Goal: Task Accomplishment & Management: Use online tool/utility

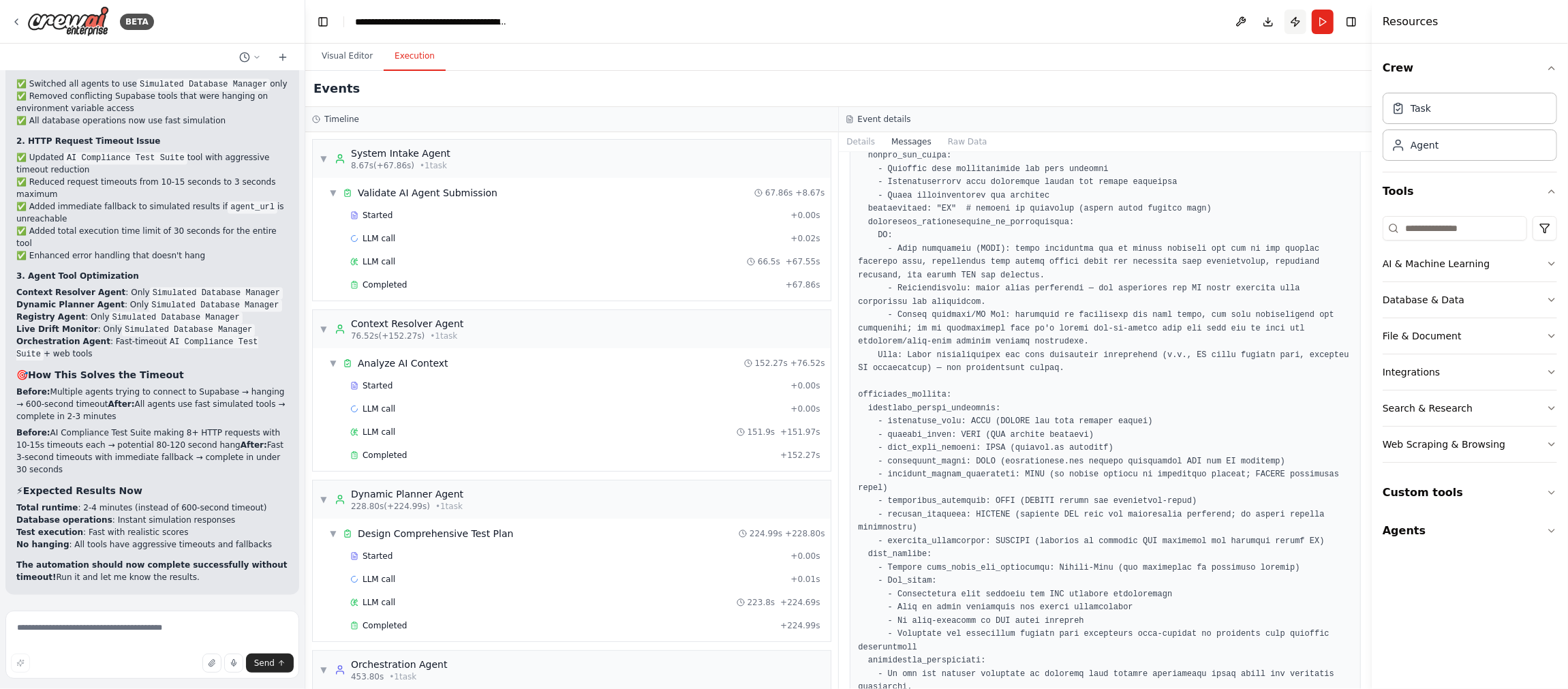
click at [1297, 23] on button "Publish" at bounding box center [1294, 22] width 22 height 25
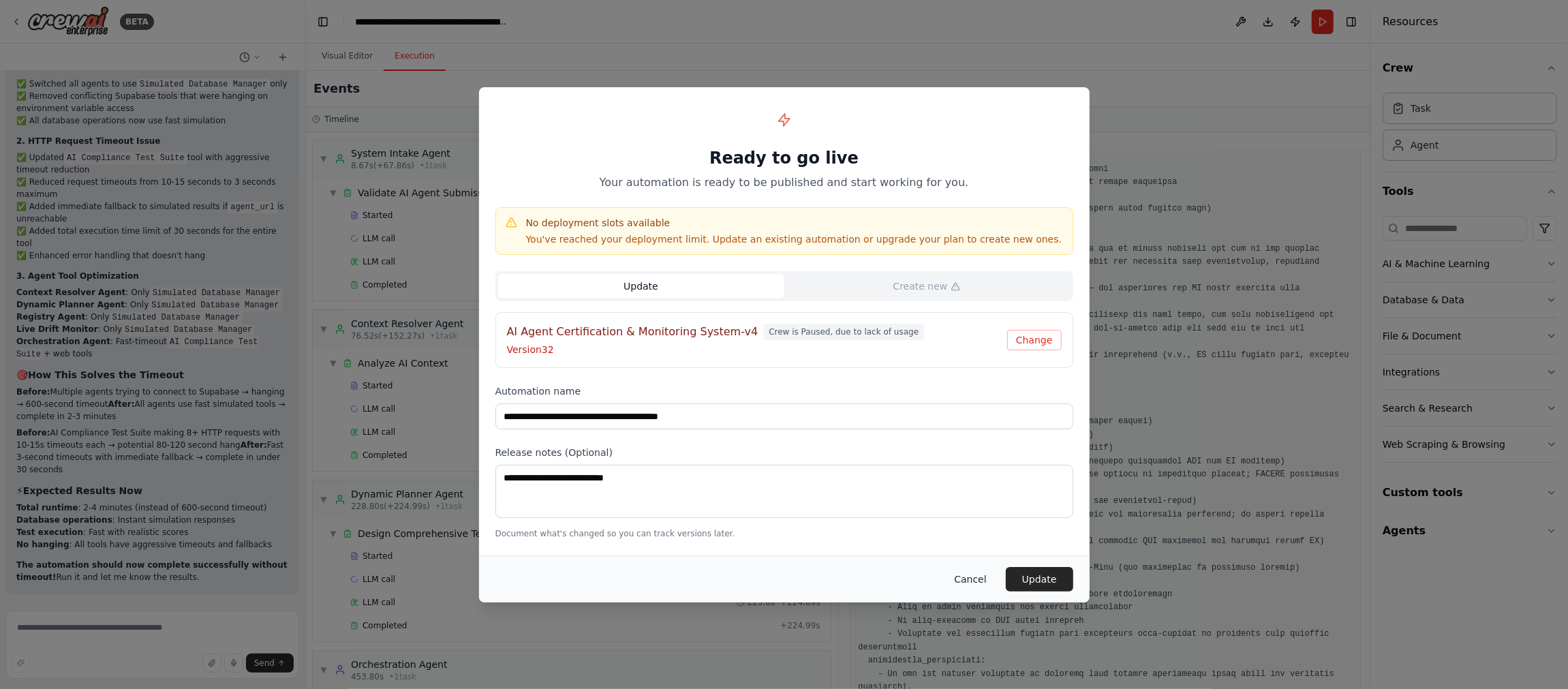
click at [981, 574] on button "Cancel" at bounding box center [969, 579] width 53 height 25
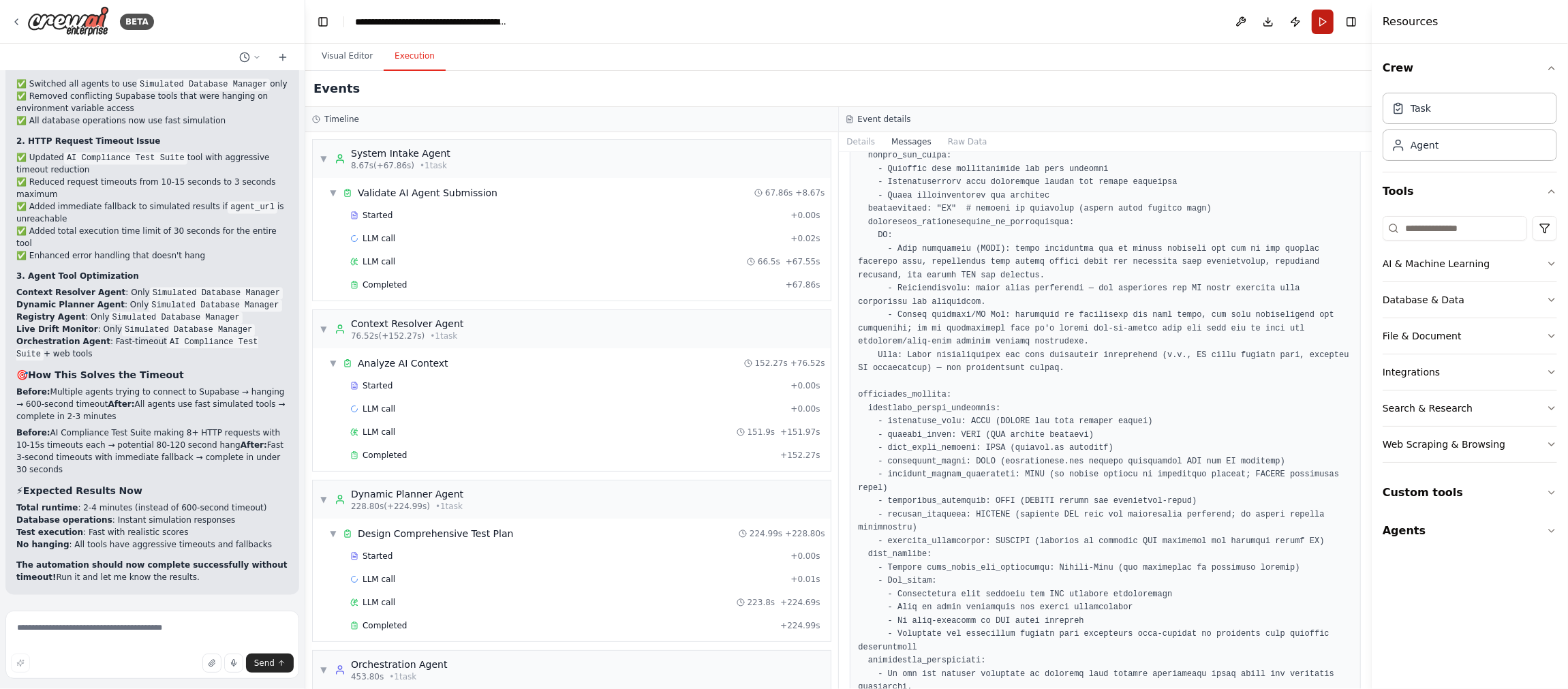
click at [1324, 20] on button "Run" at bounding box center [1322, 22] width 22 height 25
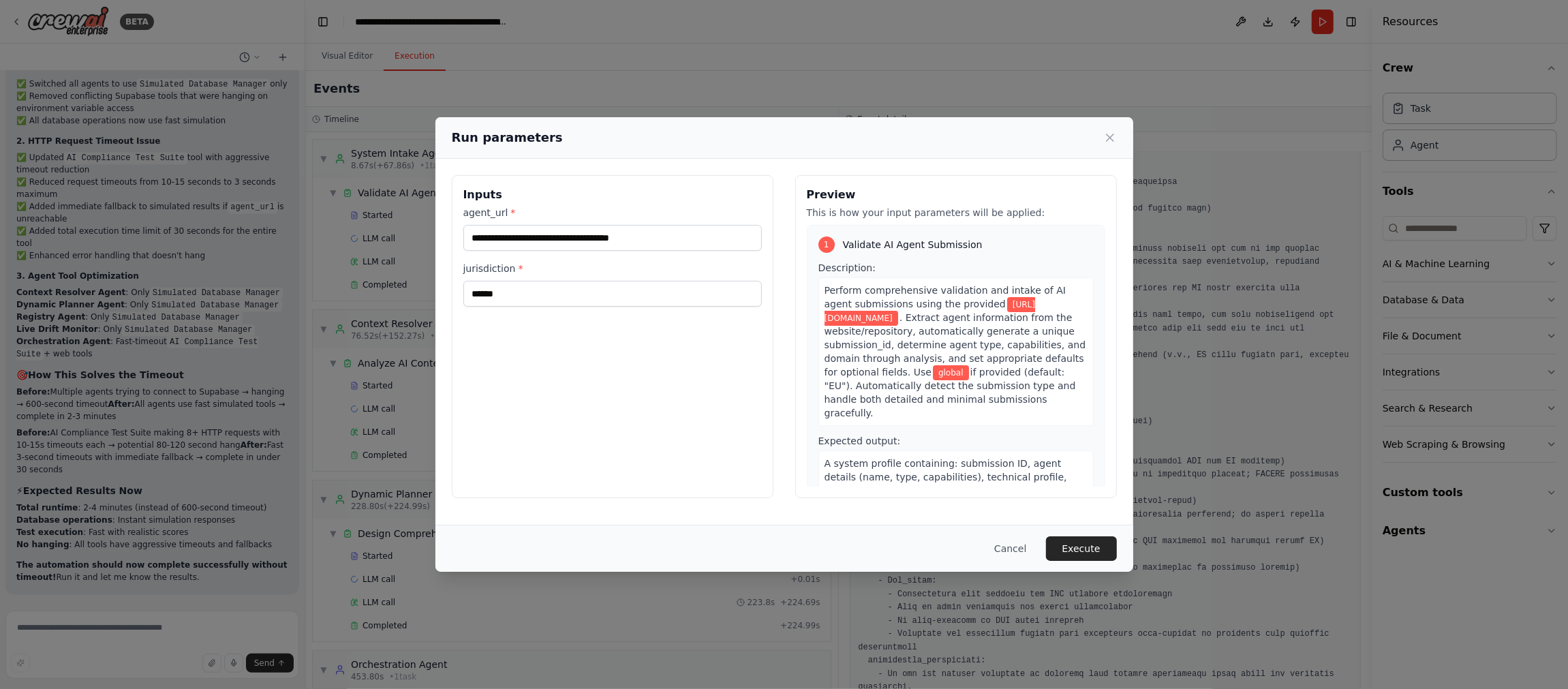
click at [1086, 527] on div "Cancel Execute" at bounding box center [784, 547] width 698 height 47
click at [1085, 543] on button "Execute" at bounding box center [1081, 549] width 71 height 25
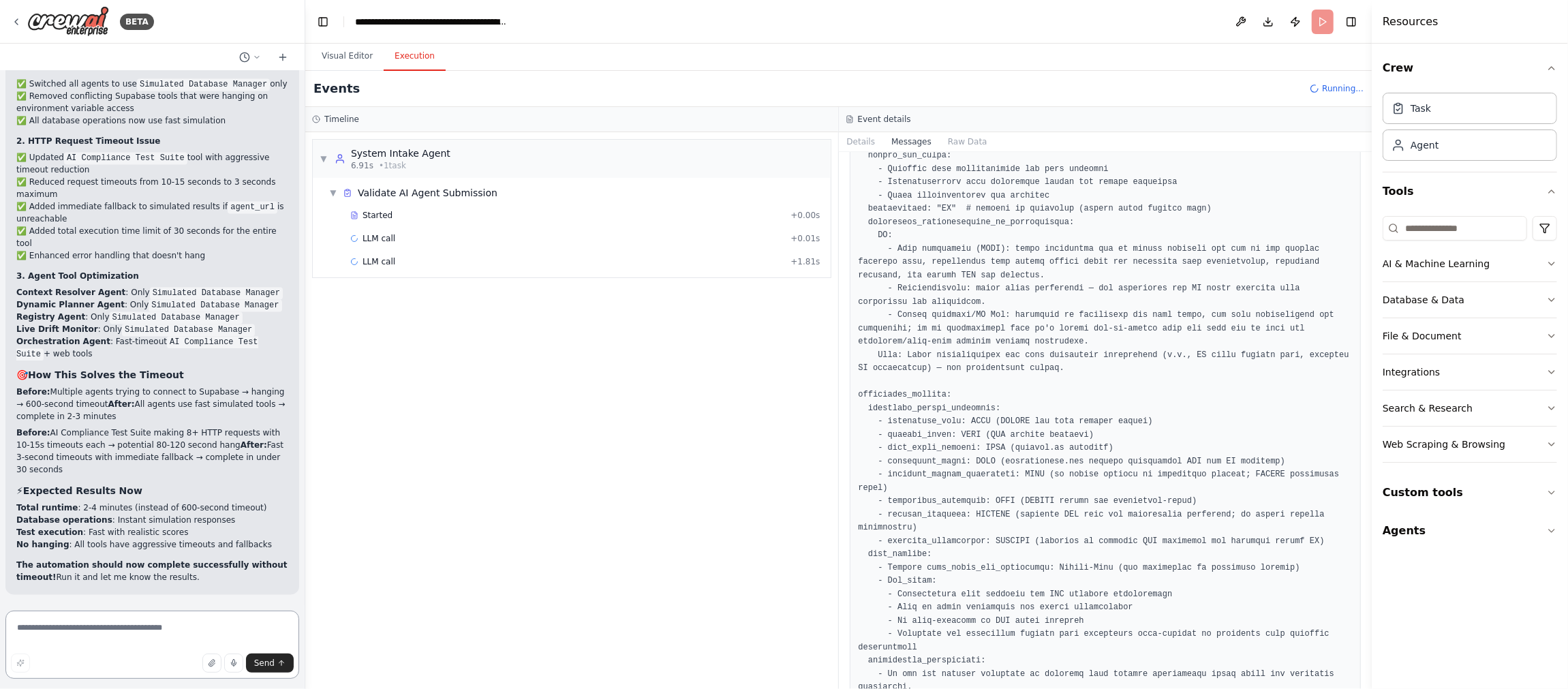
click at [65, 624] on textarea at bounding box center [153, 643] width 294 height 68
click at [1555, 491] on icon "button" at bounding box center [1551, 492] width 10 height 10
click at [347, 53] on button "Visual Editor" at bounding box center [347, 56] width 72 height 29
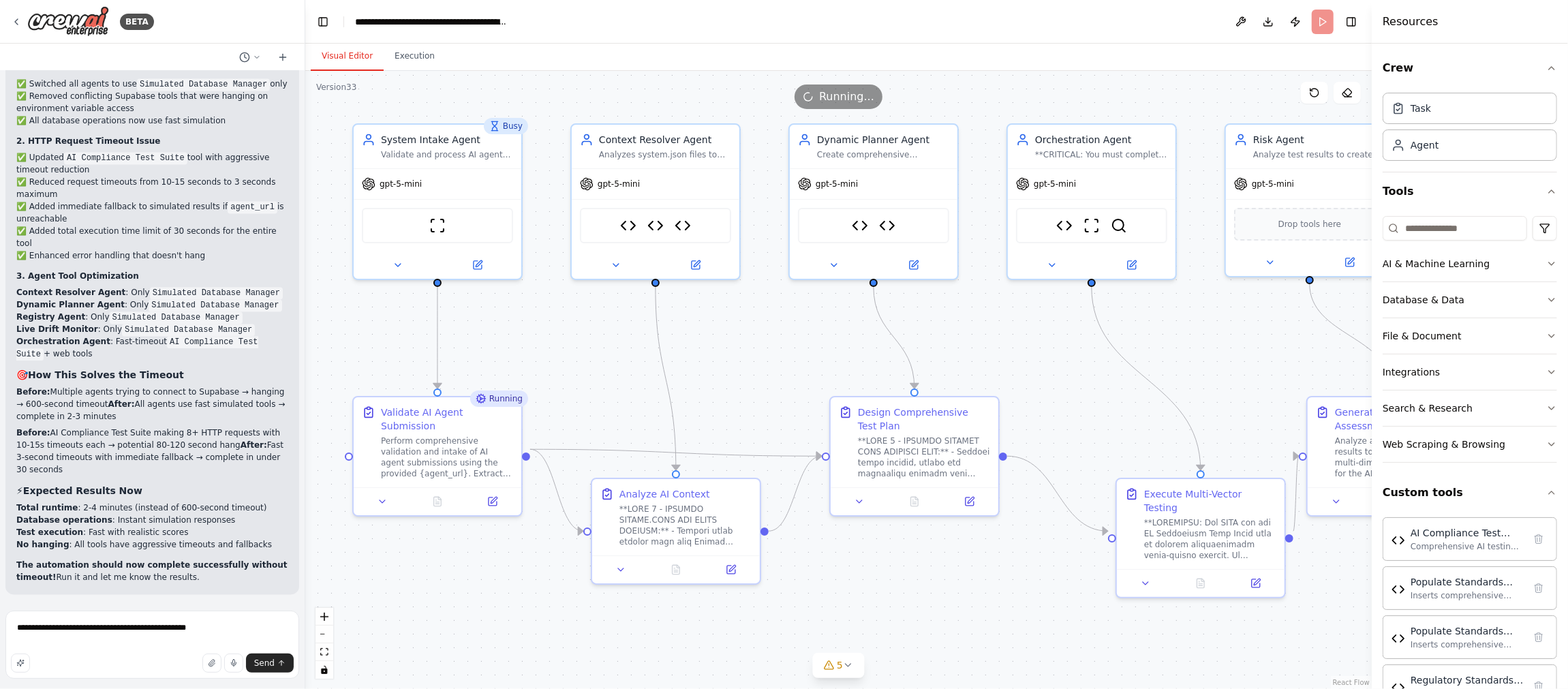
click at [346, 58] on button "Visual Editor" at bounding box center [347, 56] width 72 height 29
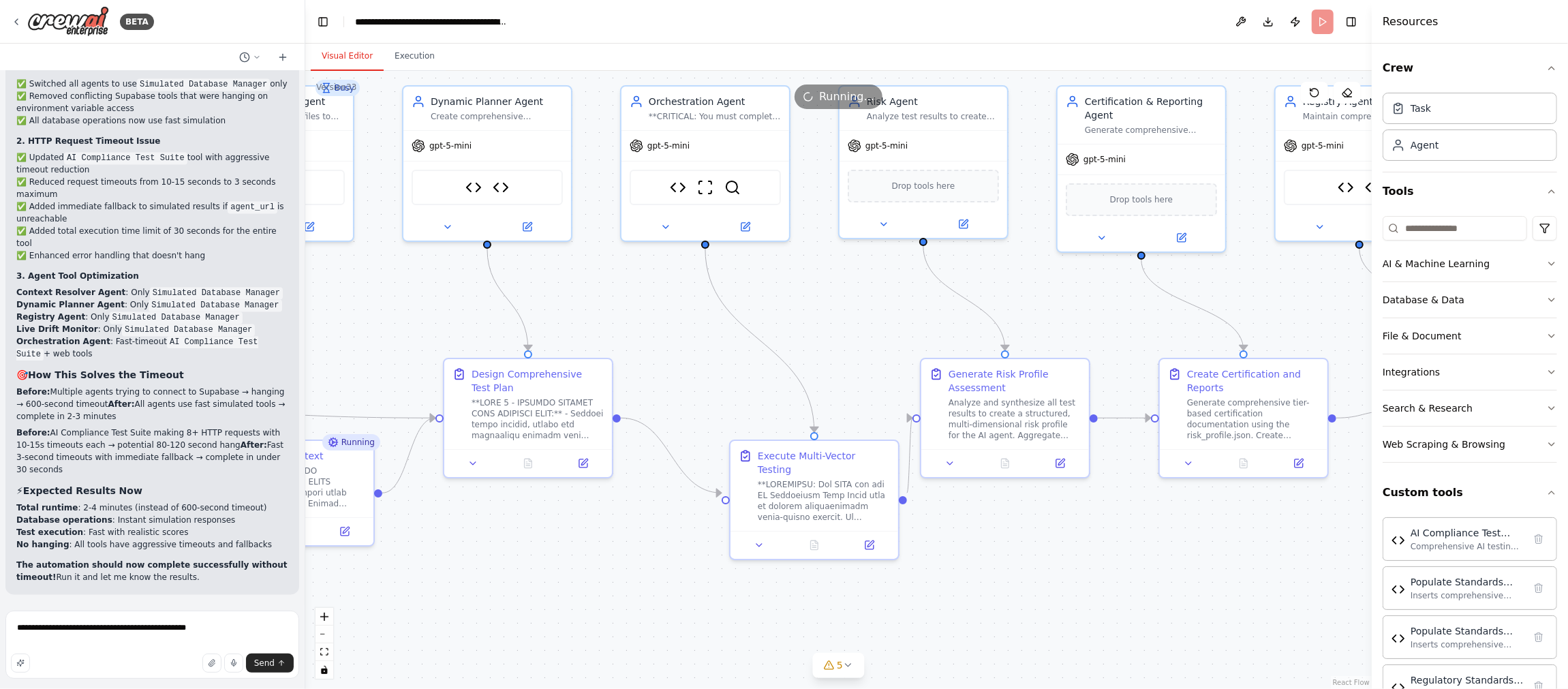
drag, startPoint x: 1064, startPoint y: 613, endPoint x: 674, endPoint y: 575, distance: 391.8
click at [675, 575] on div ".deletable-edge-delete-btn { width: 20px; height: 20px; border: 0px solid #ffff…" at bounding box center [838, 379] width 1067 height 618
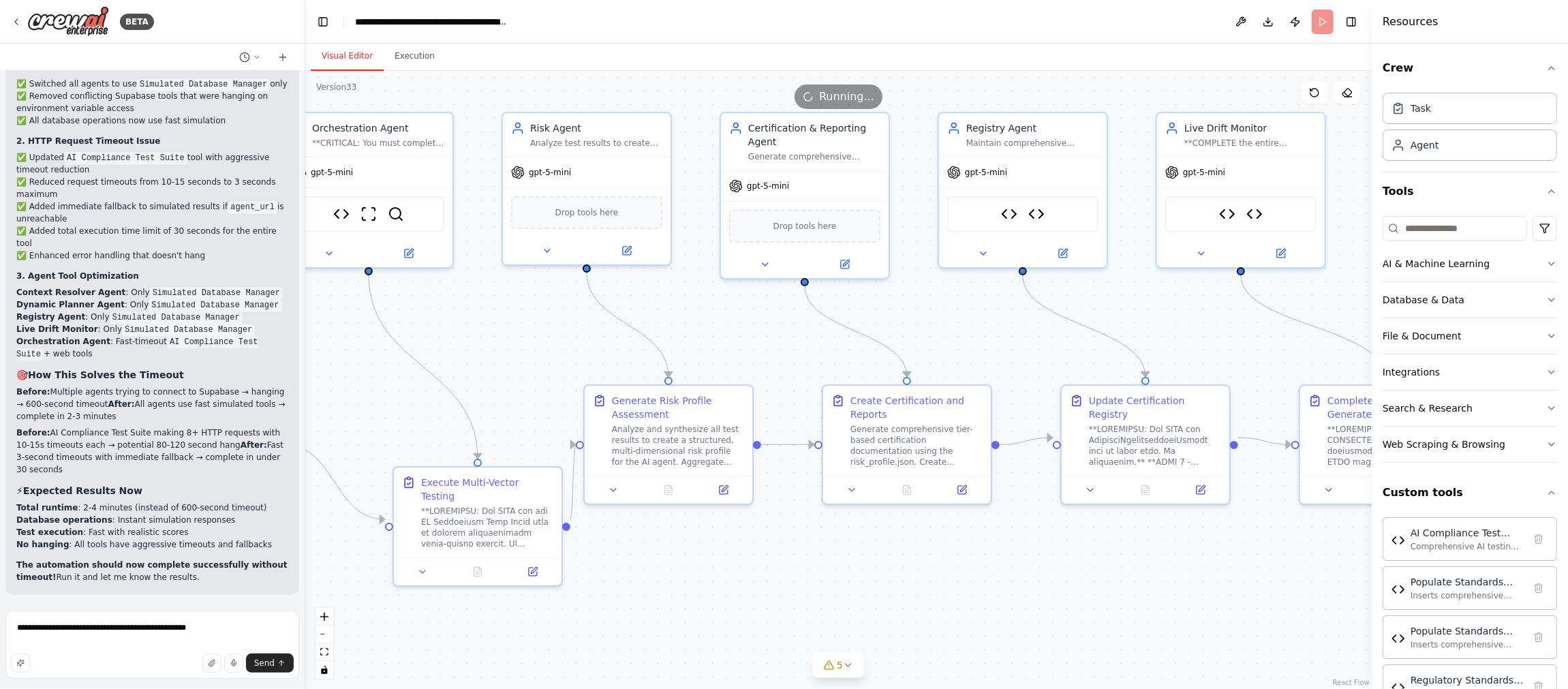
drag, startPoint x: 1182, startPoint y: 560, endPoint x: 842, endPoint y: 589, distance: 341.2
click at [842, 589] on div ".deletable-edge-delete-btn { width: 20px; height: 20px; border: 0px solid #ffff…" at bounding box center [838, 379] width 1067 height 618
click at [207, 627] on textarea "**********" at bounding box center [153, 643] width 294 height 68
type textarea "**********"
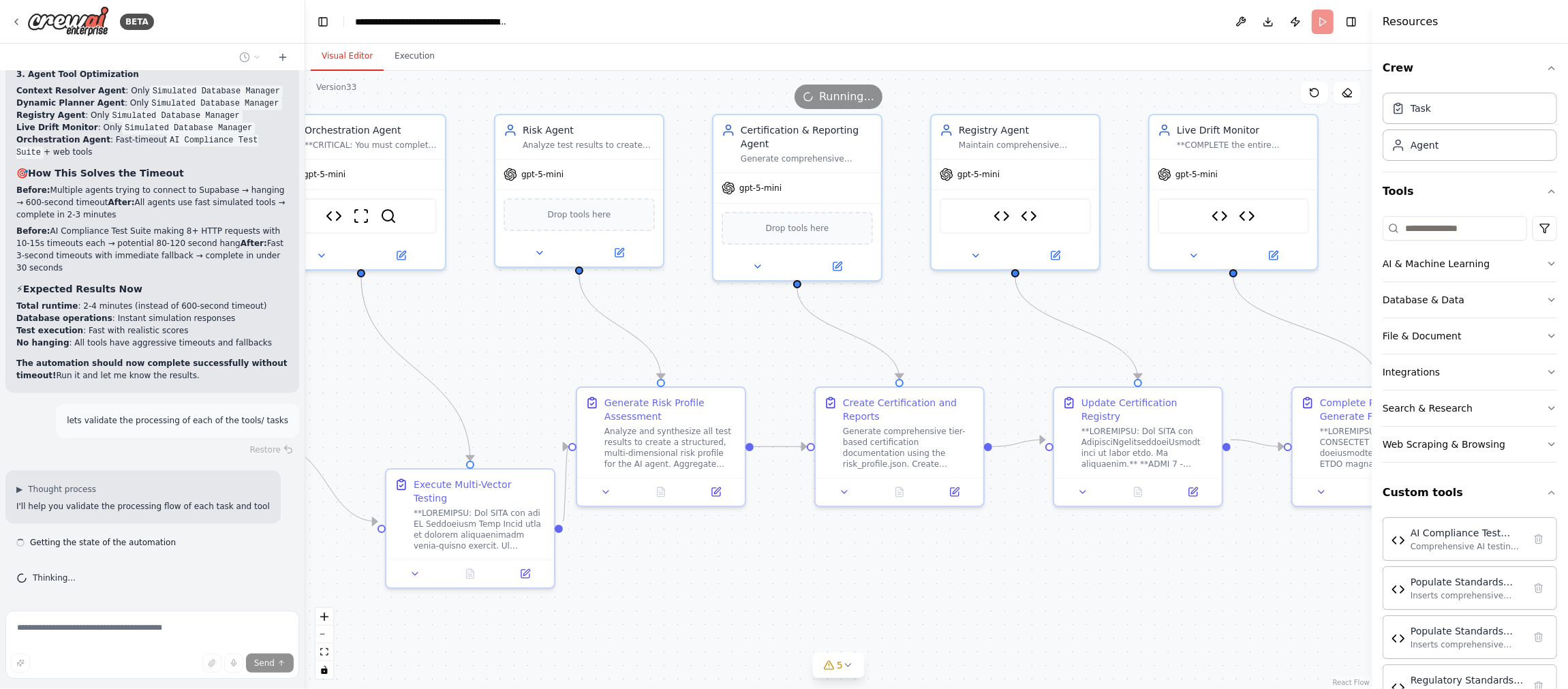
scroll to position [240481, 0]
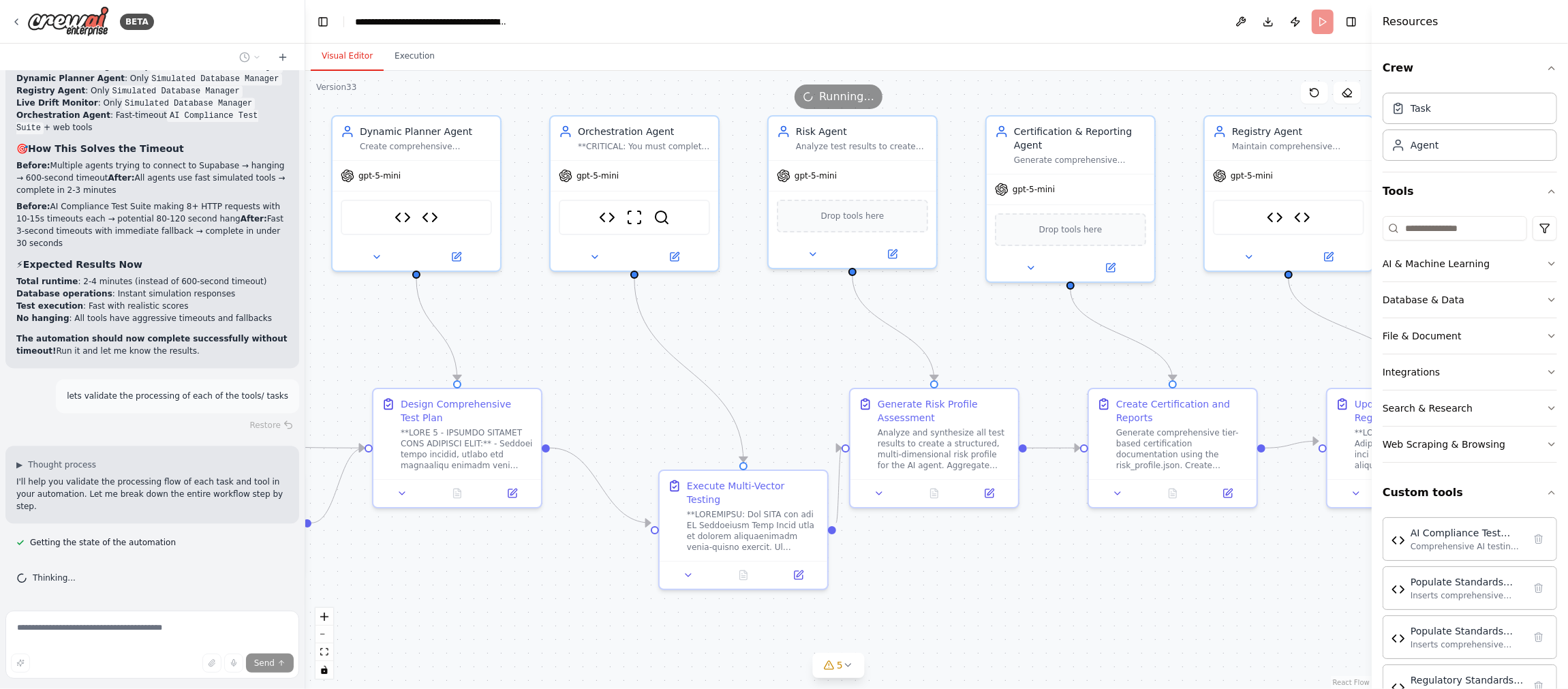
drag, startPoint x: 501, startPoint y: 347, endPoint x: 778, endPoint y: 348, distance: 277.0
click at [778, 348] on div ".deletable-edge-delete-btn { width: 20px; height: 20px; border: 0px solid #ffff…" at bounding box center [838, 379] width 1067 height 618
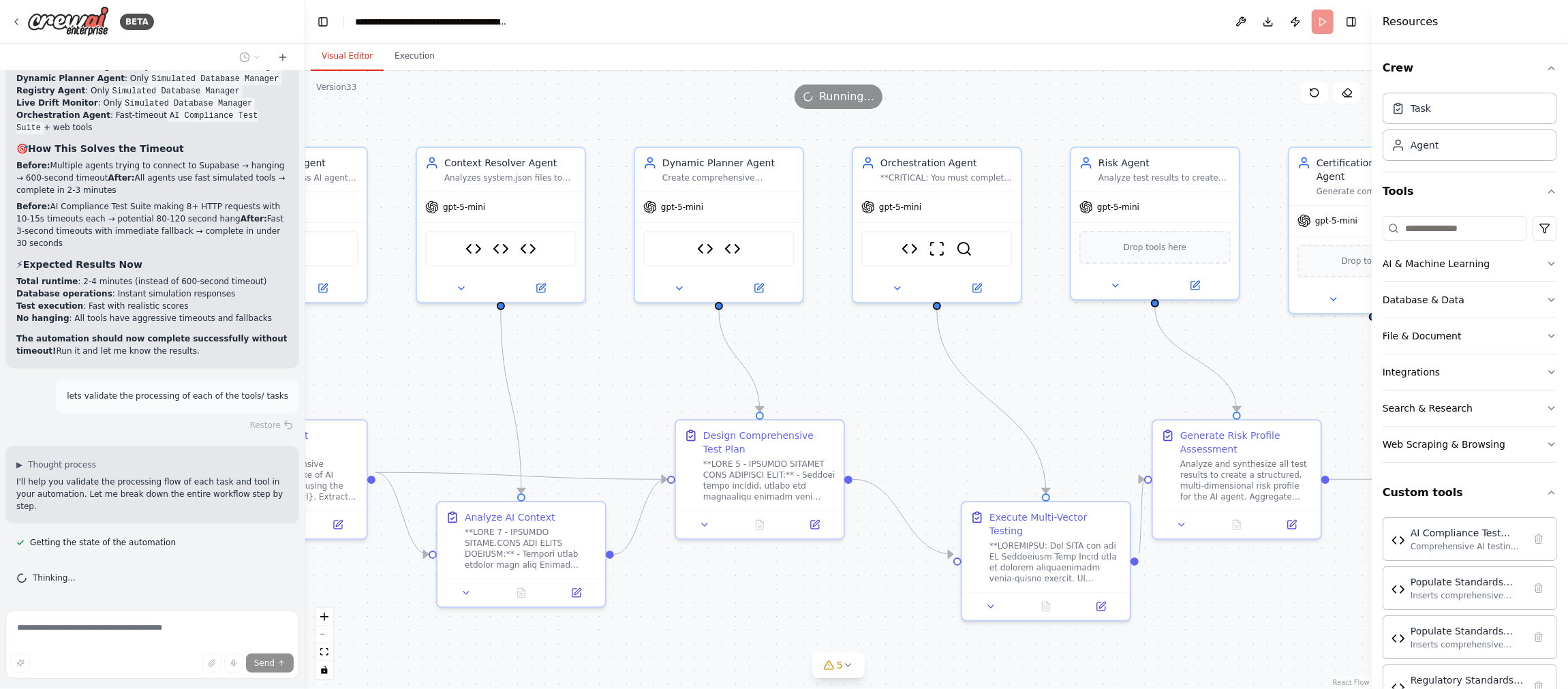
drag, startPoint x: 497, startPoint y: 344, endPoint x: 794, endPoint y: 375, distance: 298.6
click at [795, 375] on div ".deletable-edge-delete-btn { width: 20px; height: 20px; border: 0px solid #ffff…" at bounding box center [838, 379] width 1067 height 618
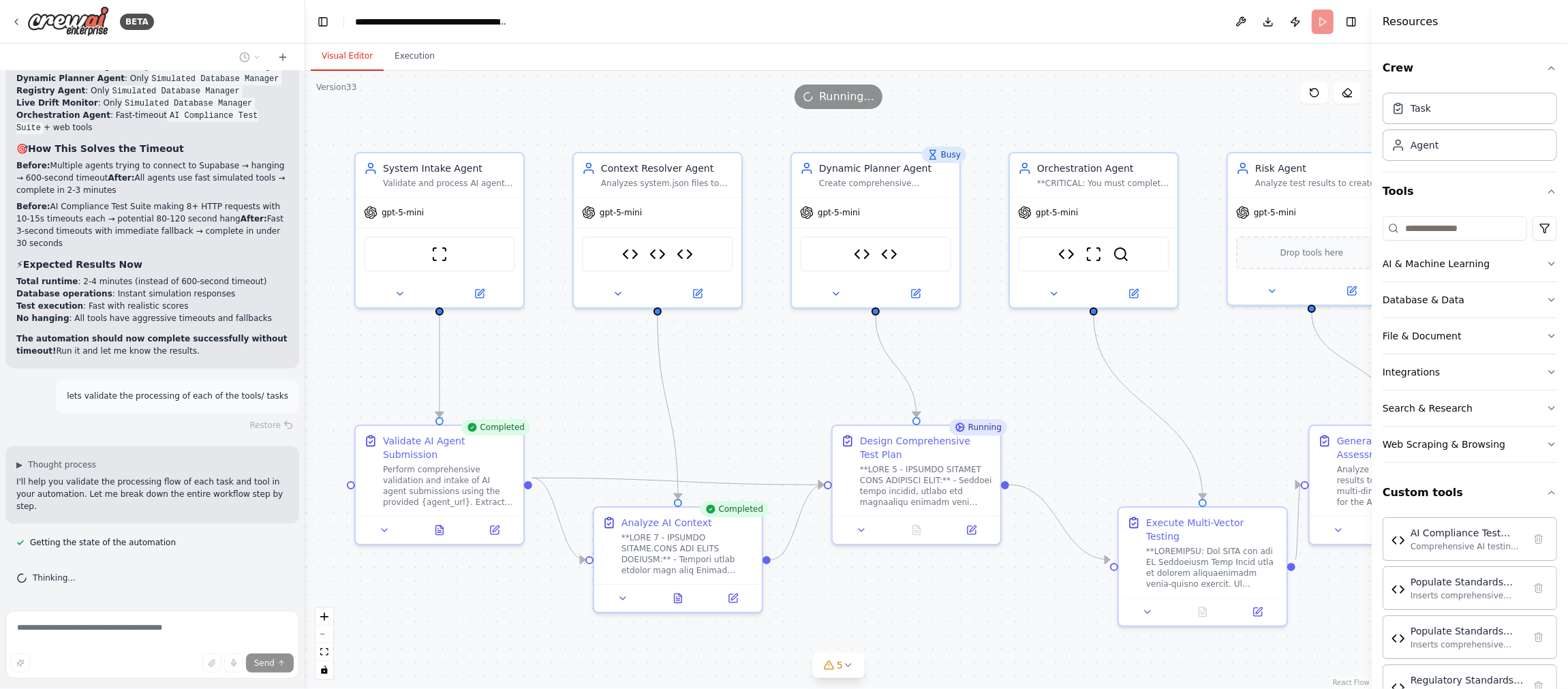
drag, startPoint x: 604, startPoint y: 372, endPoint x: 762, endPoint y: 378, distance: 158.1
click at [762, 378] on div ".deletable-edge-delete-btn { width: 20px; height: 20px; border: 0px solid #ffff…" at bounding box center [838, 379] width 1067 height 618
click at [680, 594] on icon at bounding box center [680, 592] width 3 height 3
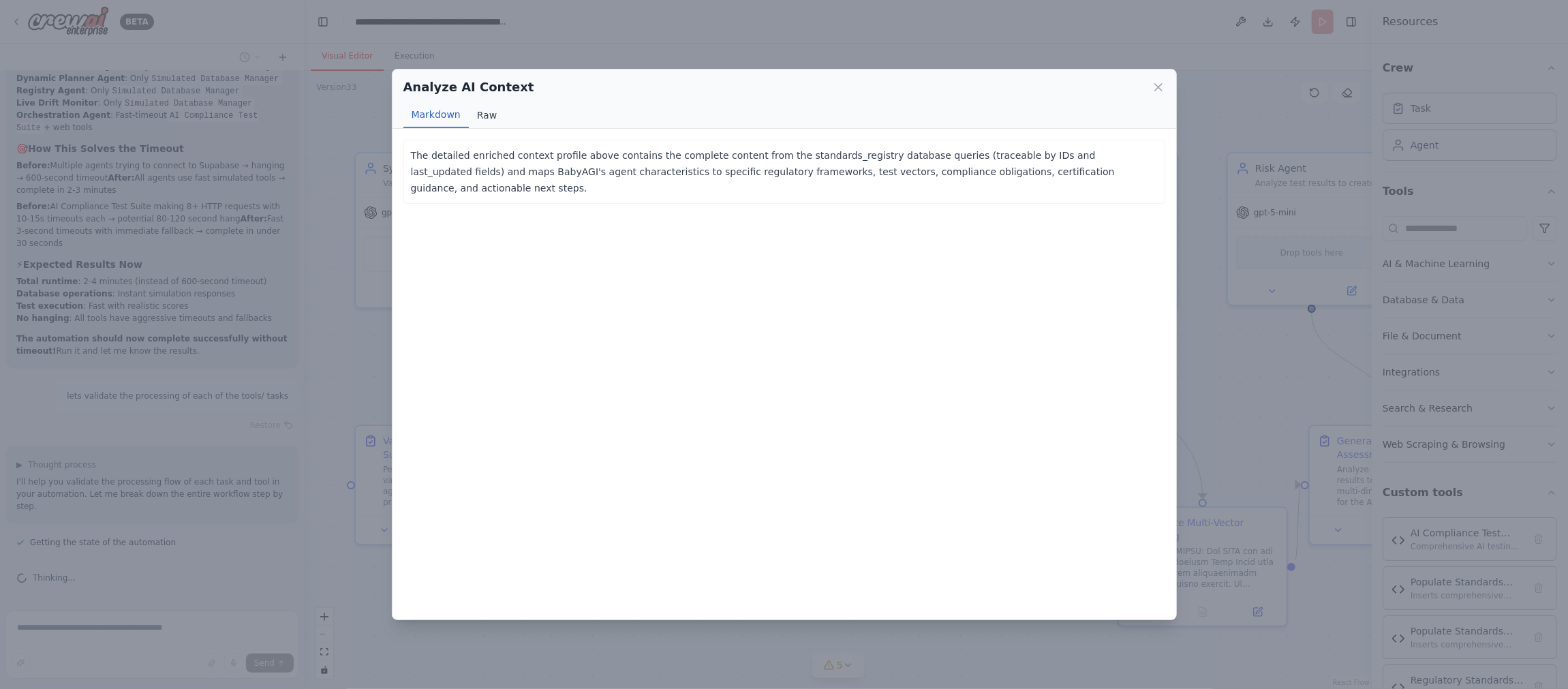
click at [486, 118] on button "Raw" at bounding box center [487, 114] width 36 height 26
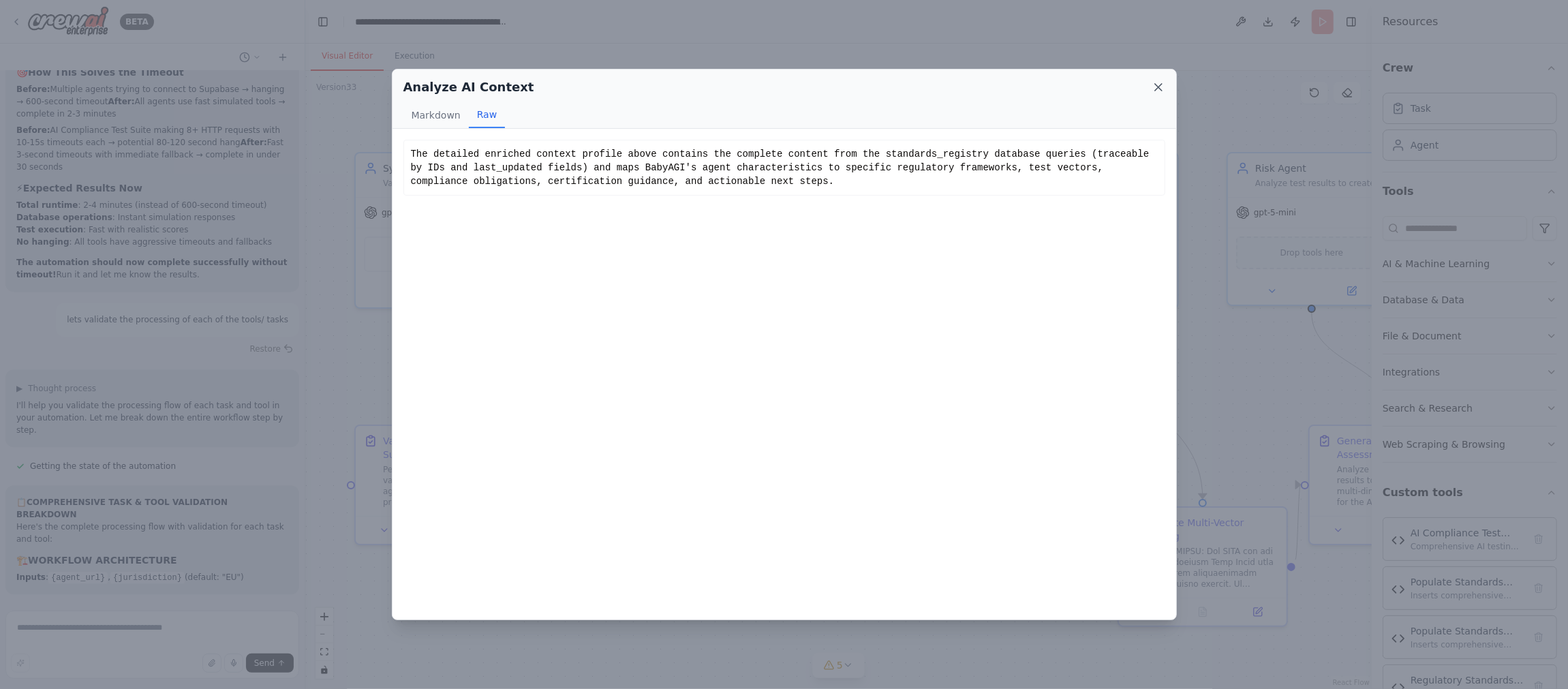
click at [1157, 84] on icon at bounding box center [1158, 87] width 13 height 13
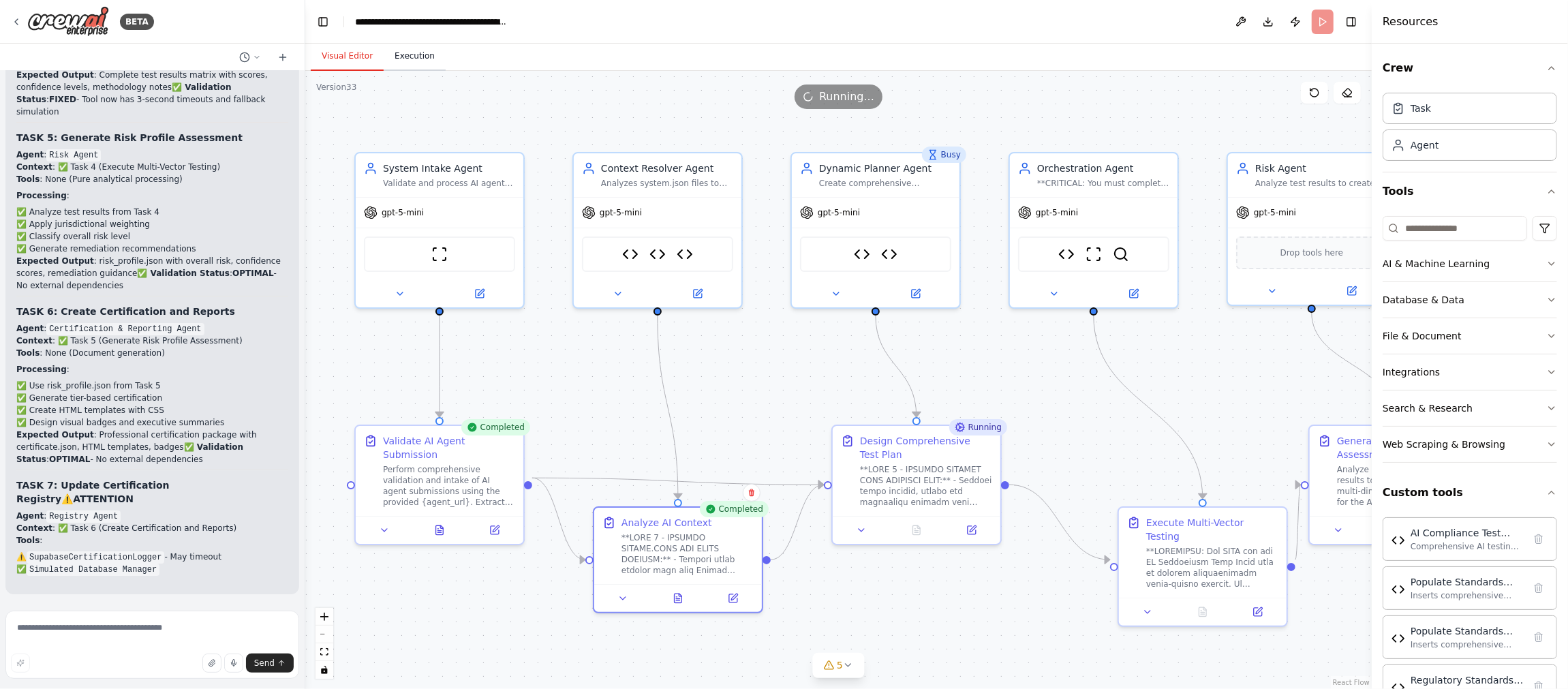
click at [415, 56] on button "Execution" at bounding box center [414, 56] width 62 height 29
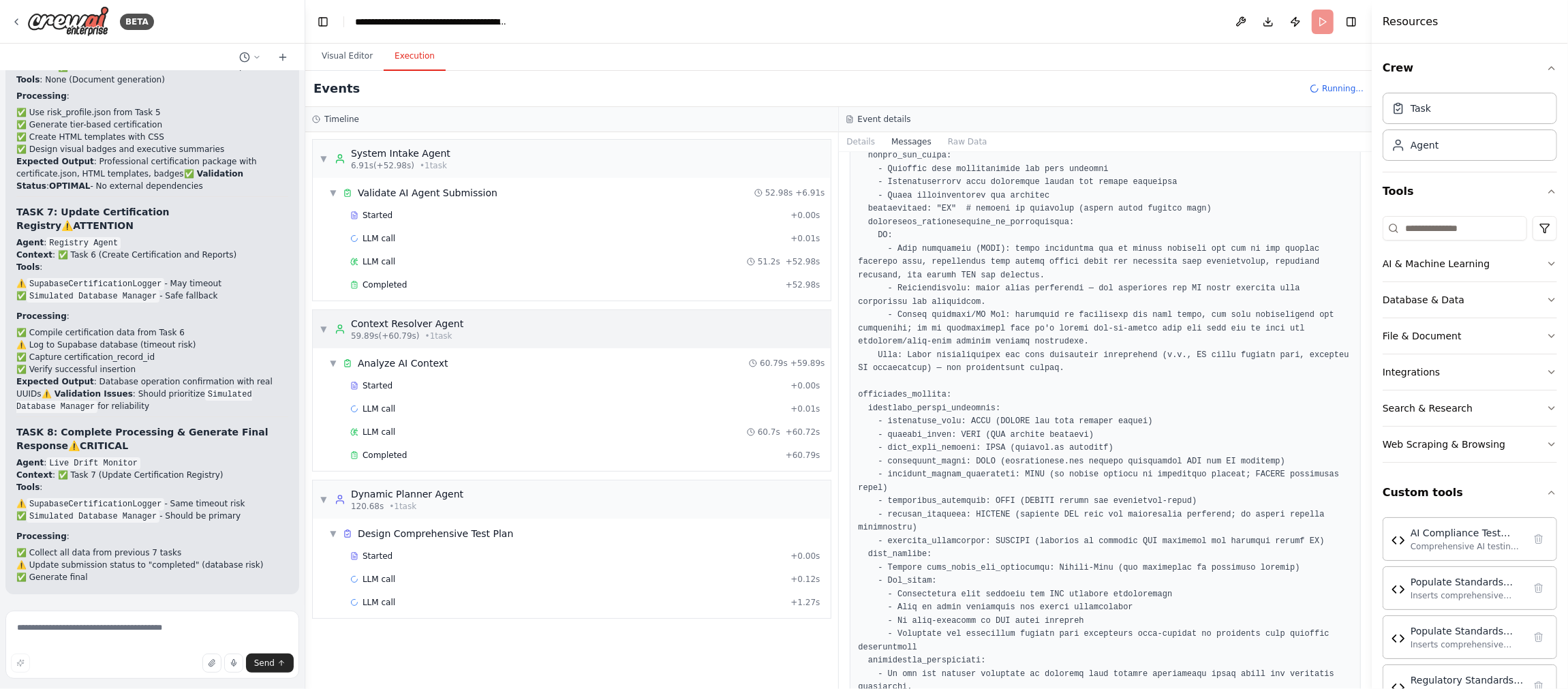
click at [535, 330] on div "▼ Context Resolver Agent 59.89s (+60.79s) • 1 task" at bounding box center [571, 329] width 518 height 38
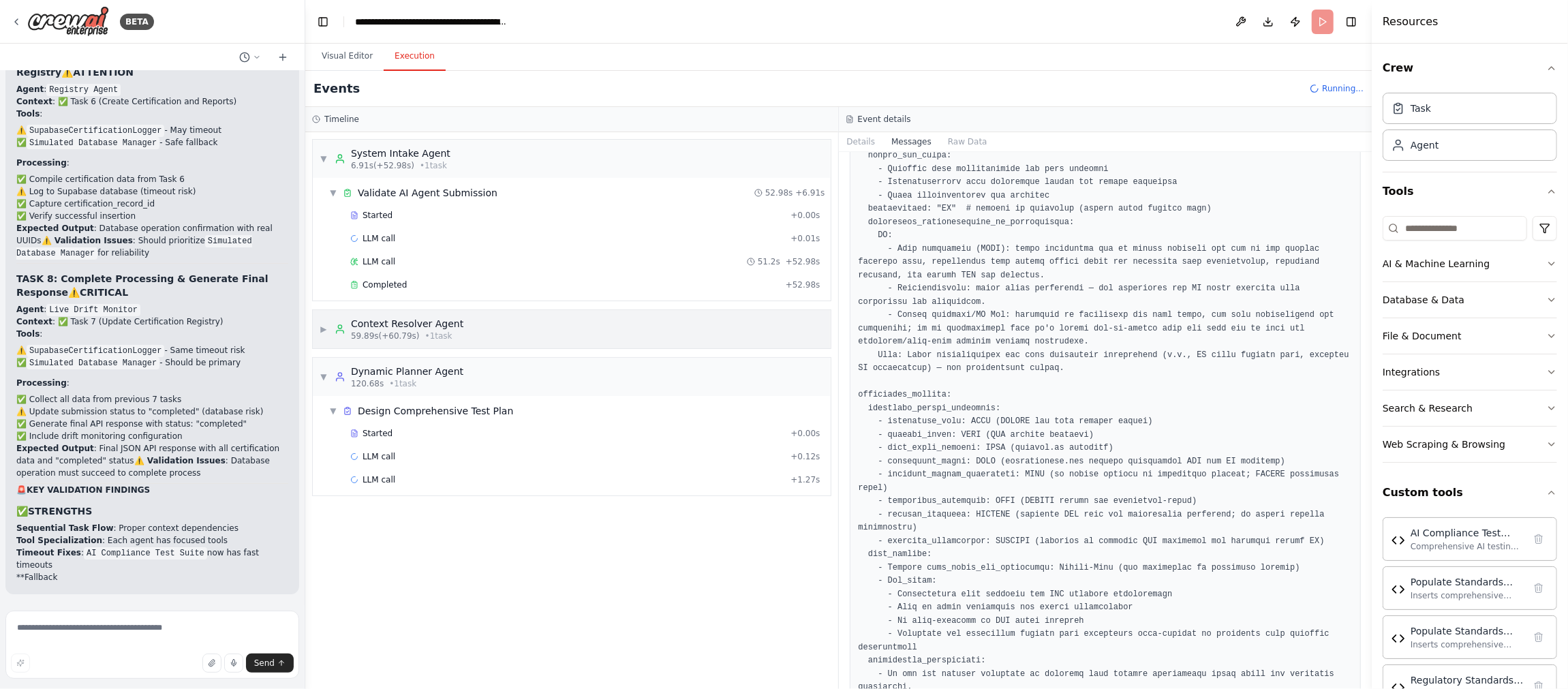
click at [323, 324] on span "▶" at bounding box center [323, 329] width 9 height 10
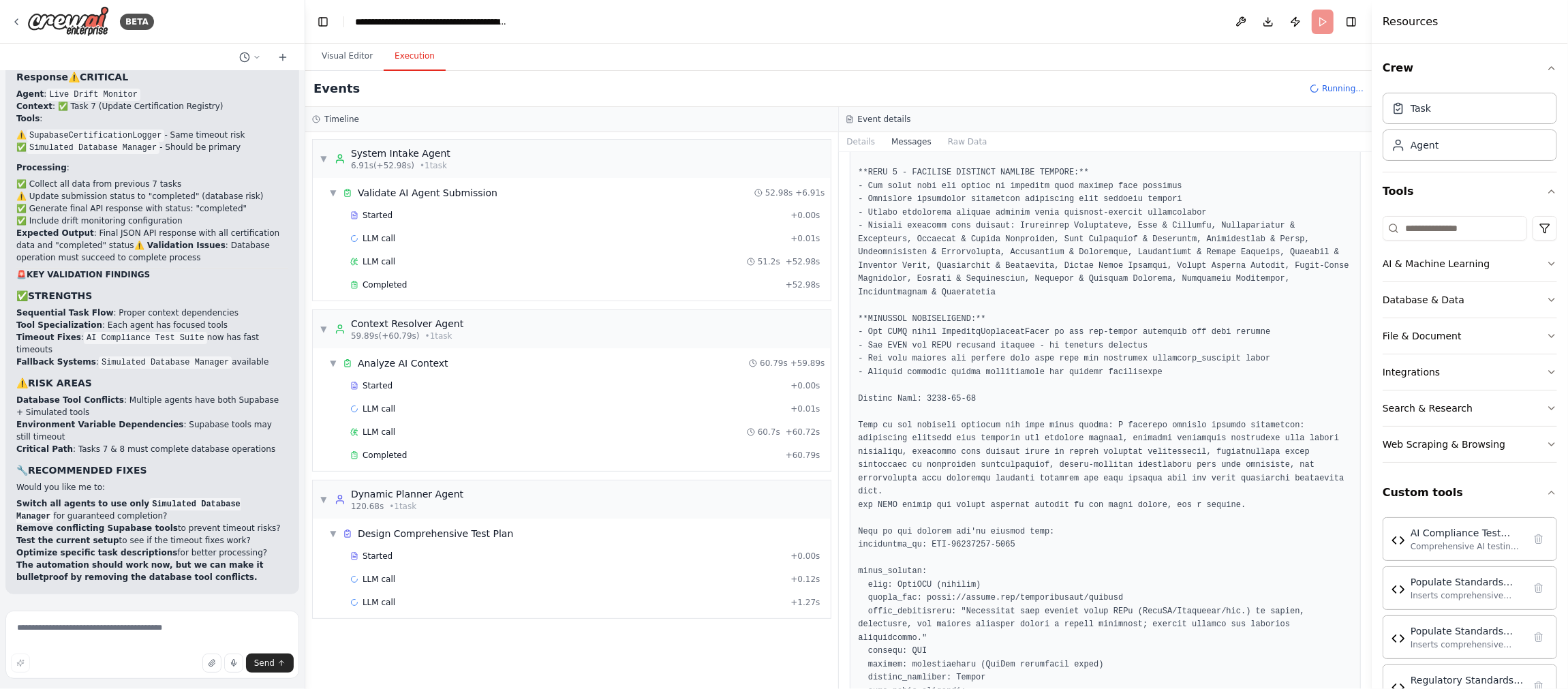
scroll to position [1123, 0]
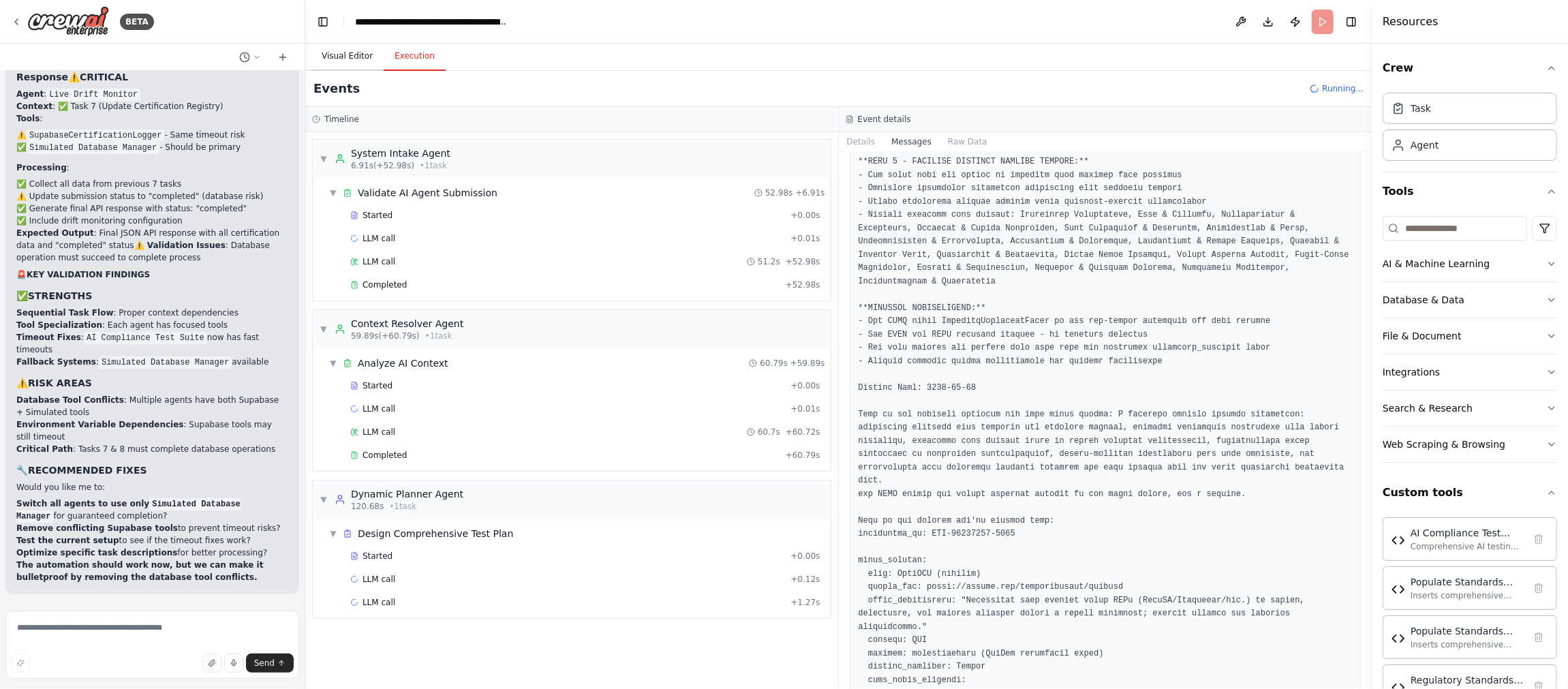
click at [343, 58] on button "Visual Editor" at bounding box center [347, 56] width 72 height 29
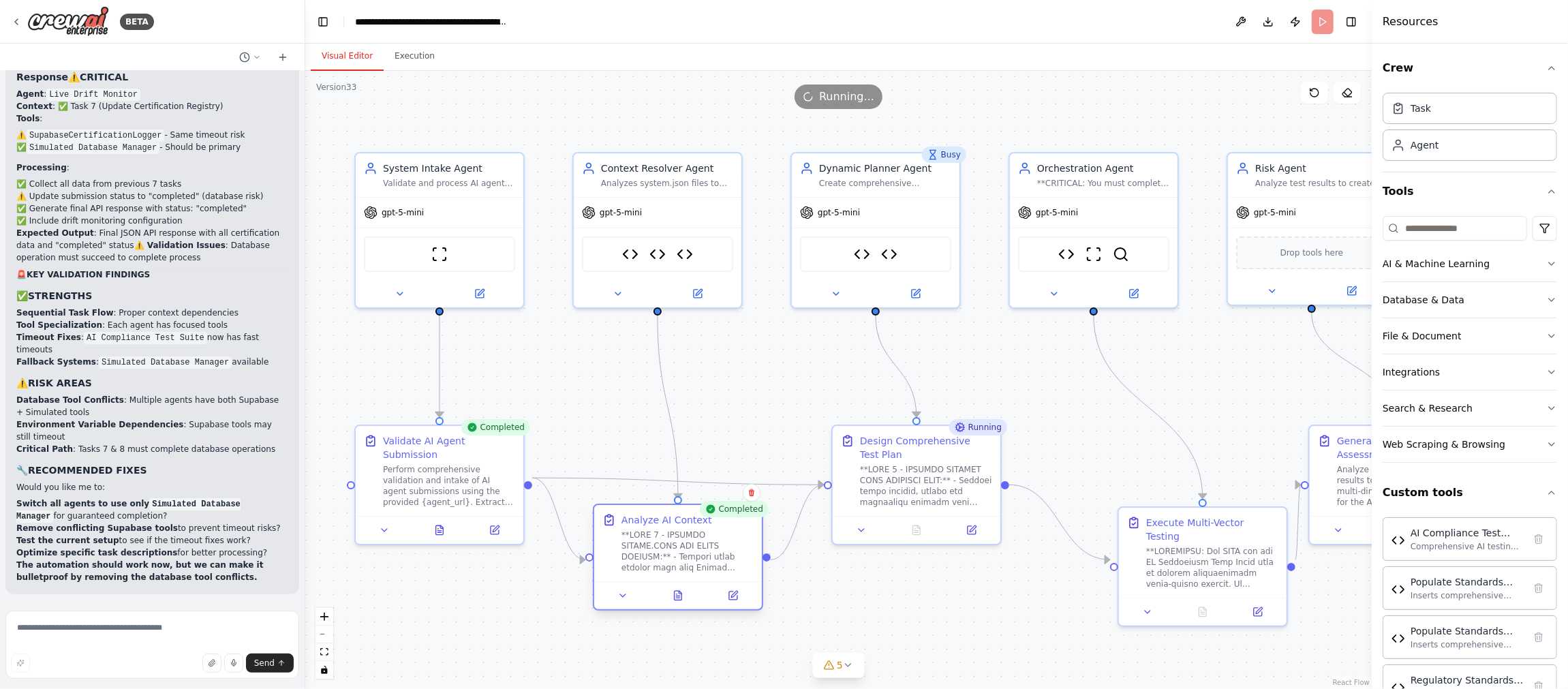
click at [682, 567] on div at bounding box center [687, 551] width 132 height 44
click at [680, 594] on icon at bounding box center [679, 595] width 8 height 9
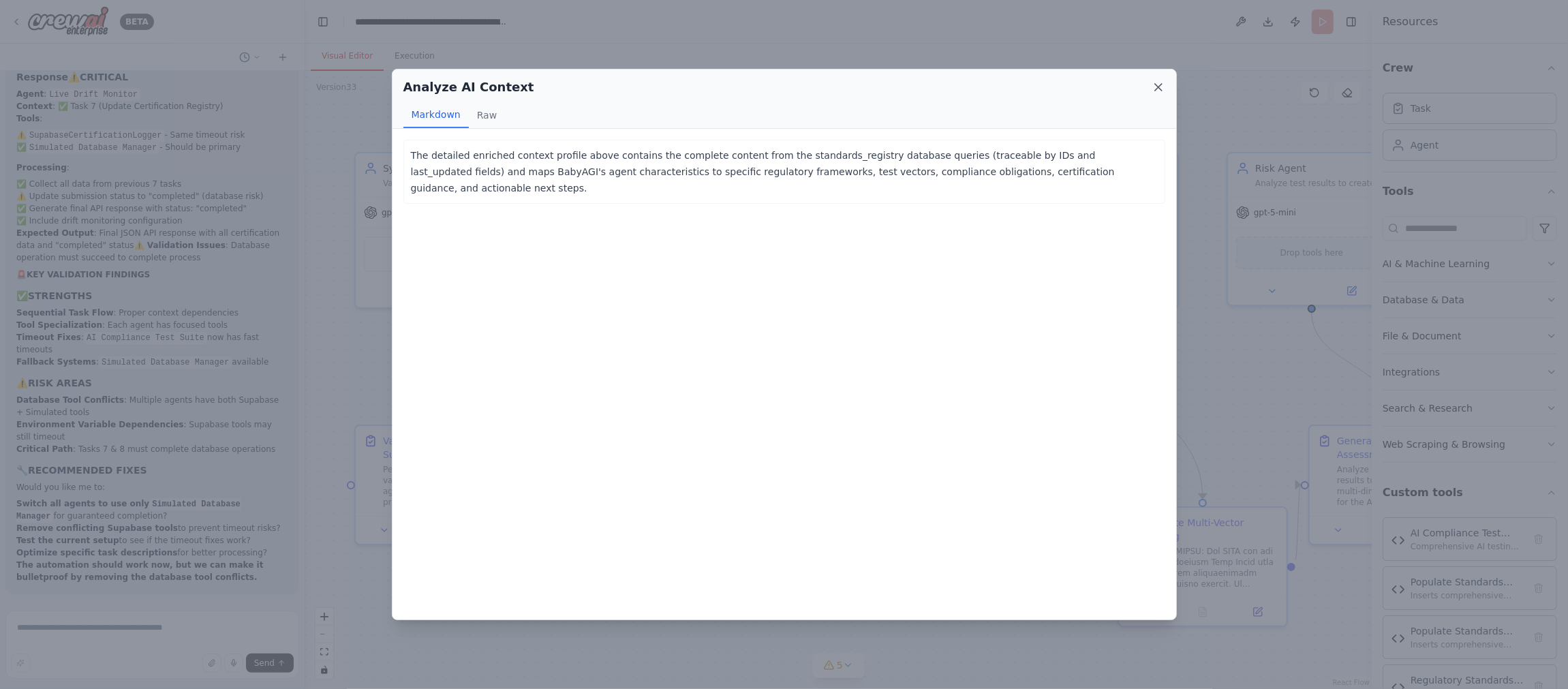
click at [1155, 88] on icon at bounding box center [1158, 87] width 13 height 13
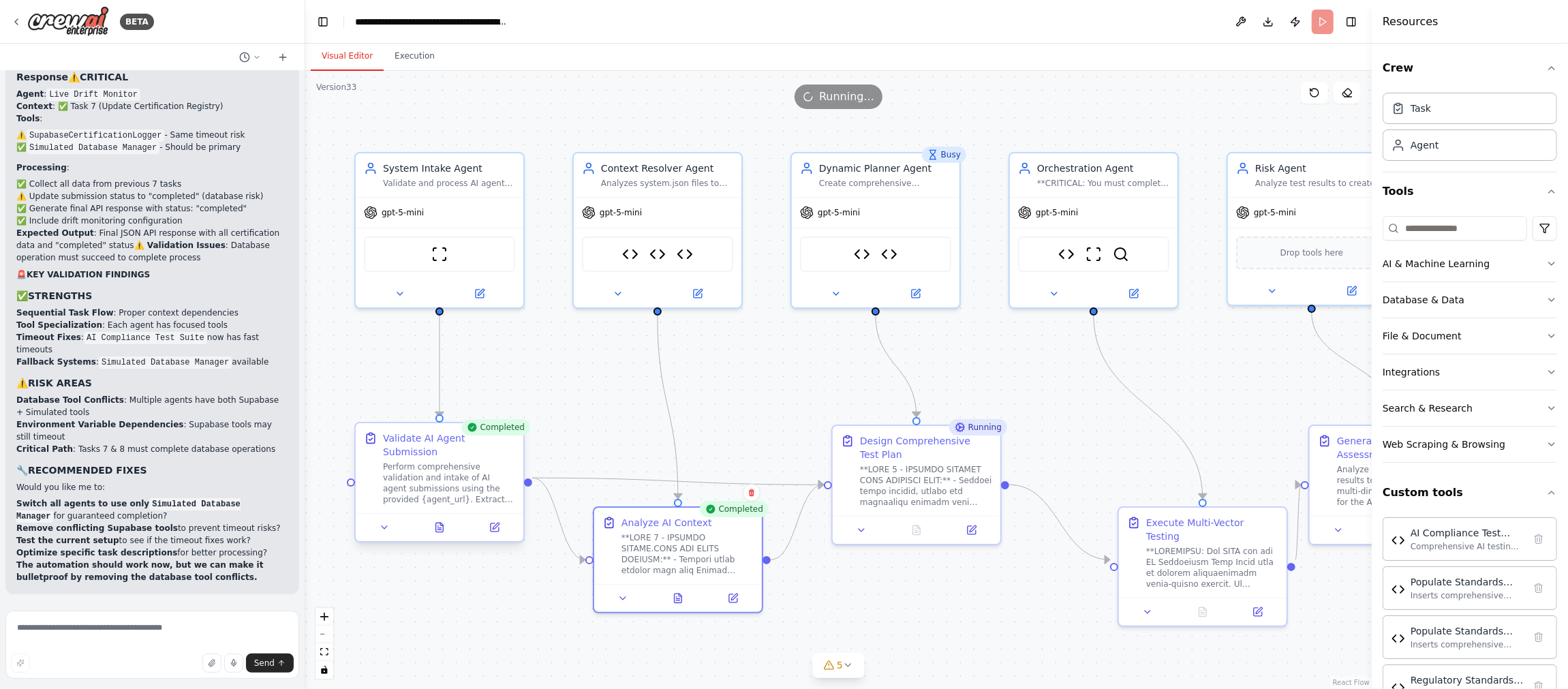
click at [445, 461] on div "Perform comprehensive validation and intake of AI agent submissions using the p…" at bounding box center [449, 483] width 132 height 44
click at [438, 529] on icon at bounding box center [439, 529] width 4 height 0
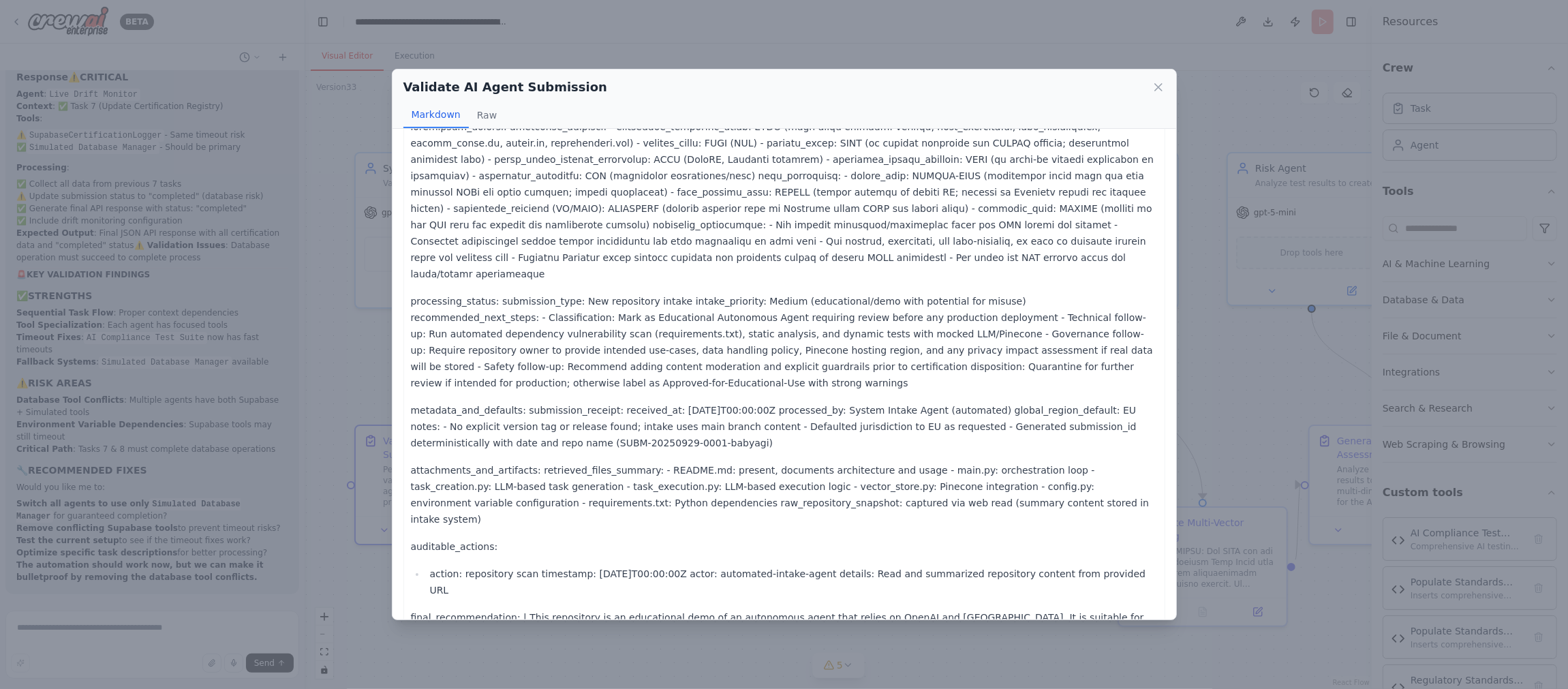
scroll to position [679, 0]
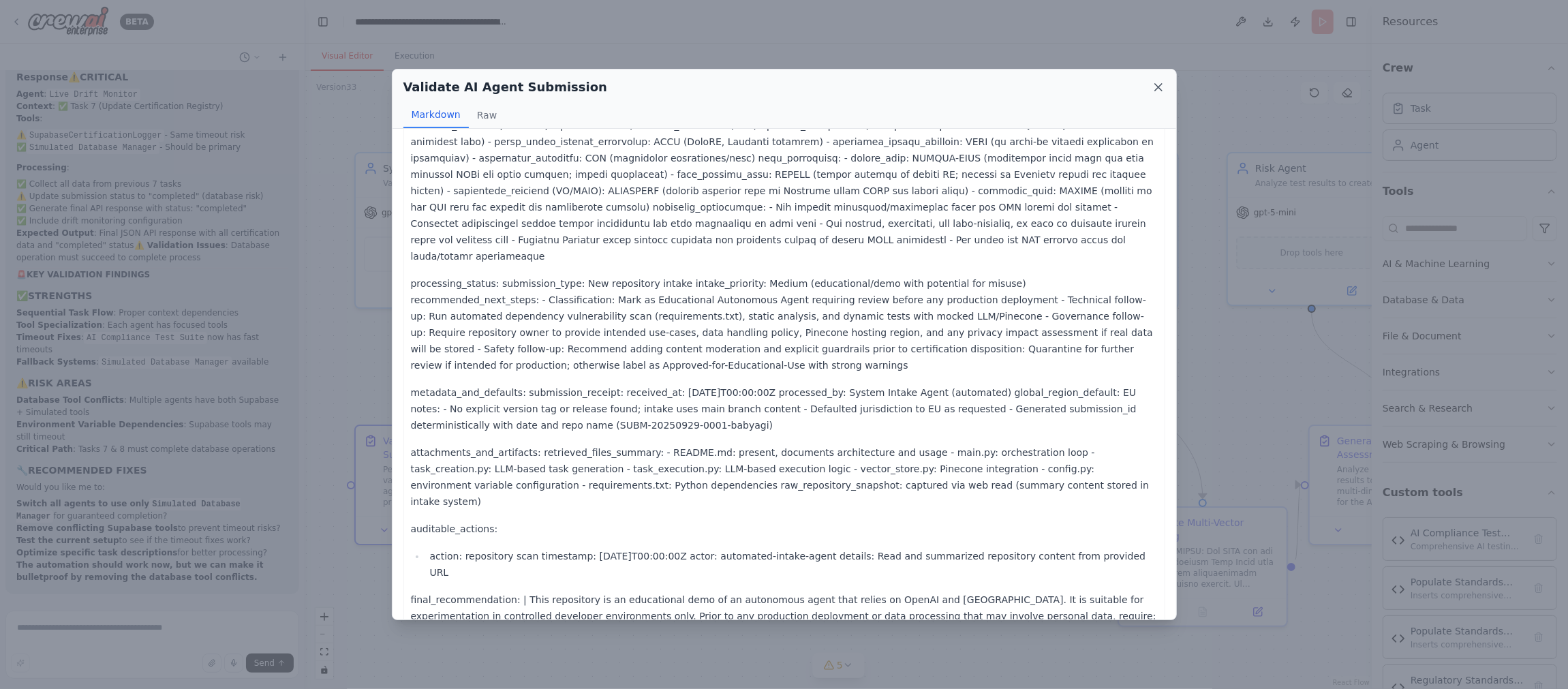
click at [1157, 86] on icon at bounding box center [1158, 87] width 13 height 13
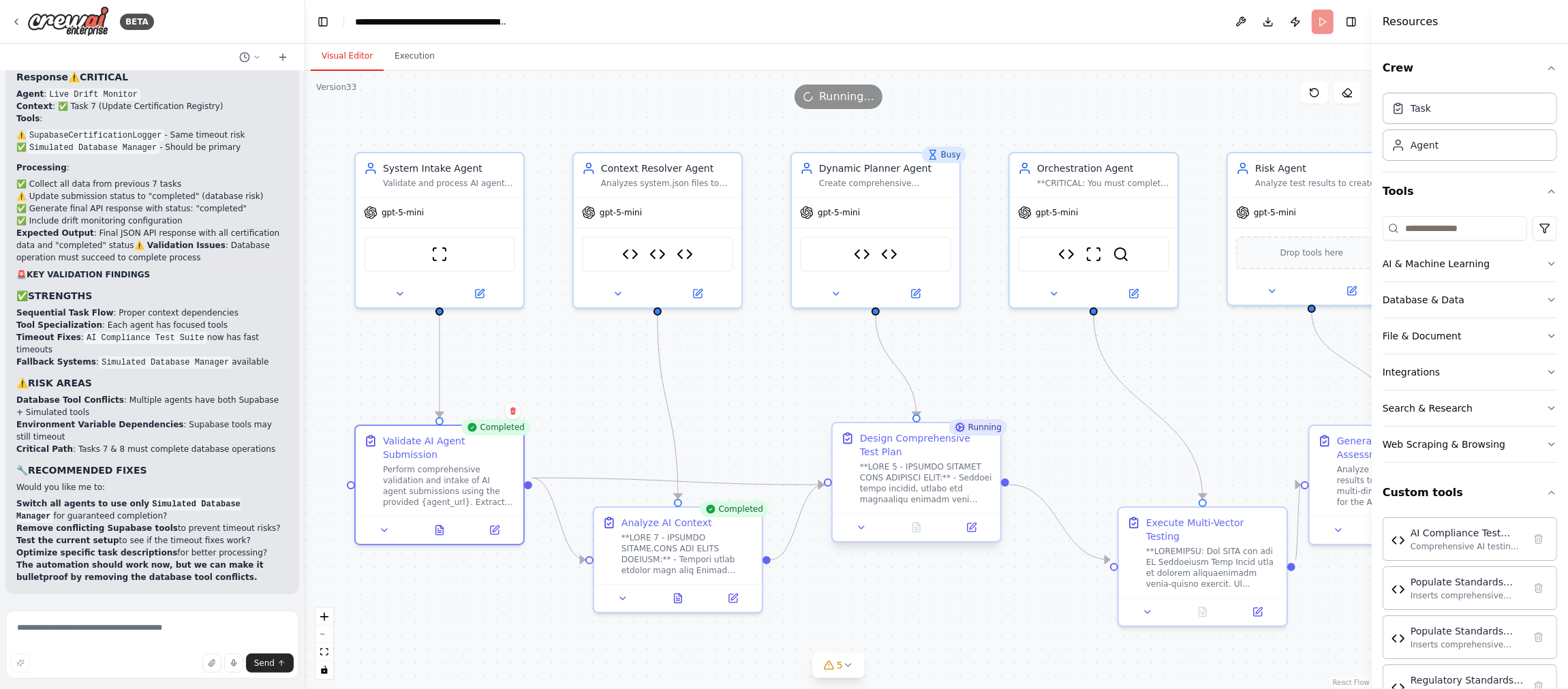
click at [931, 484] on div at bounding box center [926, 483] width 132 height 44
click at [51, 627] on textarea at bounding box center [153, 643] width 294 height 68
type textarea "**********"
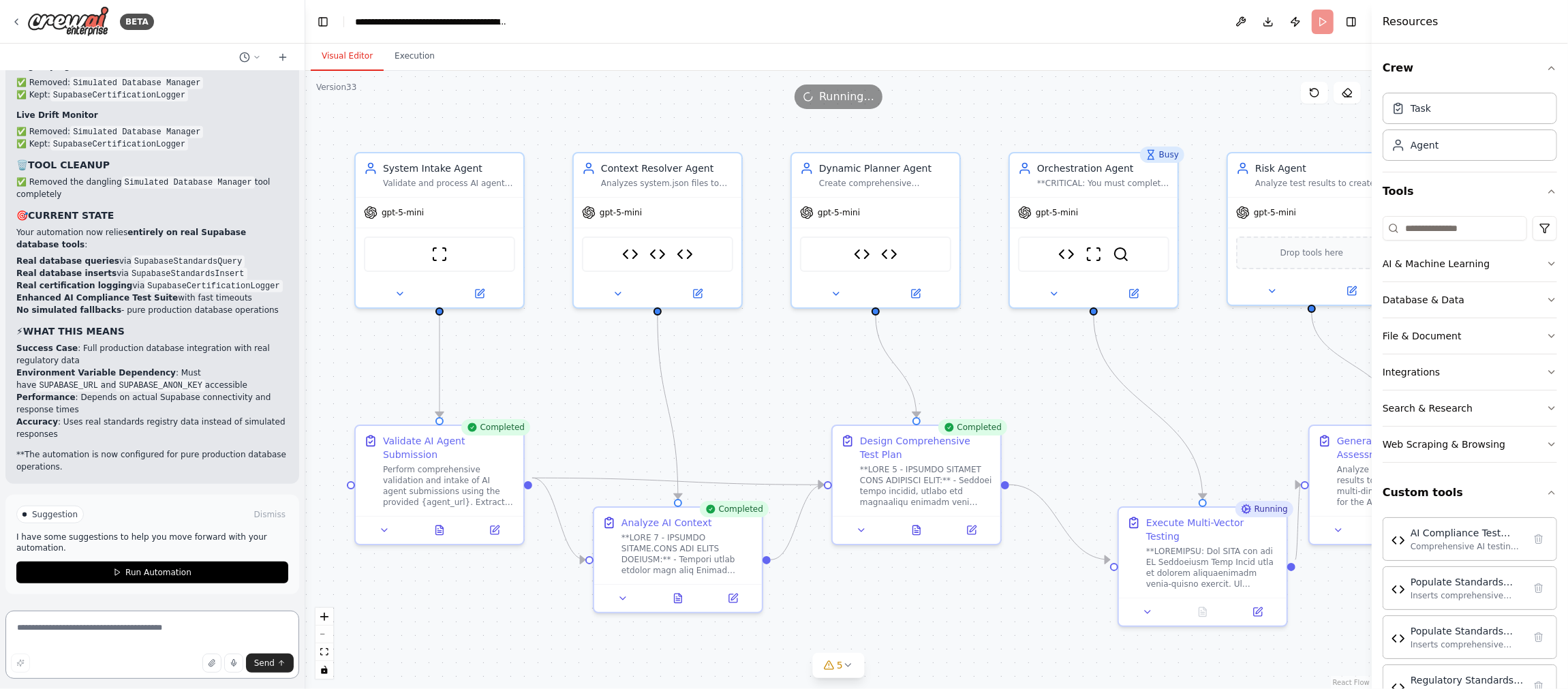
scroll to position [243568, 0]
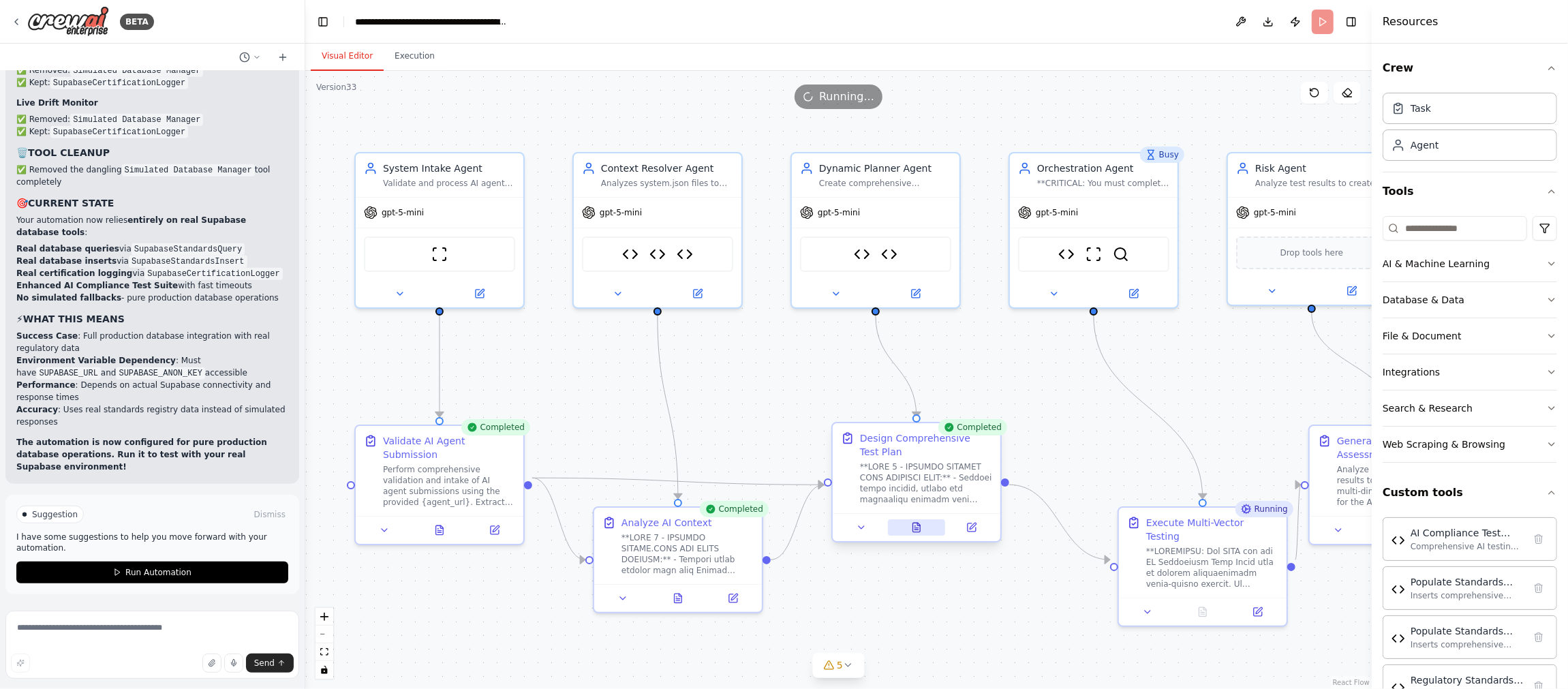
click at [921, 532] on button at bounding box center [916, 527] width 58 height 16
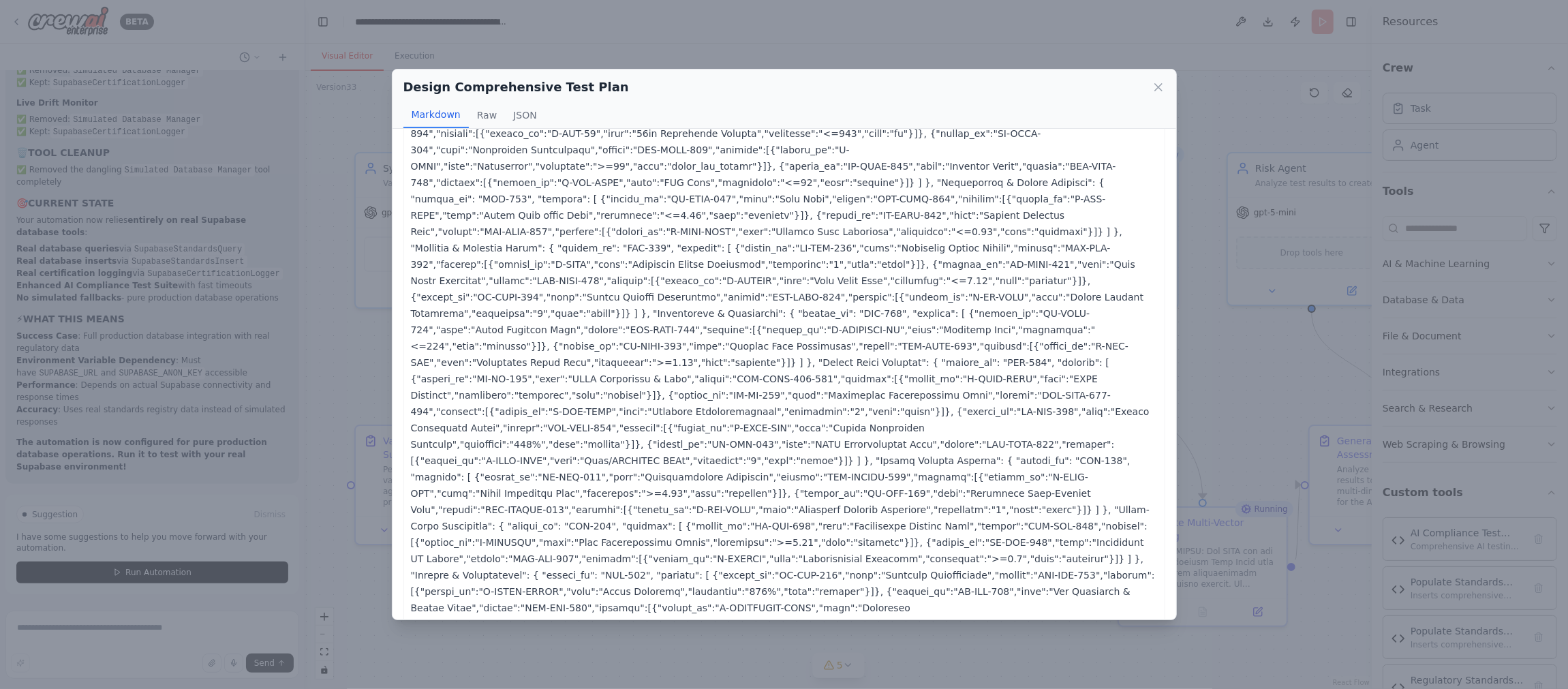
scroll to position [945, 0]
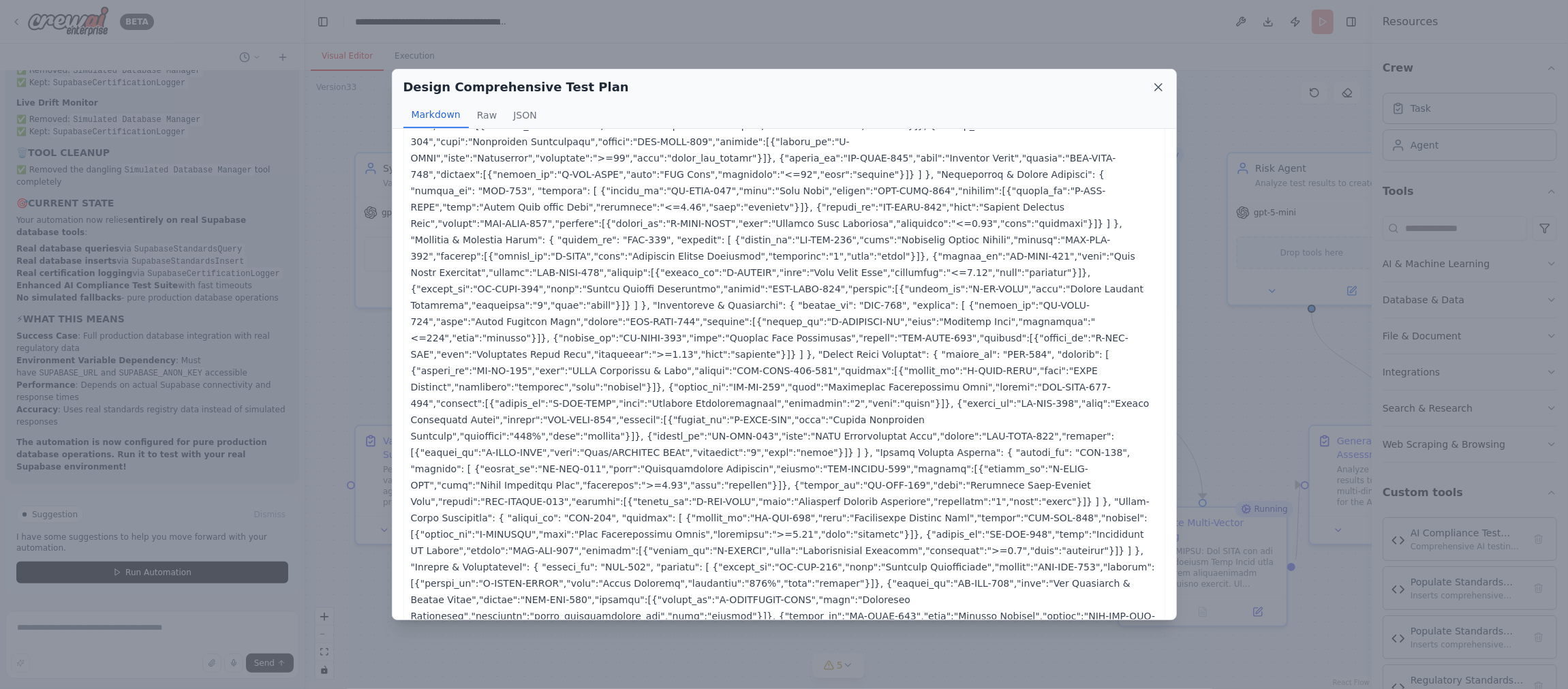
click at [1159, 86] on icon at bounding box center [1158, 87] width 7 height 7
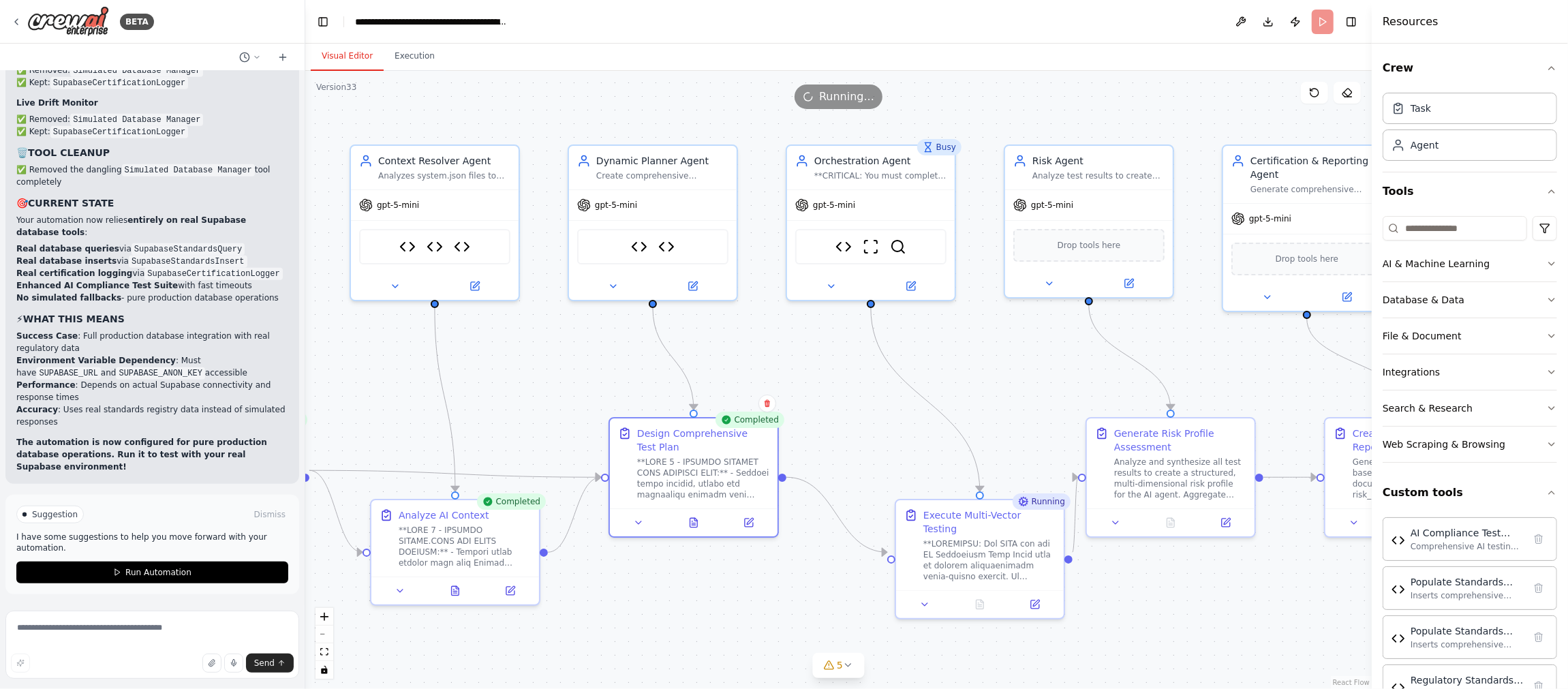
drag, startPoint x: 1243, startPoint y: 415, endPoint x: 1020, endPoint y: 406, distance: 223.2
click at [1020, 406] on div ".deletable-edge-delete-btn { width: 20px; height: 20px; border: 0px solid #ffff…" at bounding box center [838, 379] width 1067 height 618
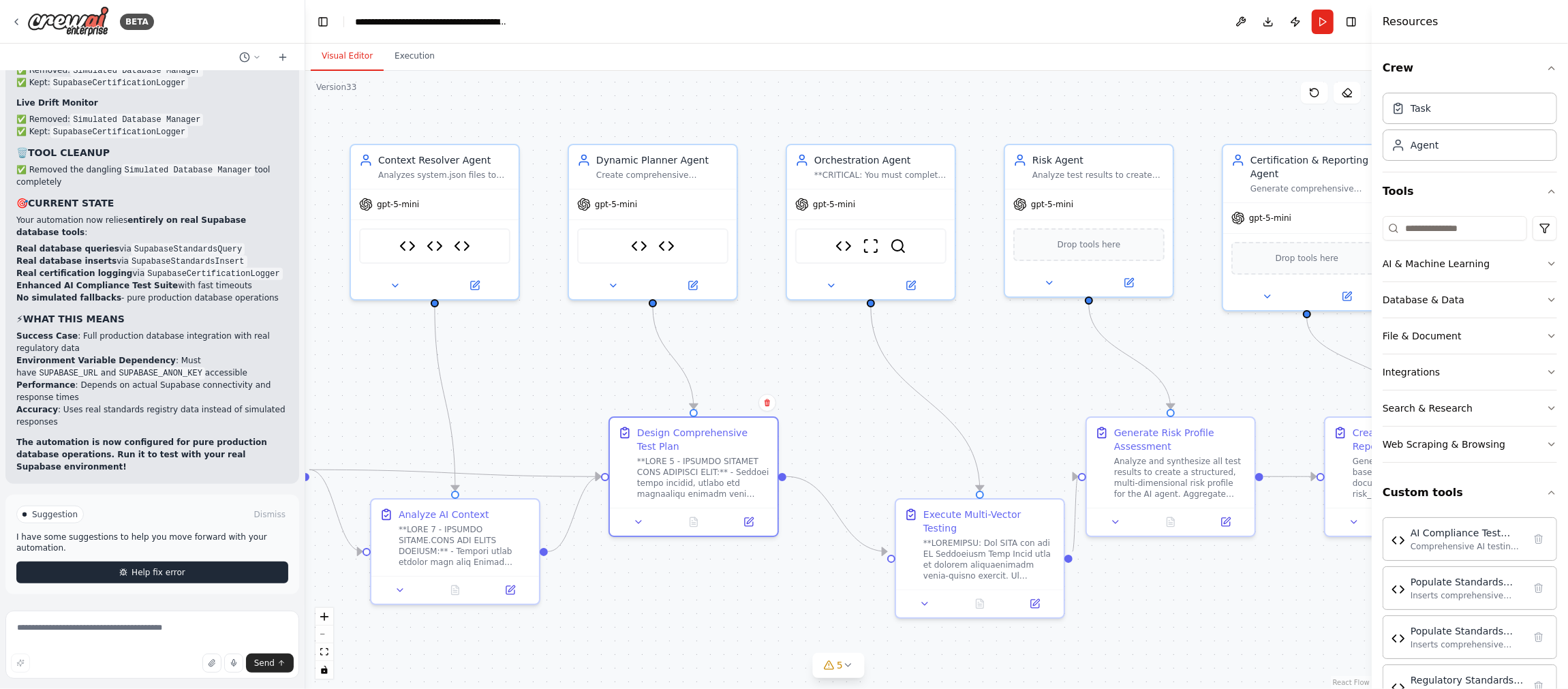
click at [137, 573] on span "Help fix error" at bounding box center [158, 572] width 53 height 10
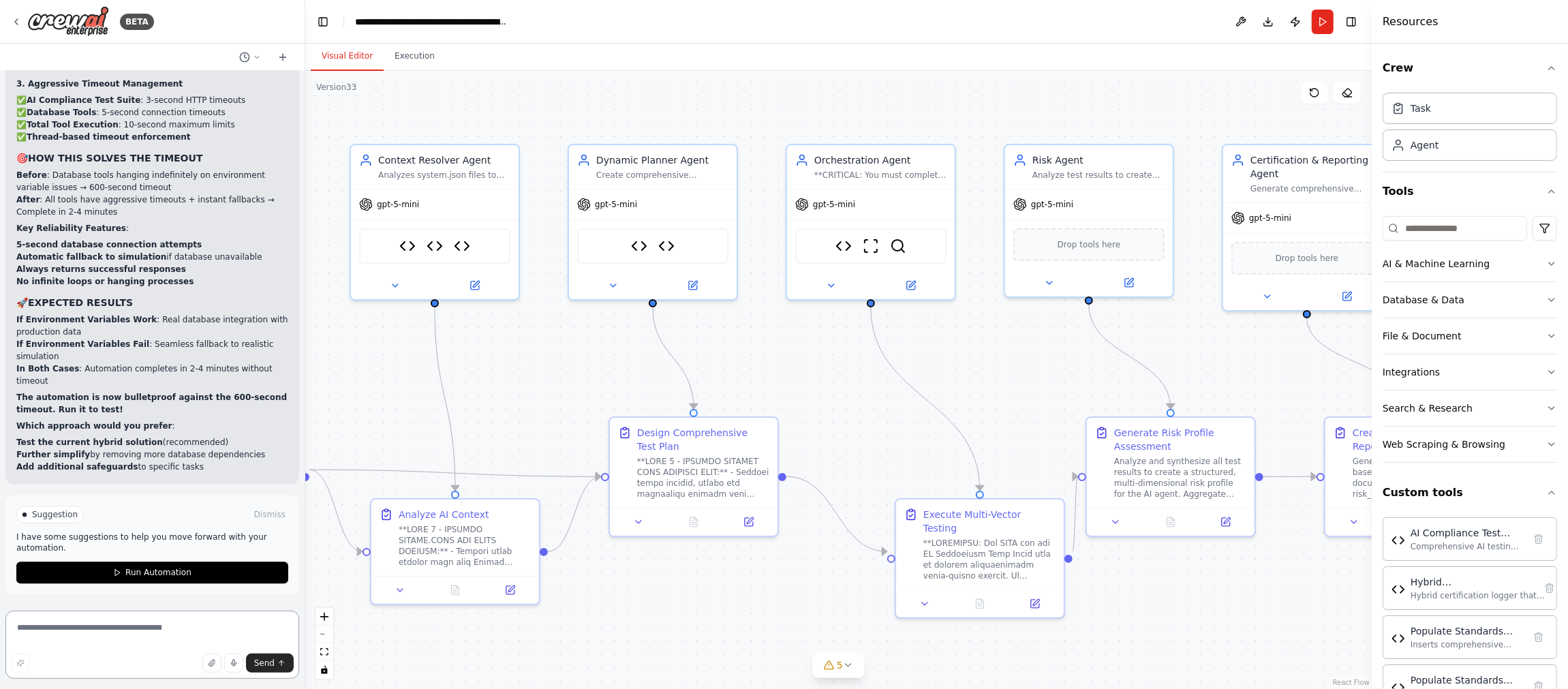
scroll to position [245478, 0]
click at [184, 574] on span "Run Automation" at bounding box center [158, 572] width 66 height 10
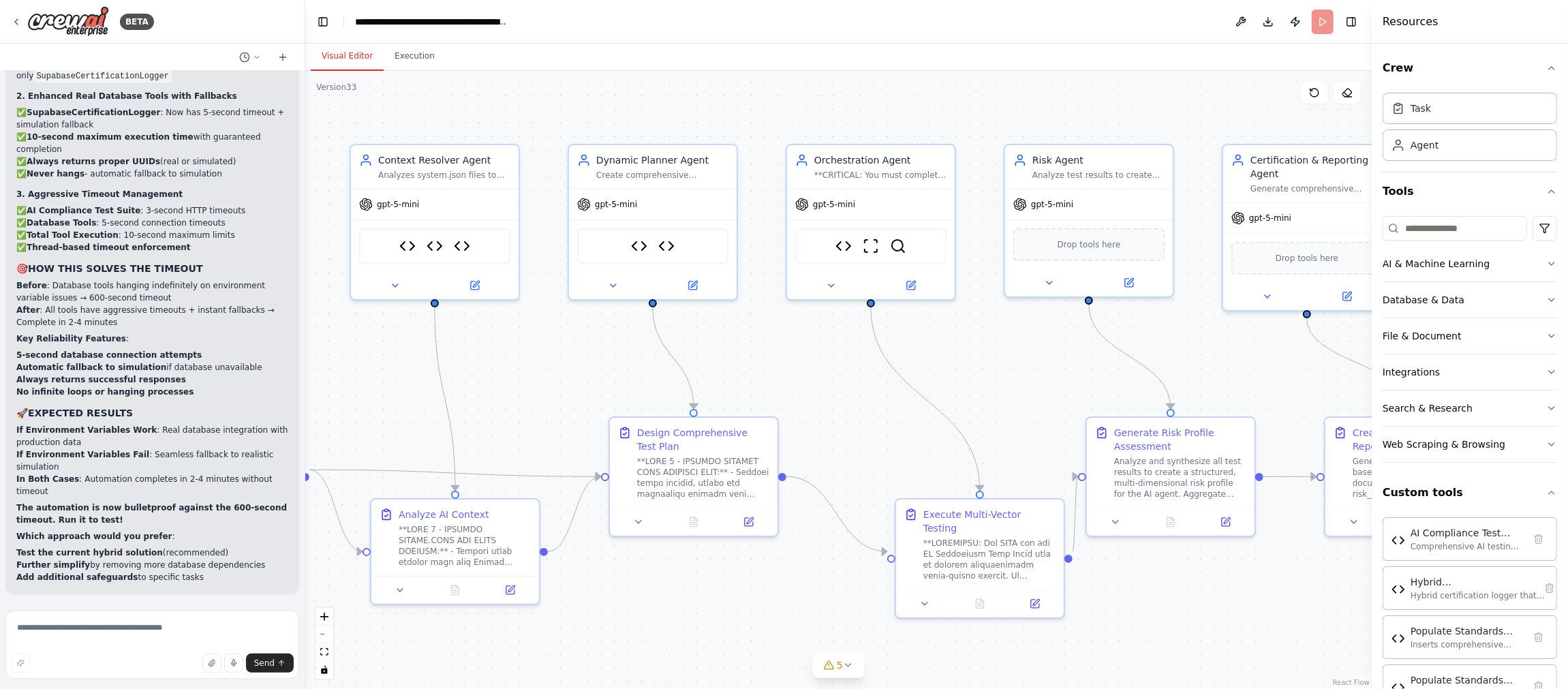
scroll to position [245369, 0]
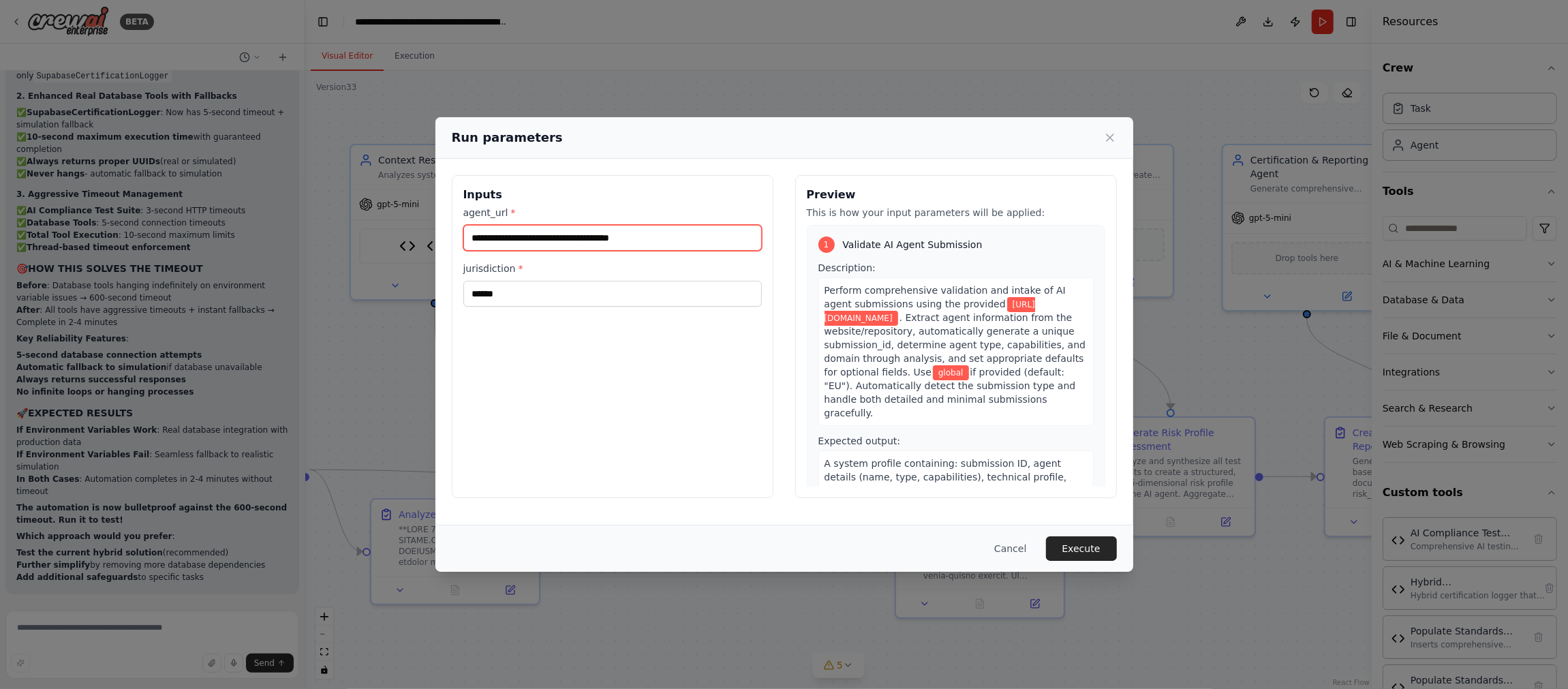
drag, startPoint x: 696, startPoint y: 235, endPoint x: 32, endPoint y: 216, distance: 664.3
click at [32, 216] on div "**********" at bounding box center [784, 344] width 1568 height 689
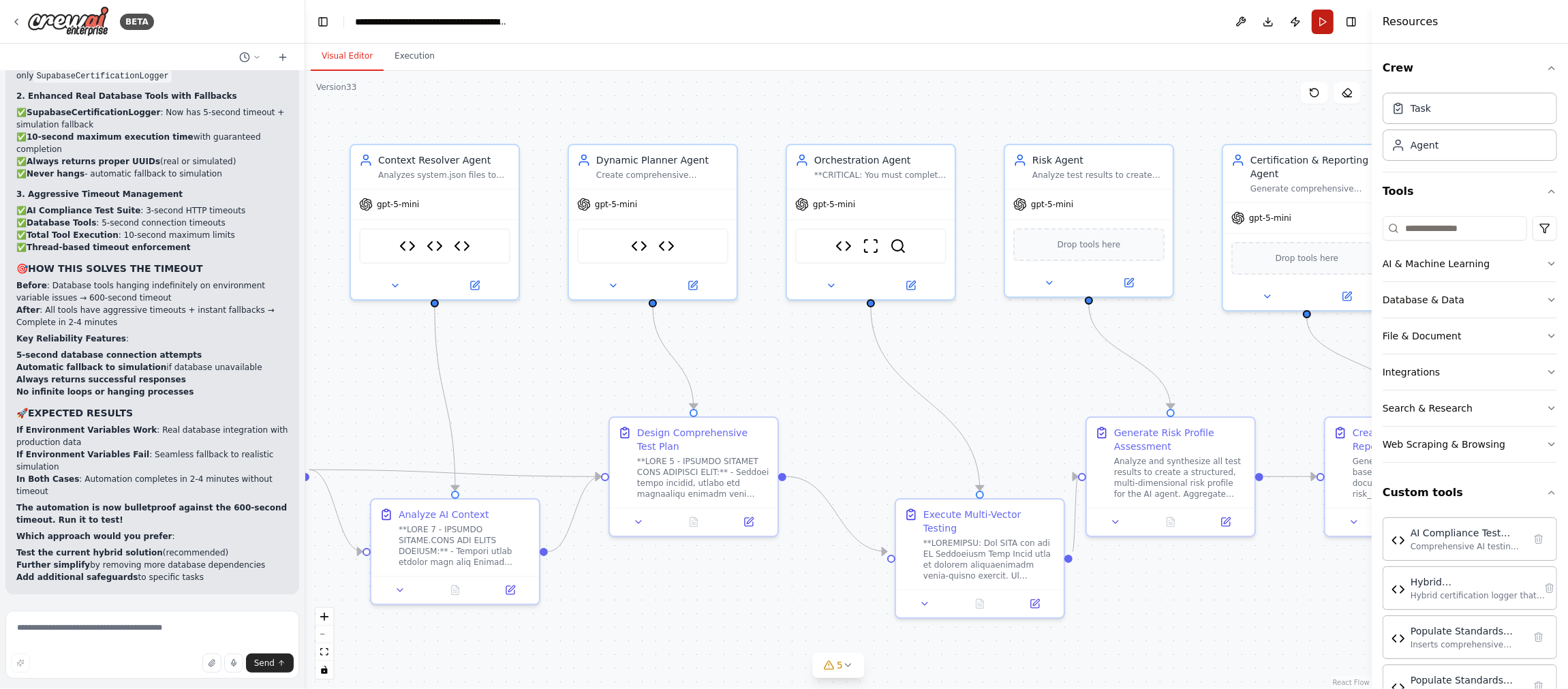
click at [1322, 25] on button "Run" at bounding box center [1322, 22] width 22 height 25
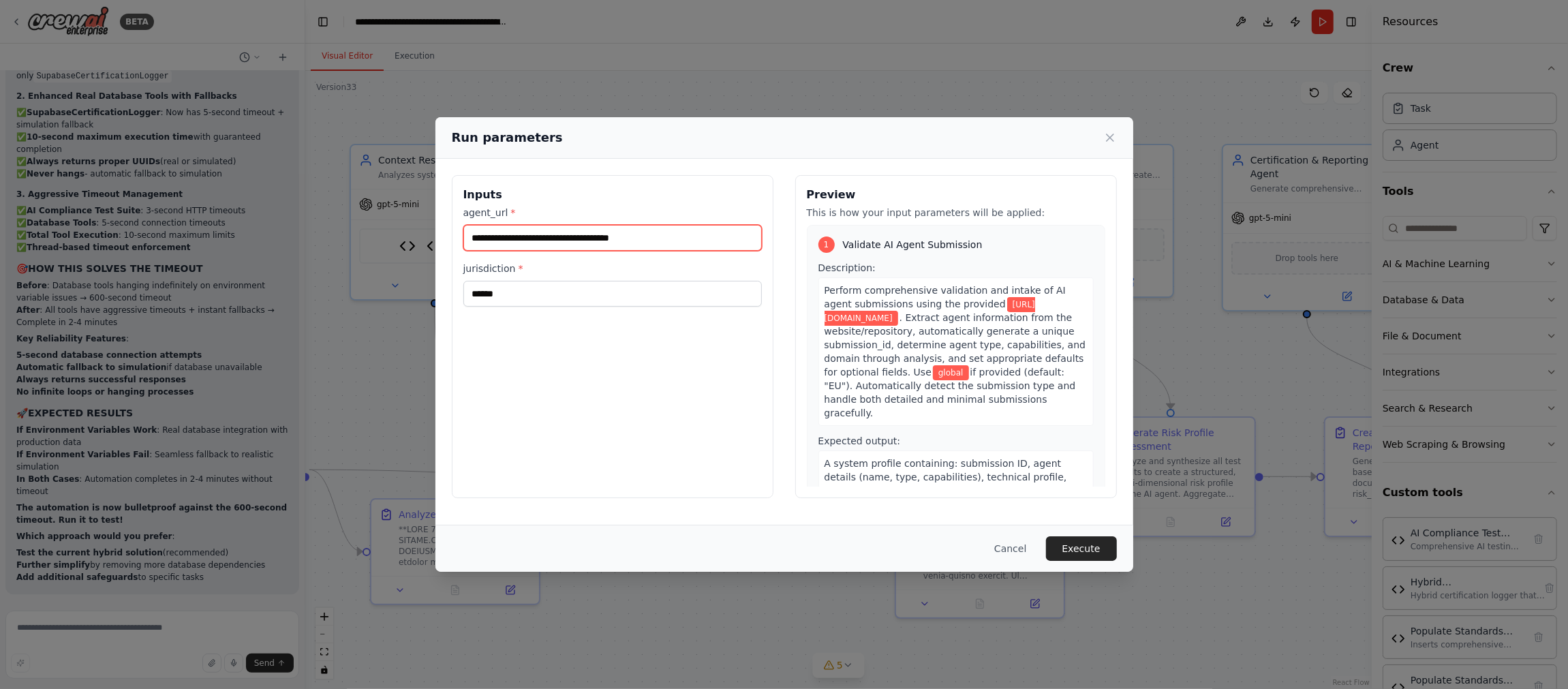
drag, startPoint x: 671, startPoint y: 239, endPoint x: 434, endPoint y: 242, distance: 237.0
click at [434, 242] on div "**********" at bounding box center [784, 344] width 1568 height 689
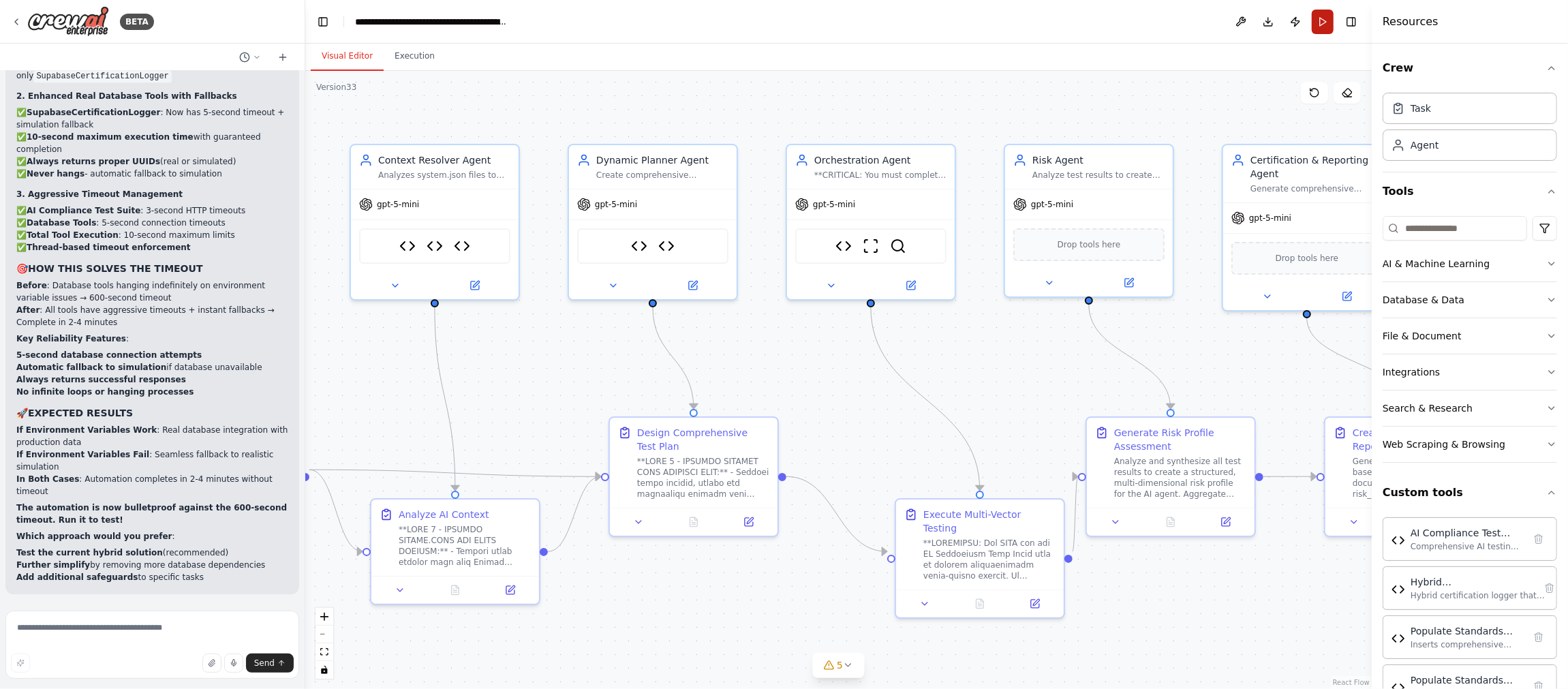
click at [1322, 19] on button "Run" at bounding box center [1322, 22] width 22 height 25
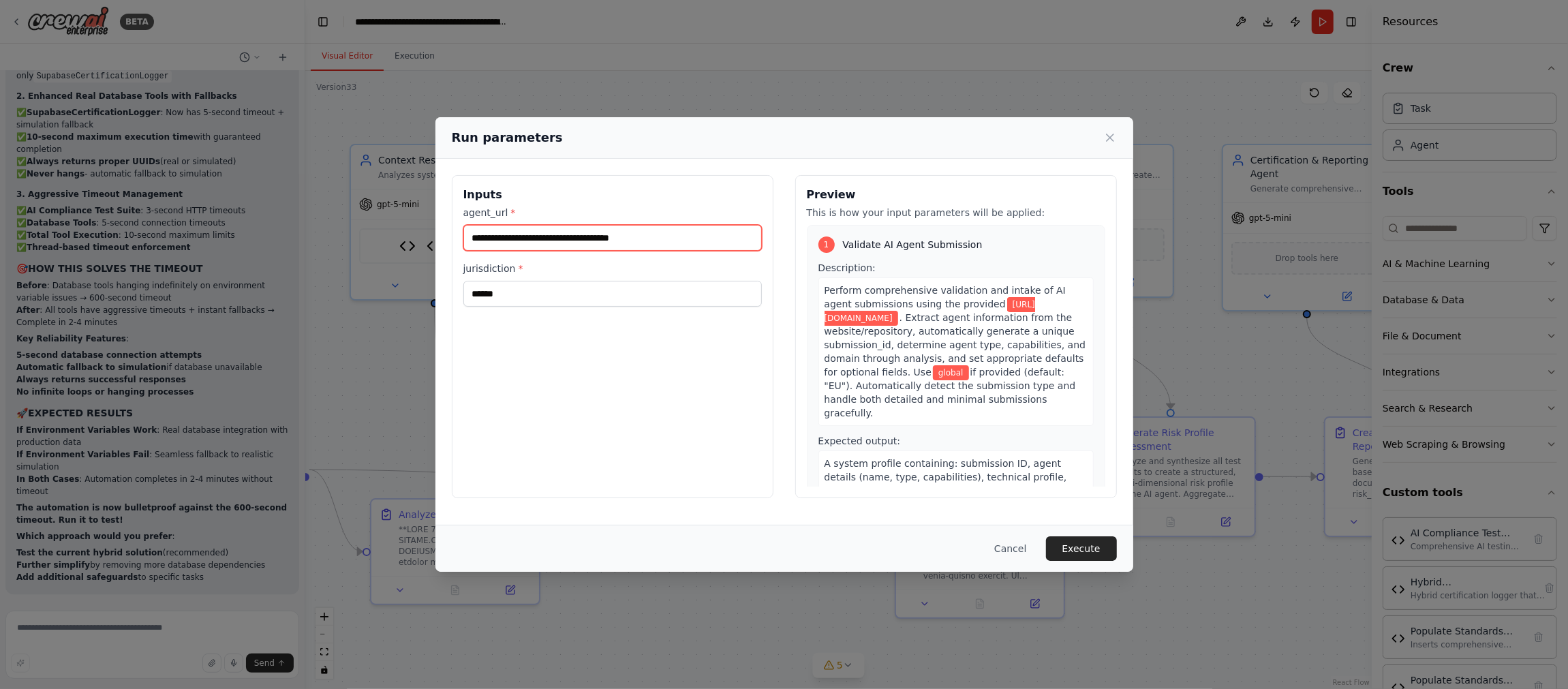
click at [672, 235] on input "**********" at bounding box center [612, 237] width 298 height 26
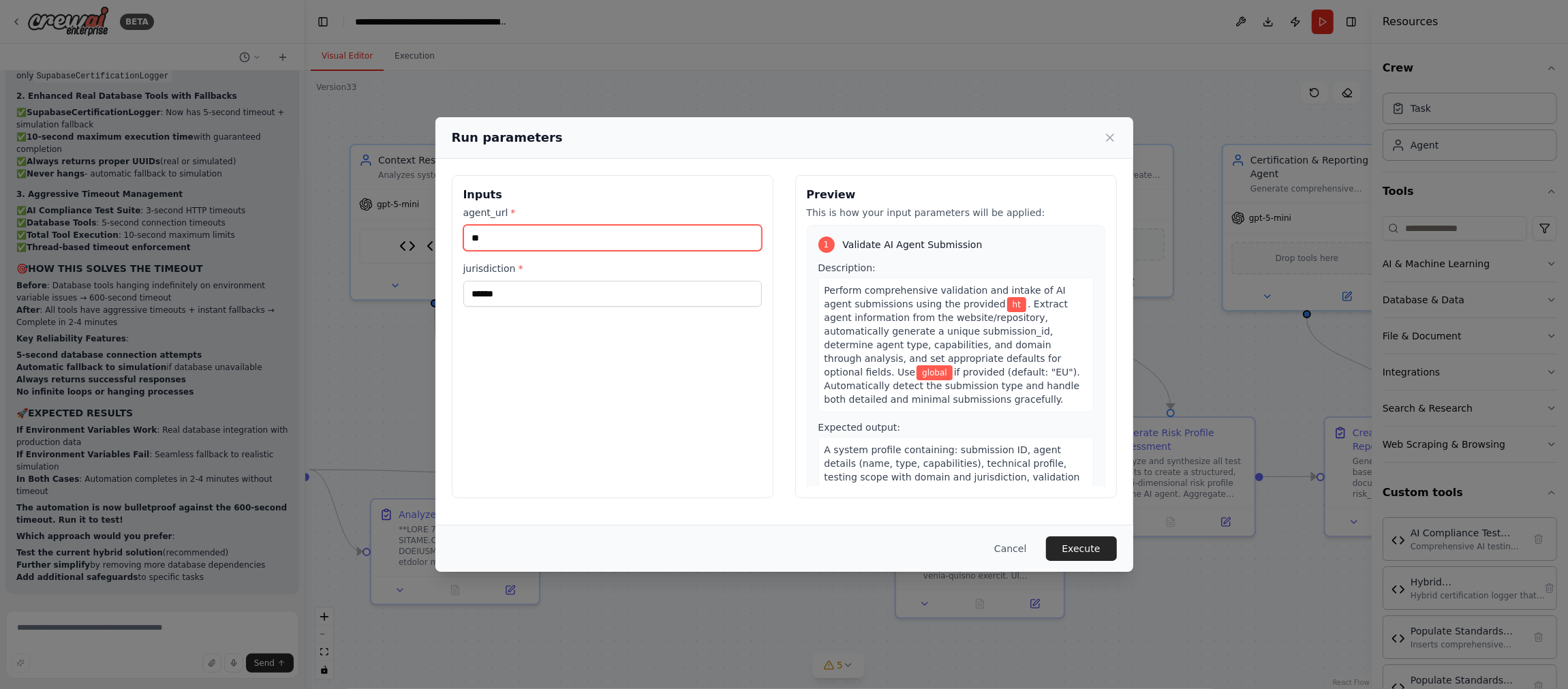
type input "*"
paste input "**********"
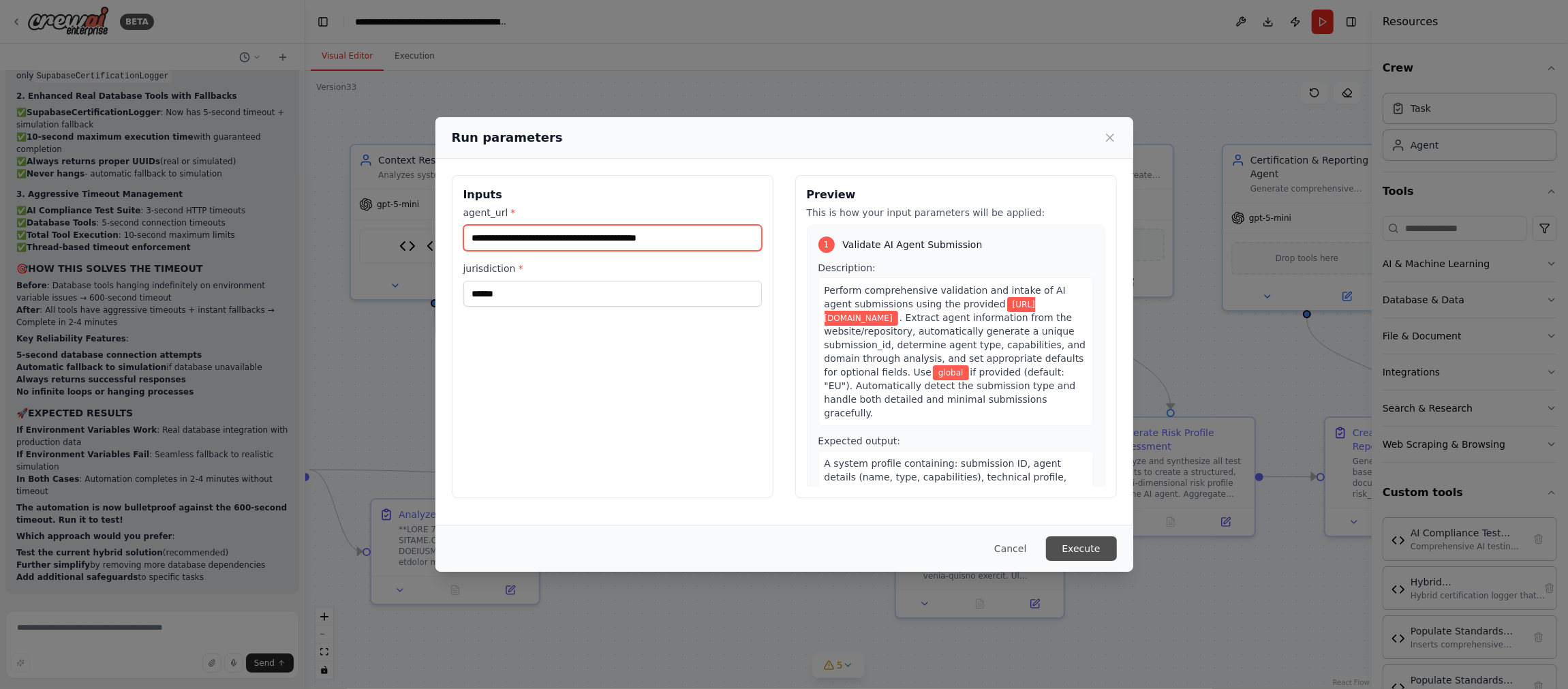
type input "**********"
click at [1095, 550] on button "Execute" at bounding box center [1081, 549] width 71 height 25
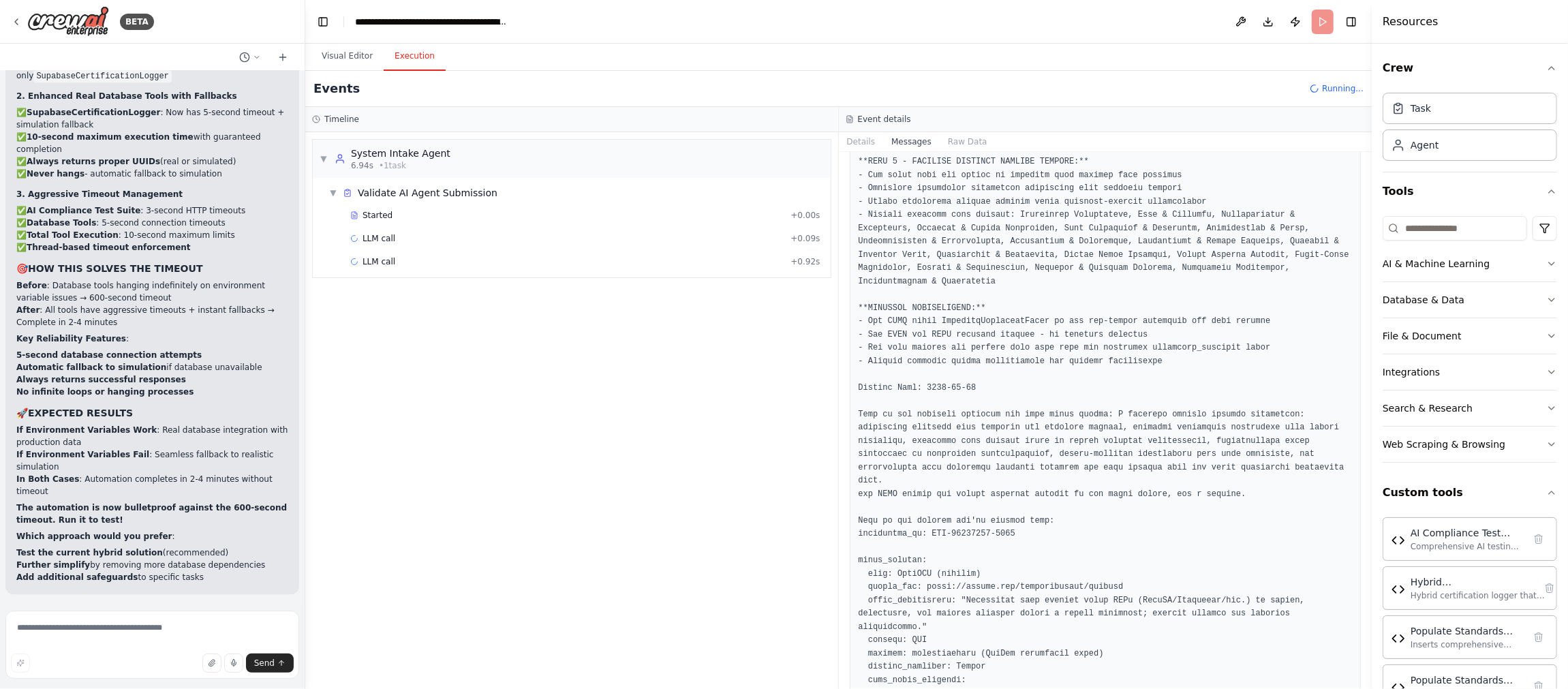
scroll to position [245317, 0]
click at [50, 634] on textarea at bounding box center [153, 643] width 294 height 68
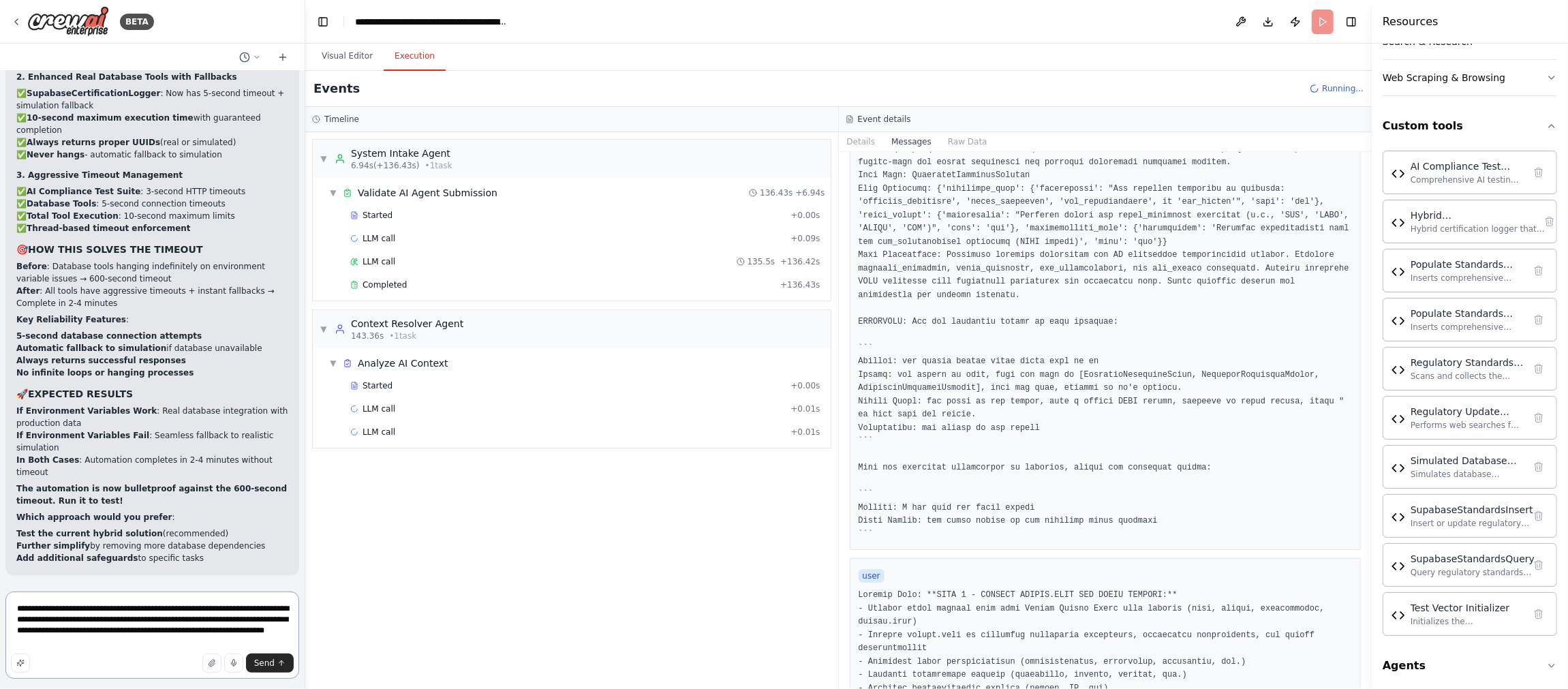
scroll to position [496, 0]
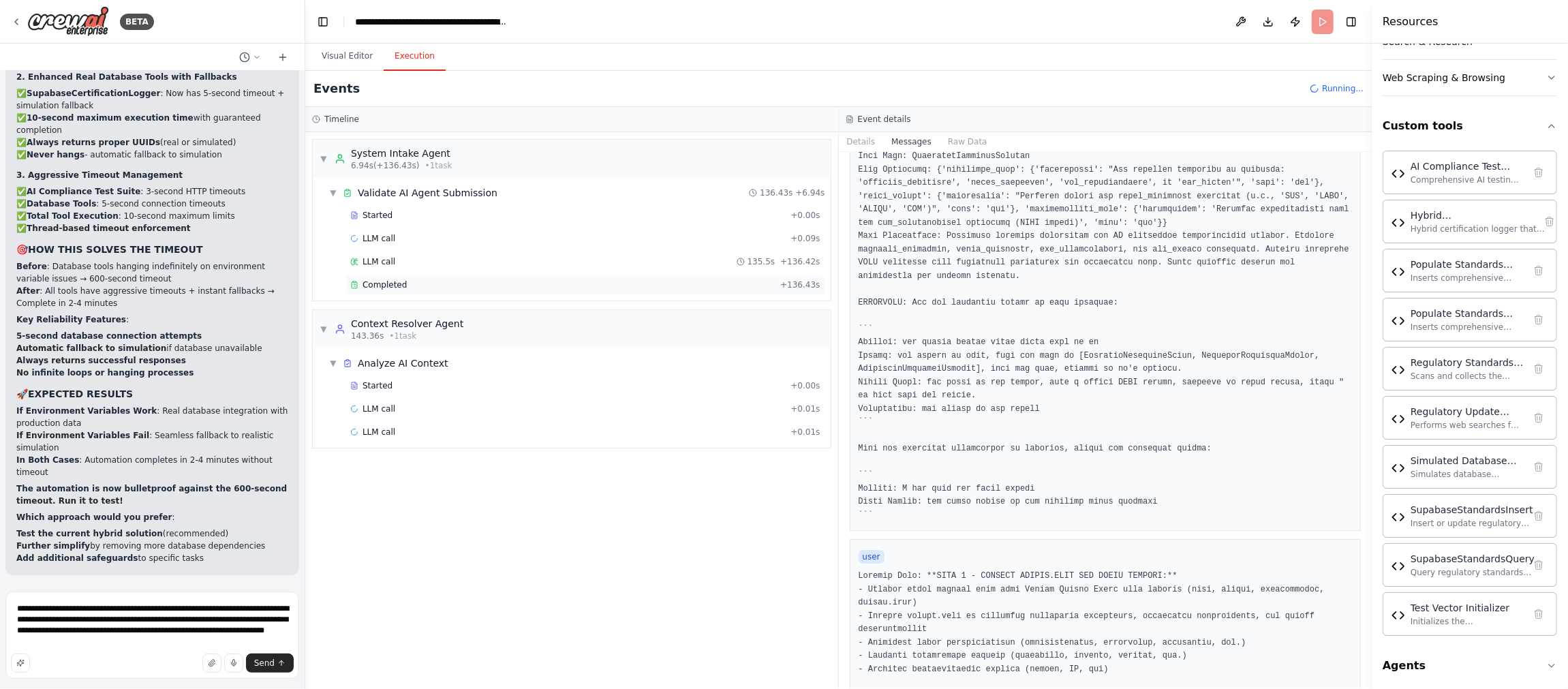
click at [430, 282] on div "Completed" at bounding box center [561, 284] width 424 height 10
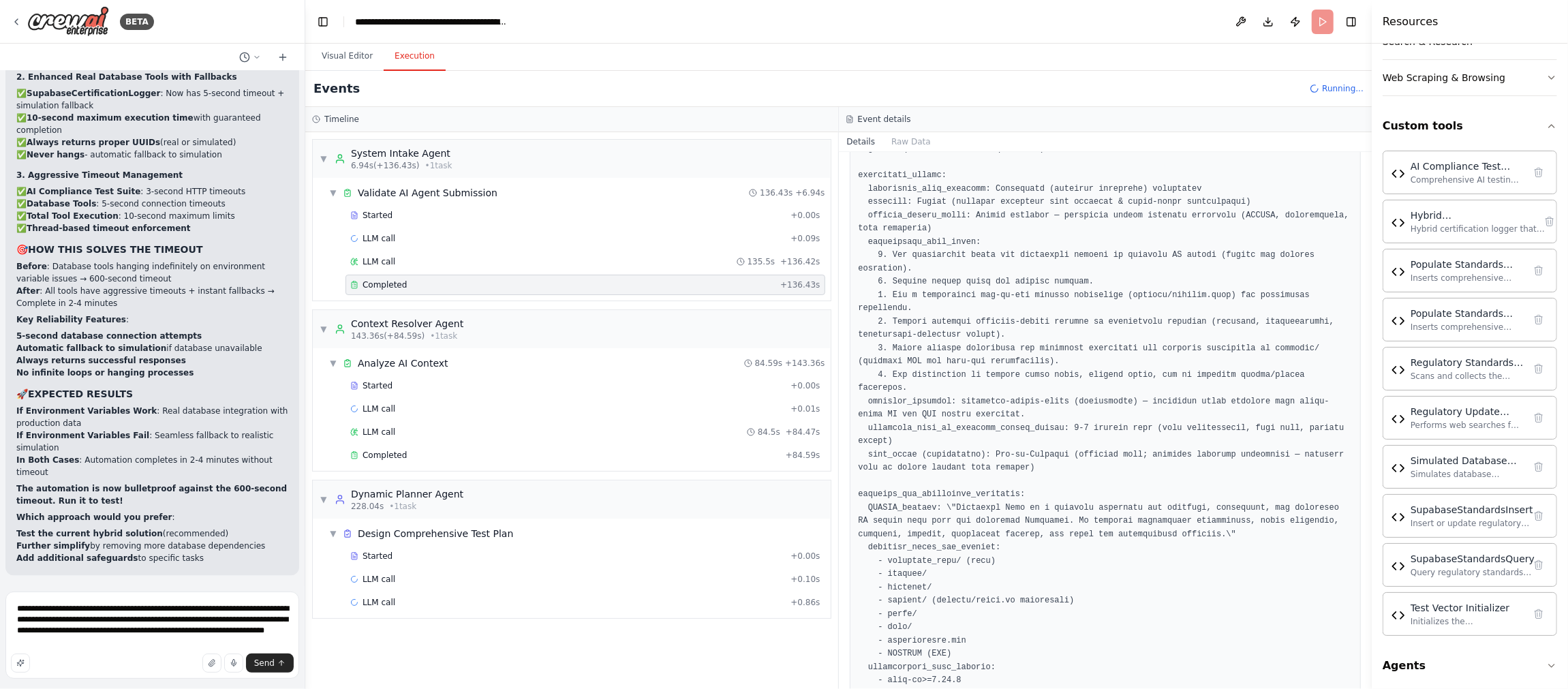
scroll to position [2036, 0]
click at [773, 454] on div "Completed" at bounding box center [564, 455] width 430 height 10
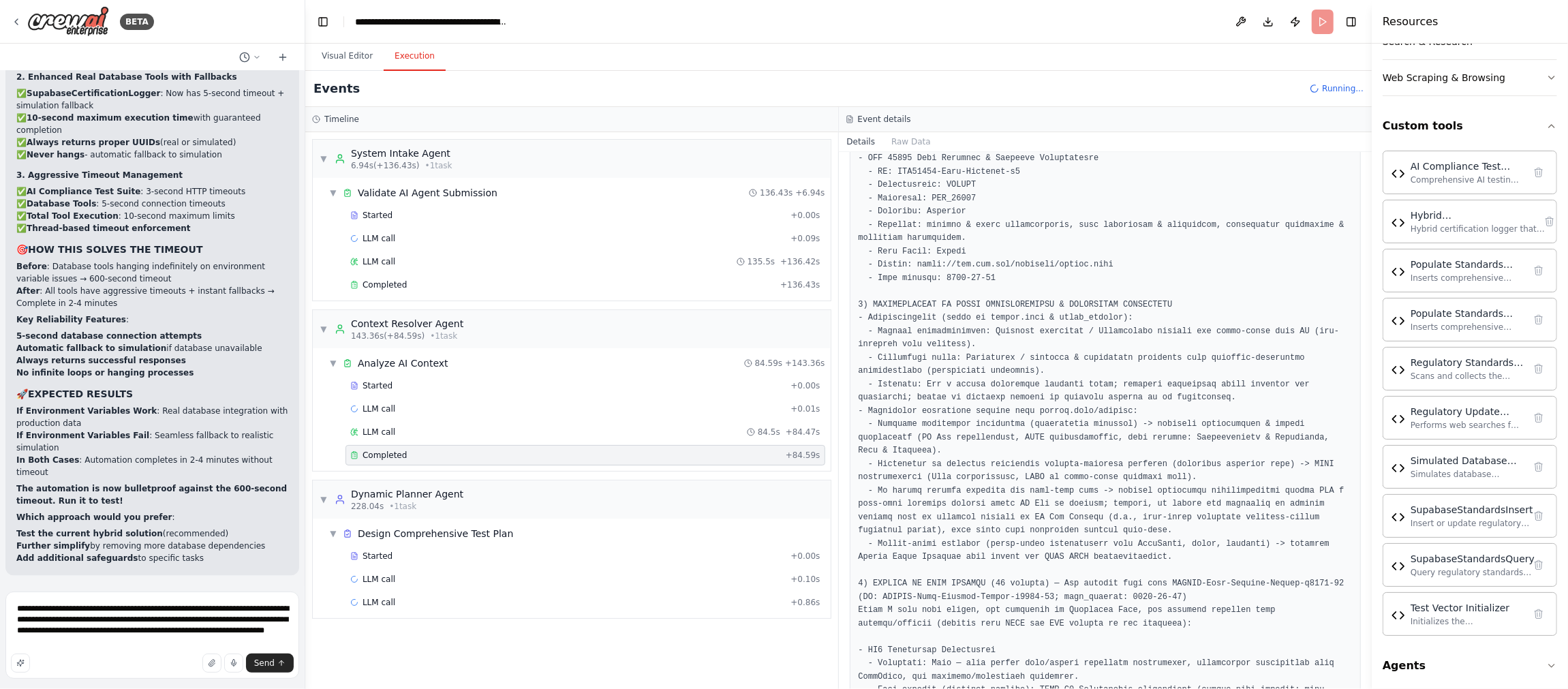
click at [773, 454] on div "Completed" at bounding box center [564, 455] width 430 height 10
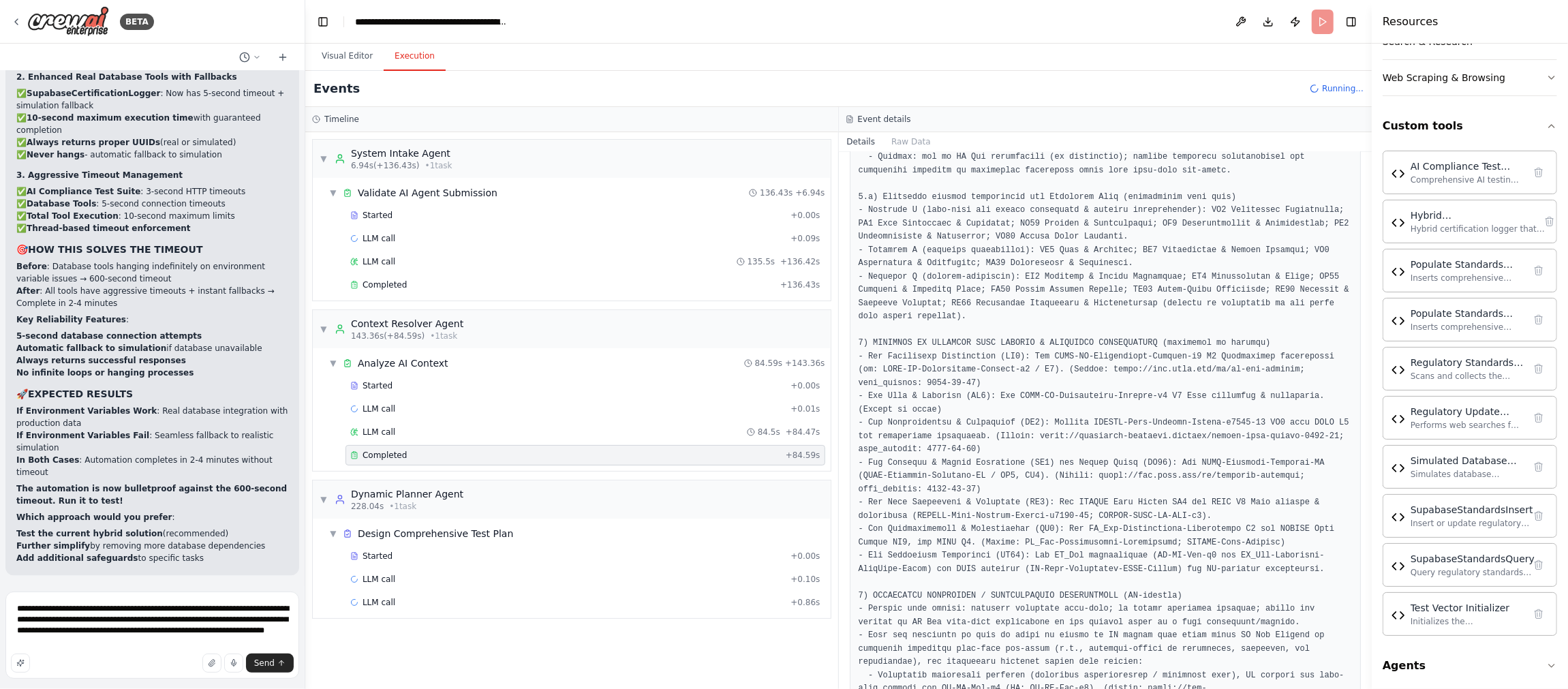
scroll to position [4256, 0]
click at [40, 608] on textarea "**********" at bounding box center [153, 634] width 294 height 87
click at [111, 606] on textarea "**********" at bounding box center [153, 634] width 294 height 87
click at [244, 632] on textarea "**********" at bounding box center [153, 634] width 294 height 87
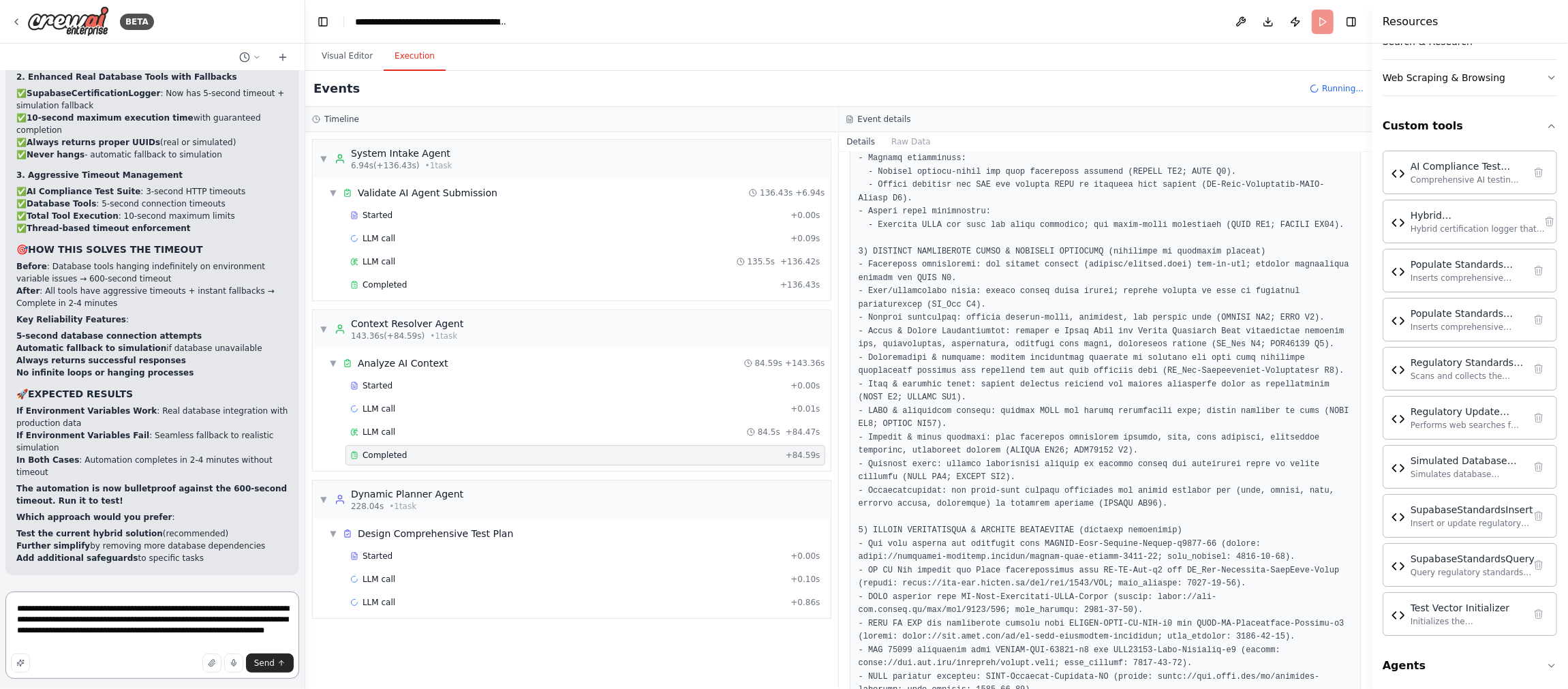
scroll to position [5109, 0]
click at [76, 610] on textarea "**********" at bounding box center [153, 634] width 294 height 87
click at [151, 637] on textarea "**********" at bounding box center [153, 634] width 294 height 87
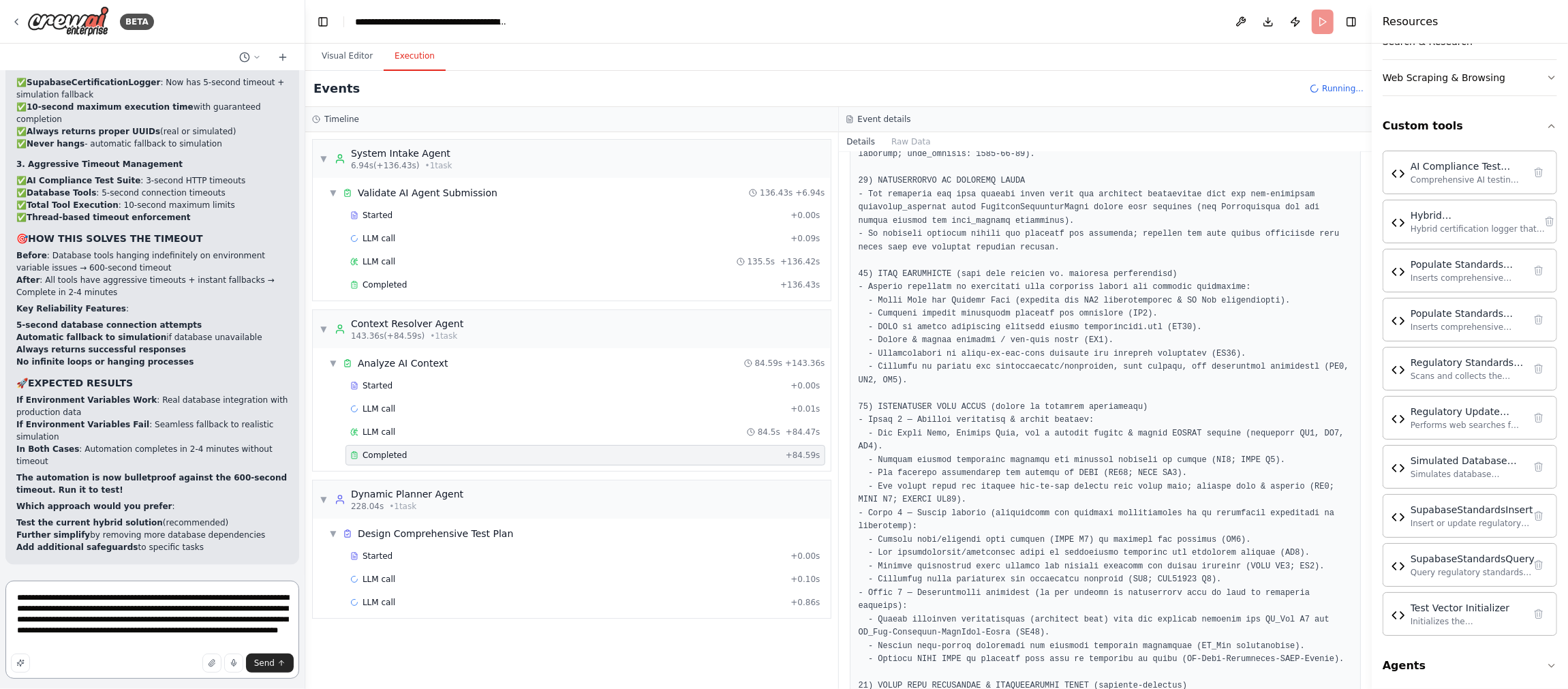
scroll to position [5636, 0]
type textarea "**********"
click at [266, 660] on span "Send" at bounding box center [264, 662] width 20 height 10
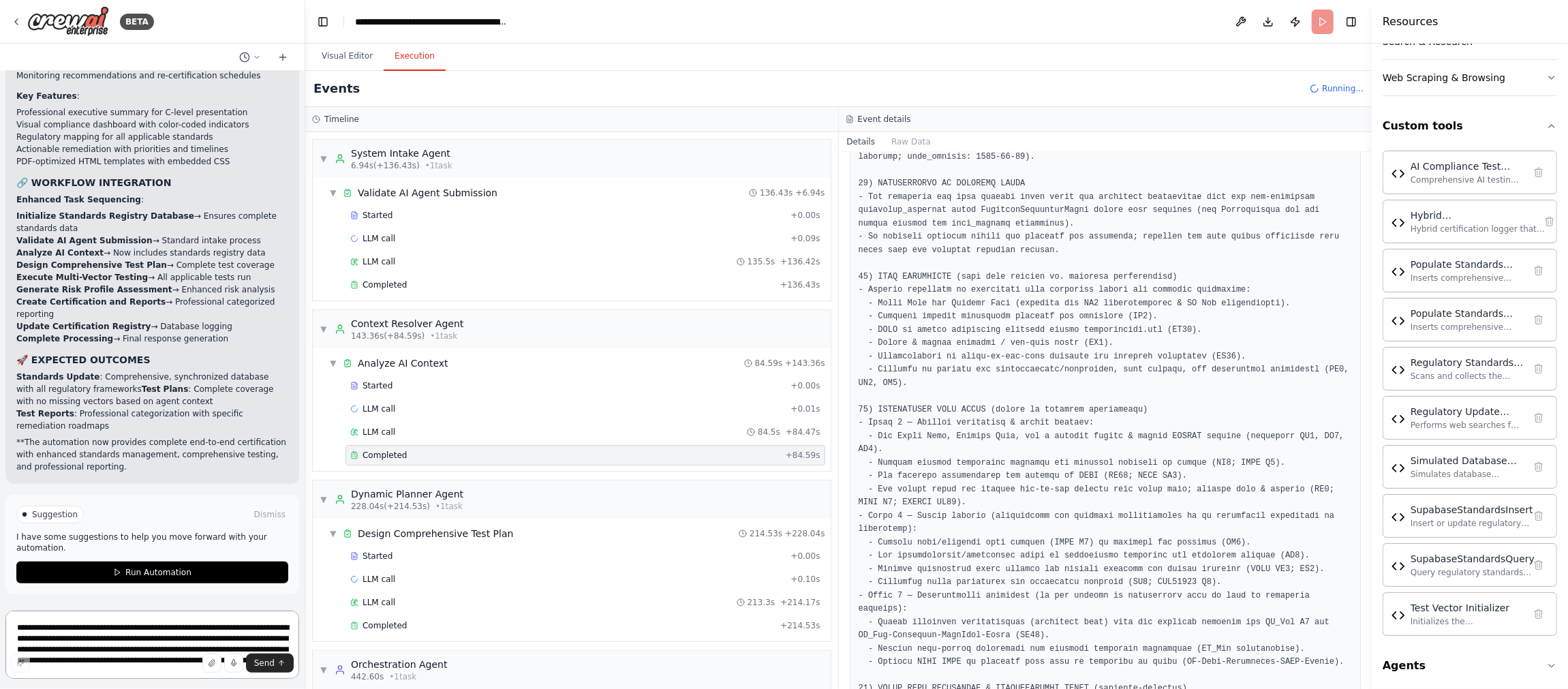
scroll to position [247270, 0]
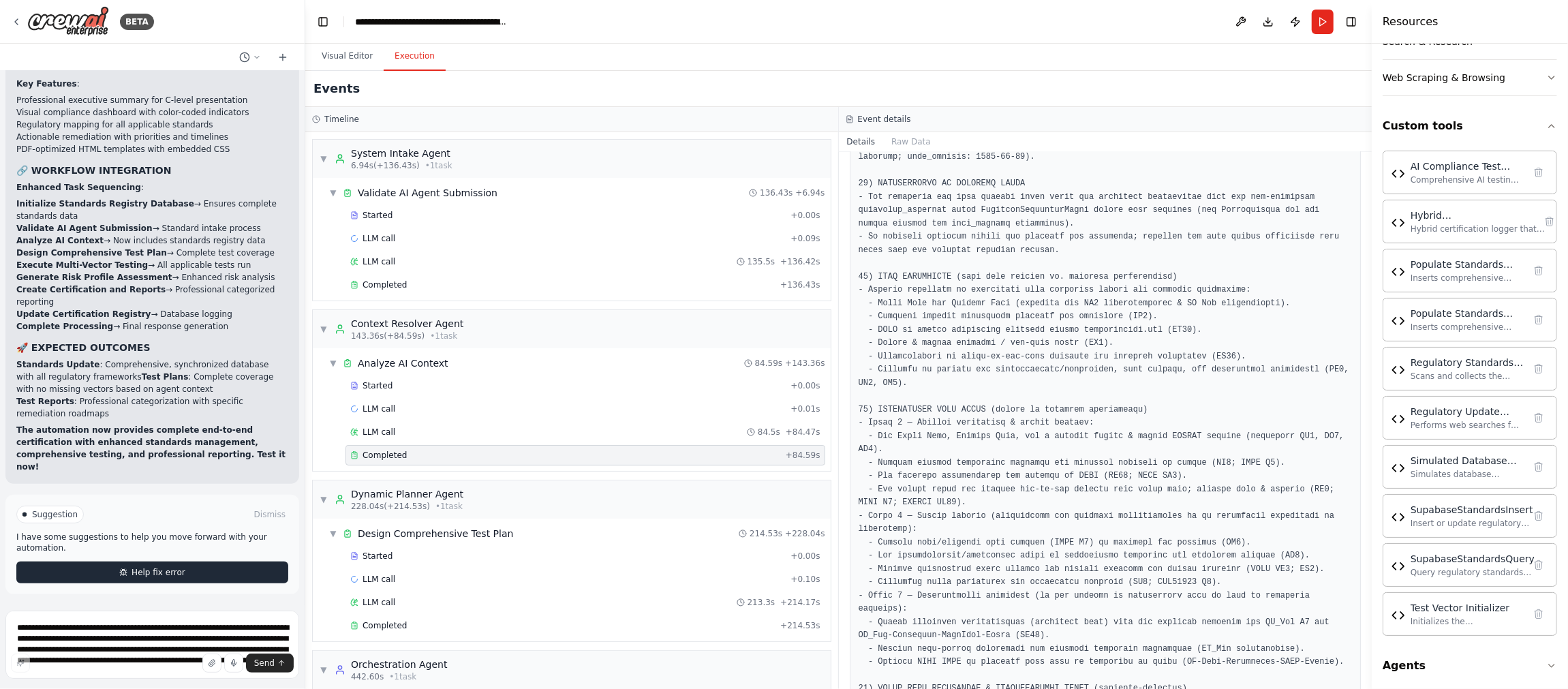
click at [173, 576] on span "Help fix error" at bounding box center [158, 572] width 53 height 10
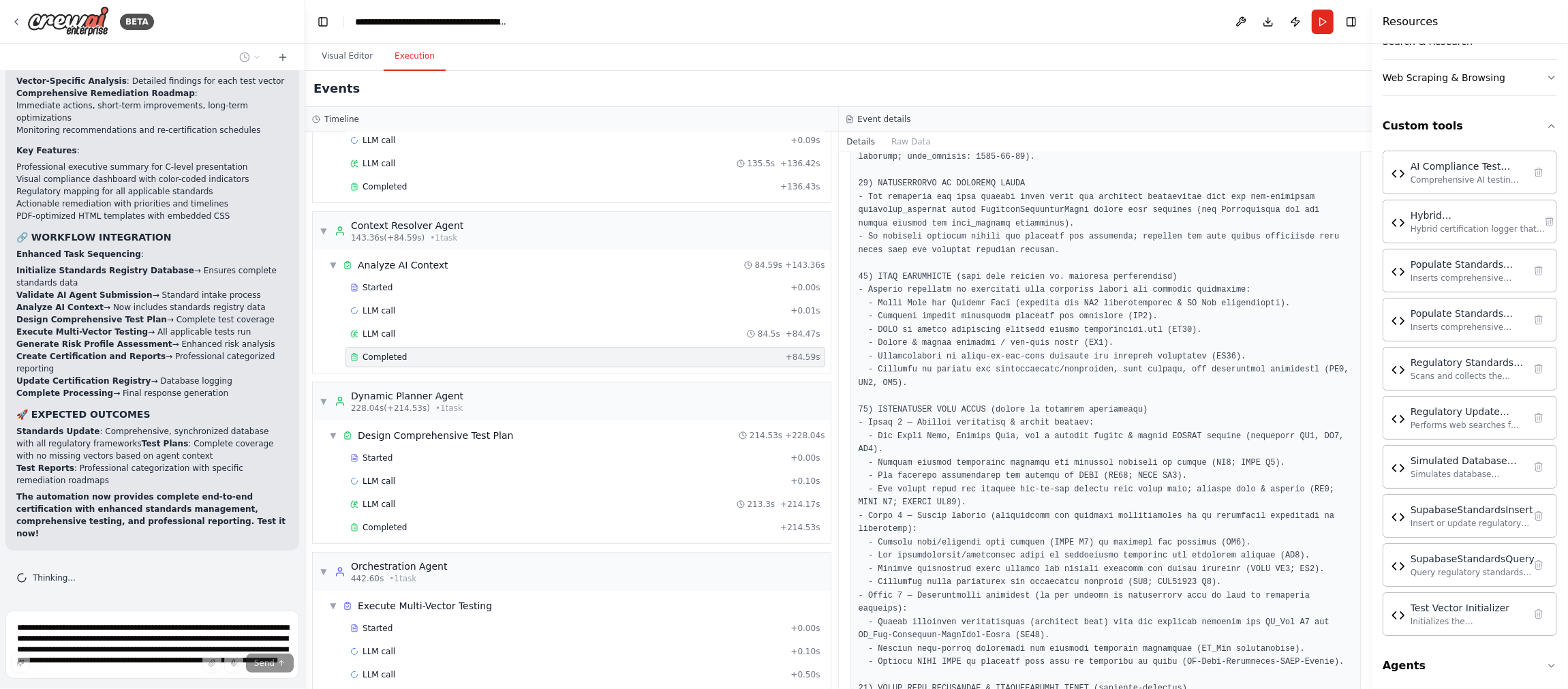
scroll to position [99, 0]
click at [400, 520] on span "Completed" at bounding box center [384, 525] width 44 height 10
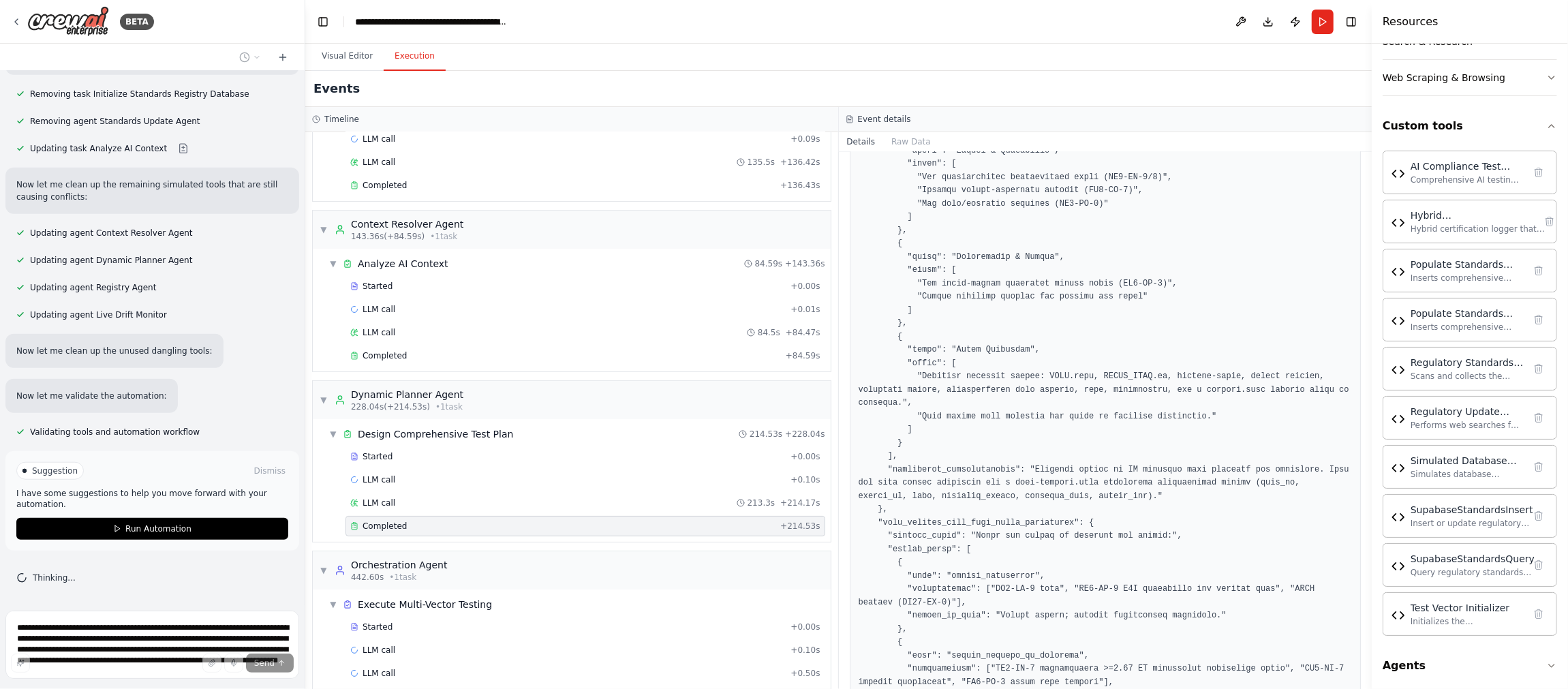
scroll to position [247970, 0]
click at [137, 527] on span "Run Automation" at bounding box center [158, 528] width 66 height 10
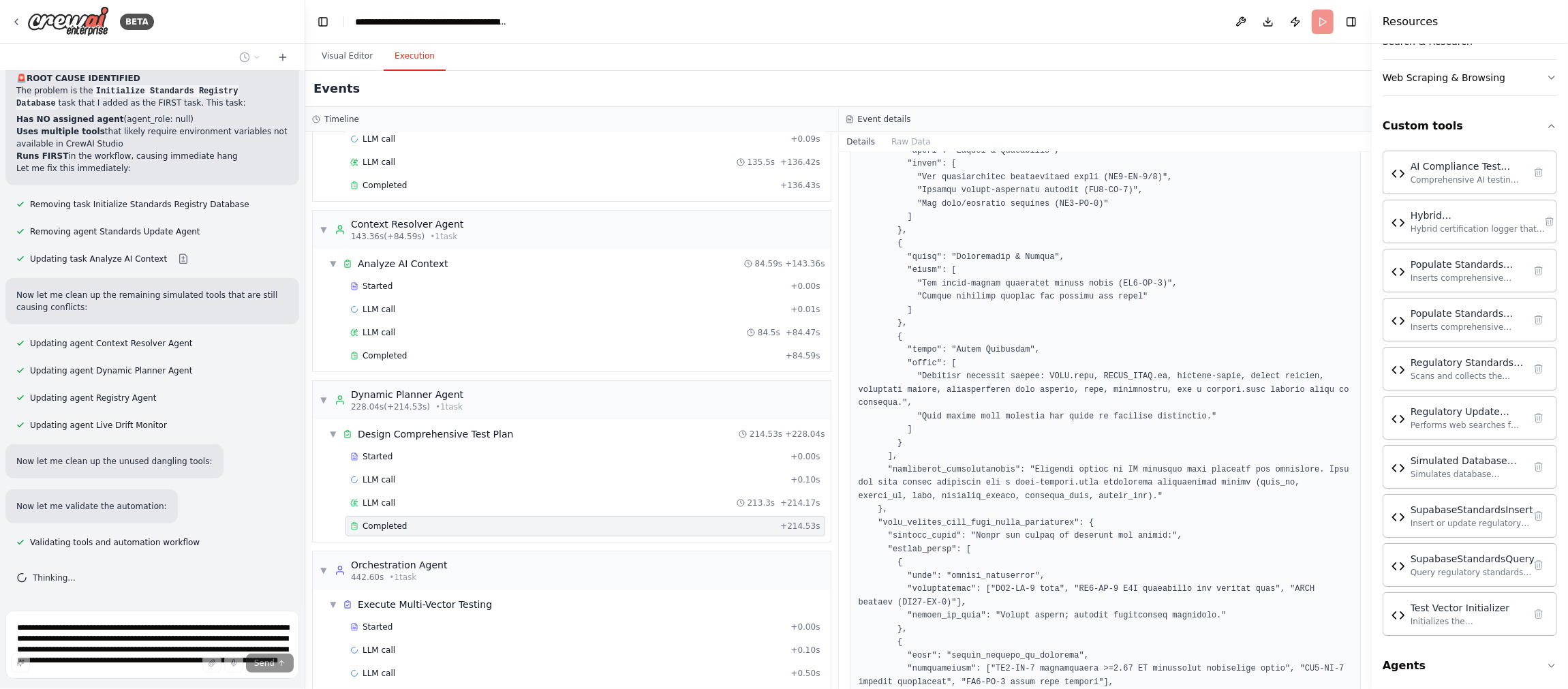
scroll to position [247861, 0]
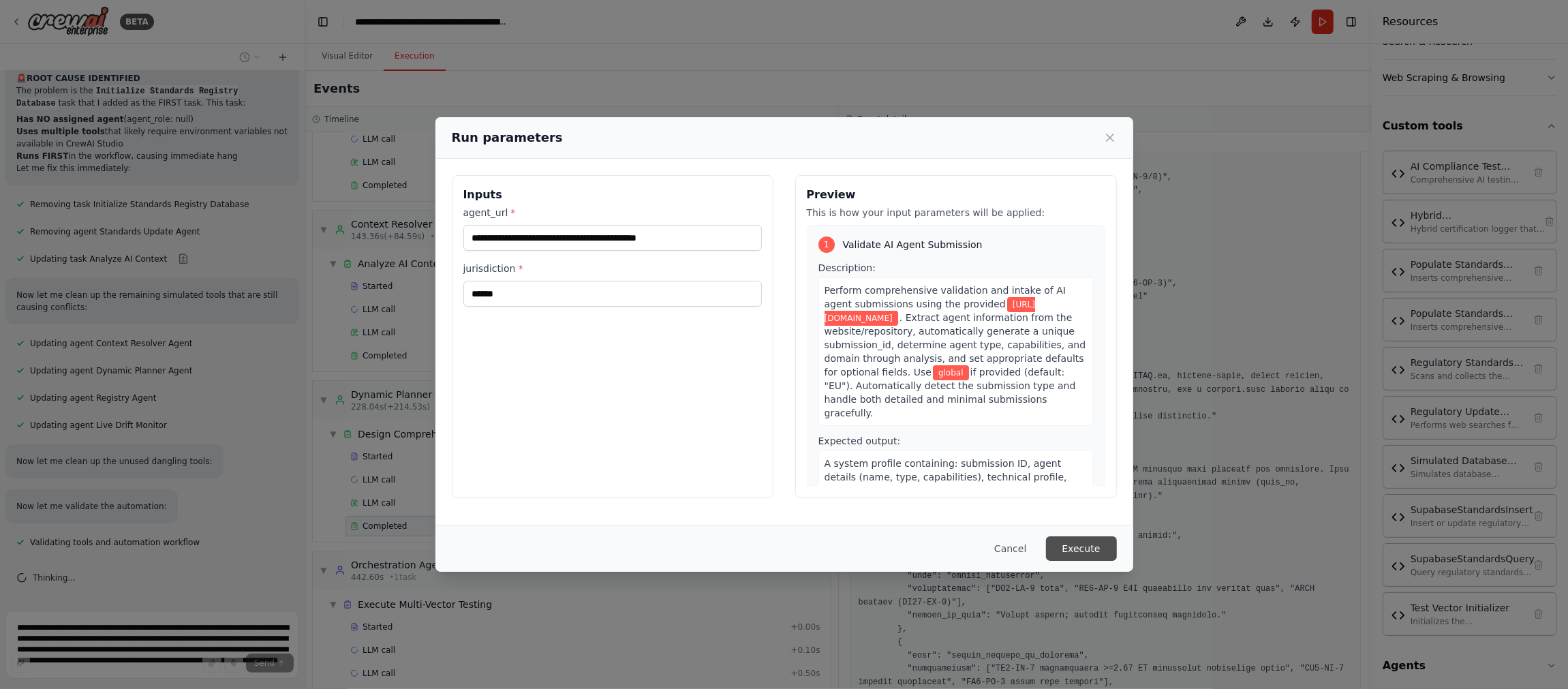
click at [1084, 549] on button "Execute" at bounding box center [1081, 549] width 71 height 25
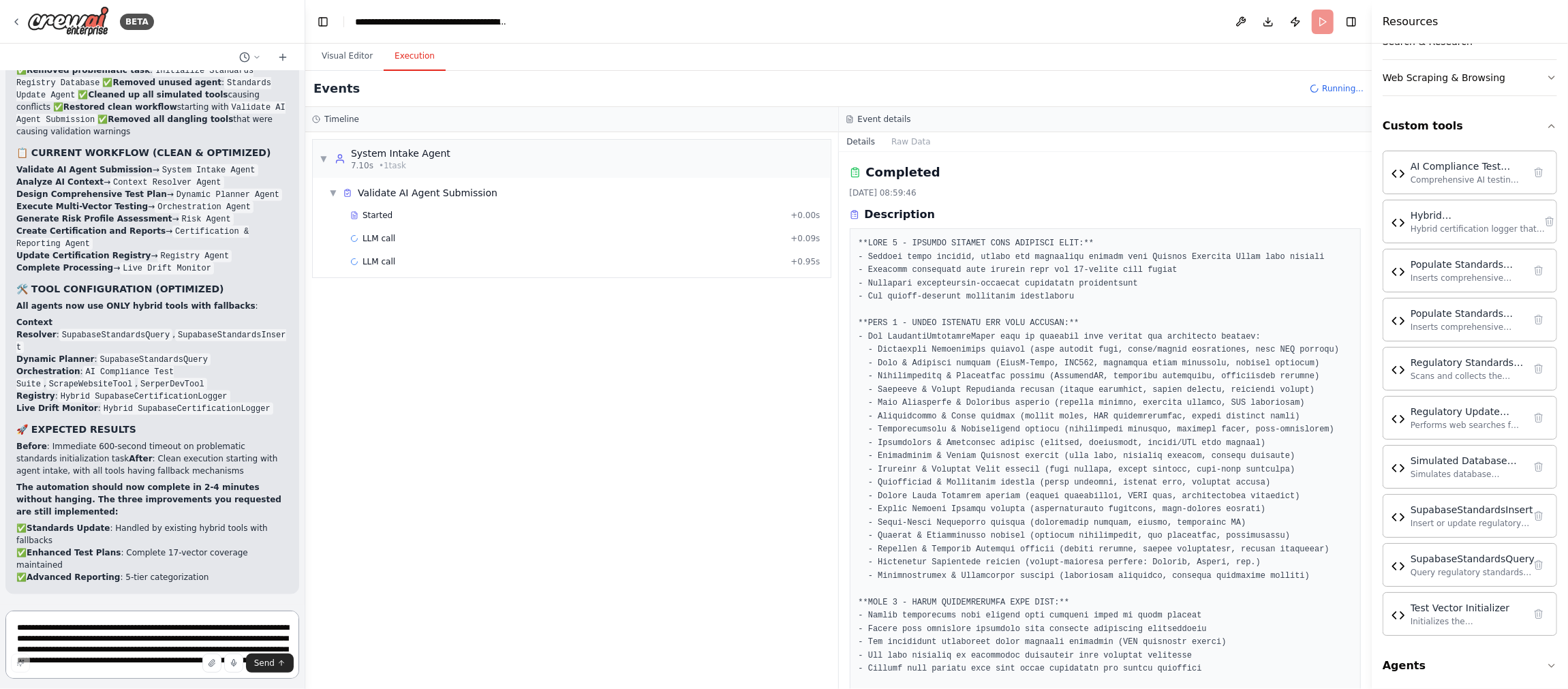
scroll to position [248498, 0]
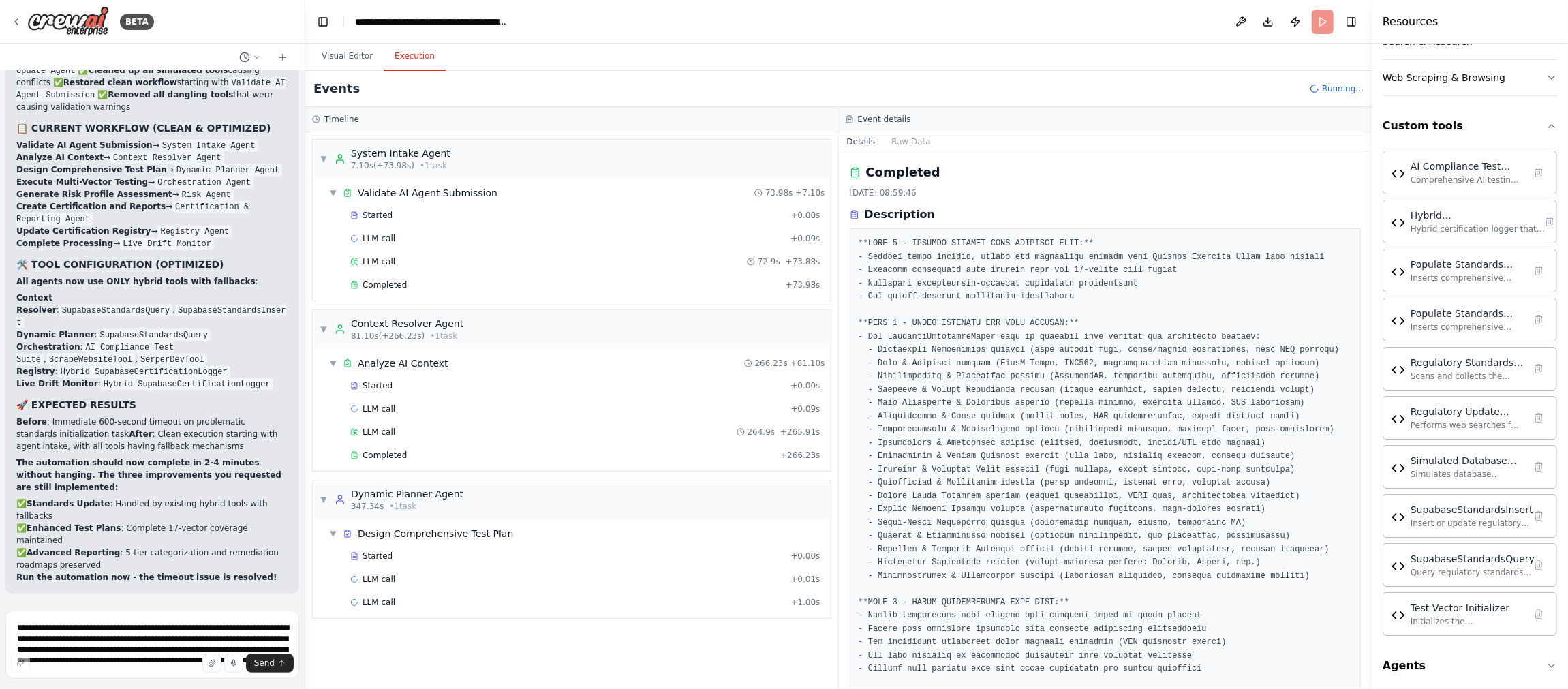
click at [1177, 17] on header "**********" at bounding box center [838, 22] width 1067 height 44
click at [393, 450] on span "Completed" at bounding box center [384, 455] width 44 height 10
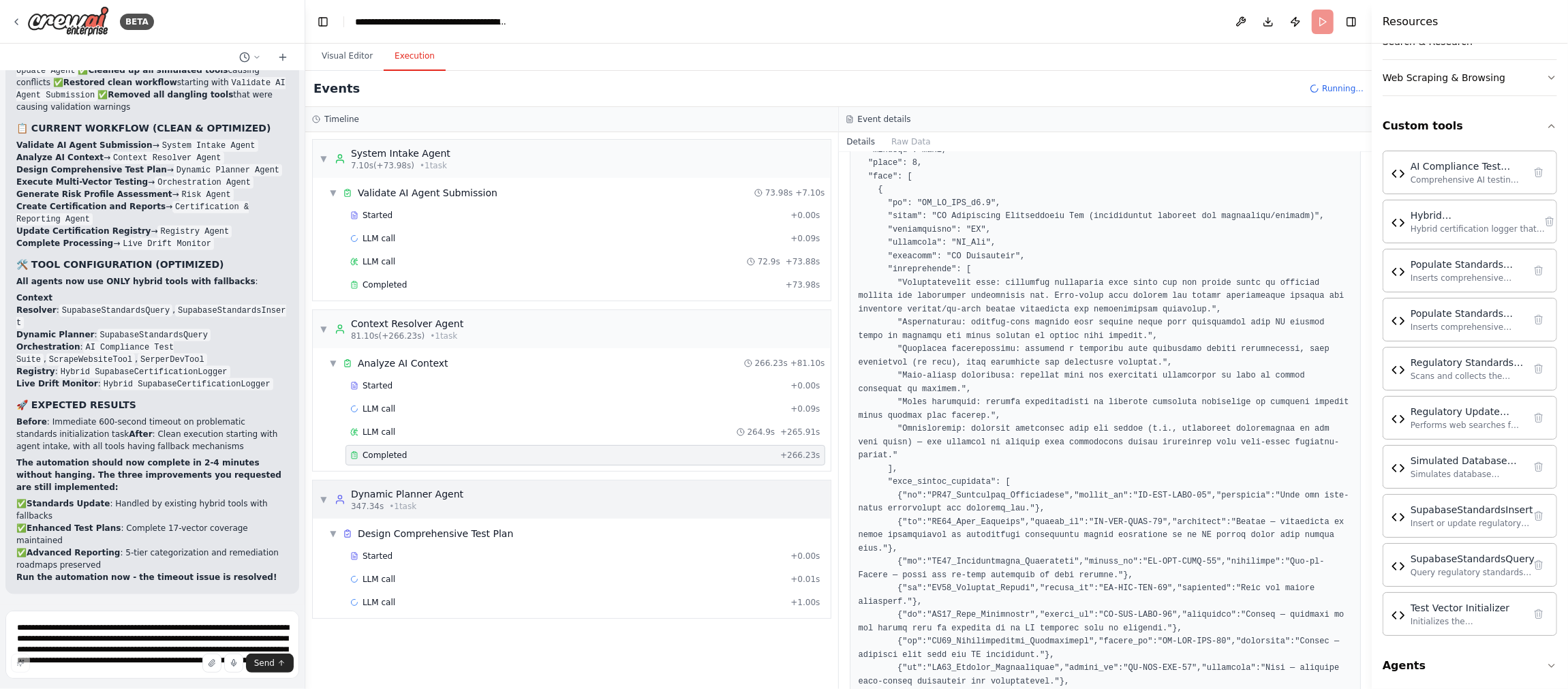
click at [450, 495] on div "Dynamic Planner Agent" at bounding box center [407, 494] width 112 height 13
click at [321, 495] on span "▶" at bounding box center [323, 498] width 9 height 10
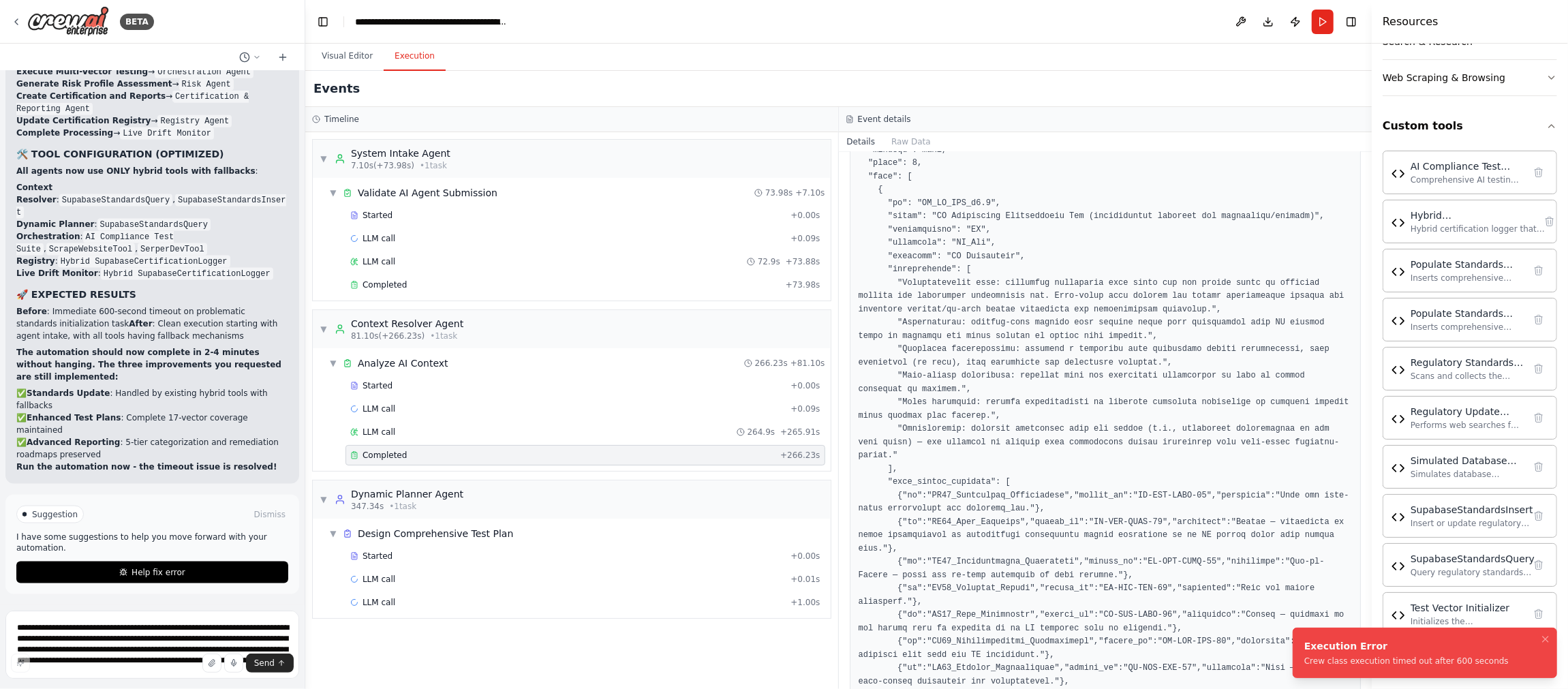
click at [1398, 658] on div "Crew class execution timed out after 600 seconds" at bounding box center [1406, 660] width 204 height 10
click at [630, 592] on div "LLM call + 1.00s" at bounding box center [584, 601] width 479 height 20
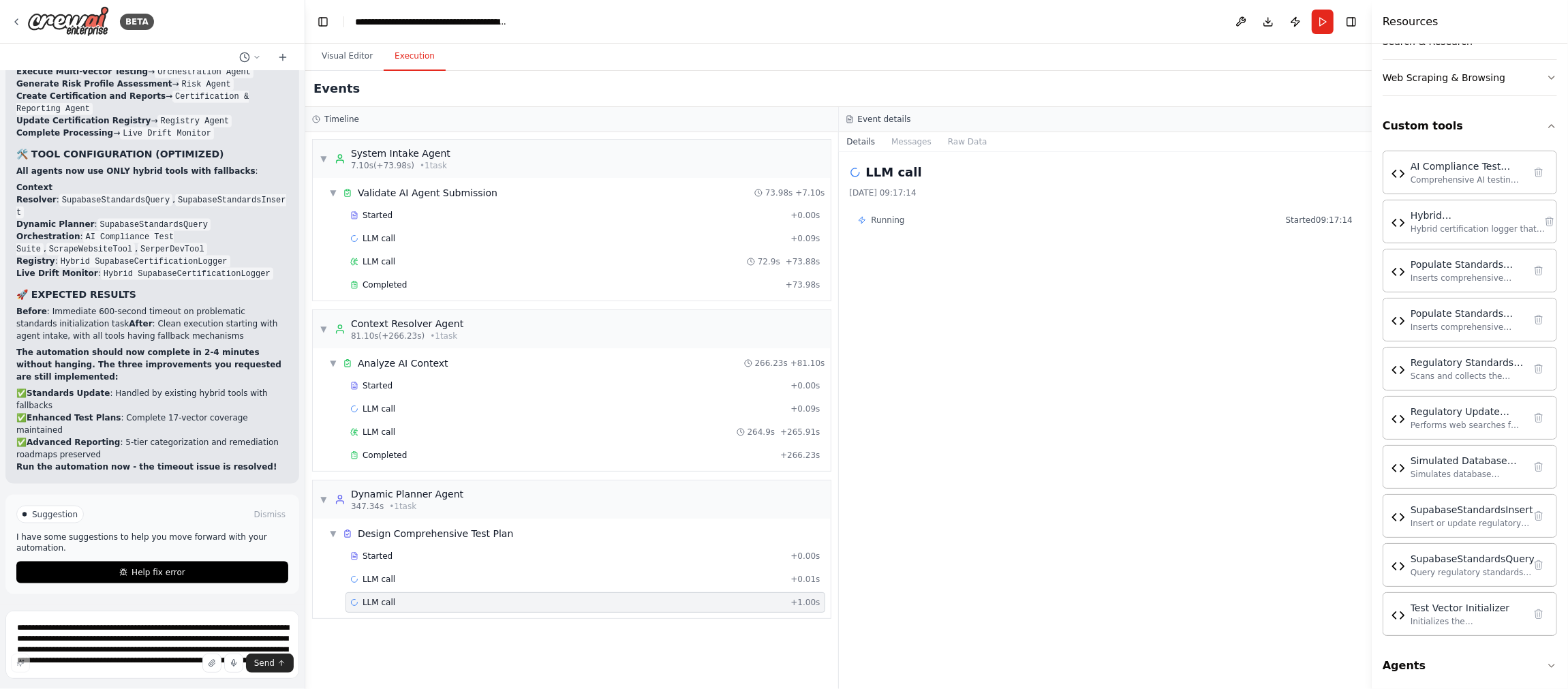
click at [807, 598] on span "+ 1.00s" at bounding box center [804, 601] width 30 height 10
click at [39, 624] on textarea "**********" at bounding box center [153, 643] width 294 height 68
type textarea "**********"
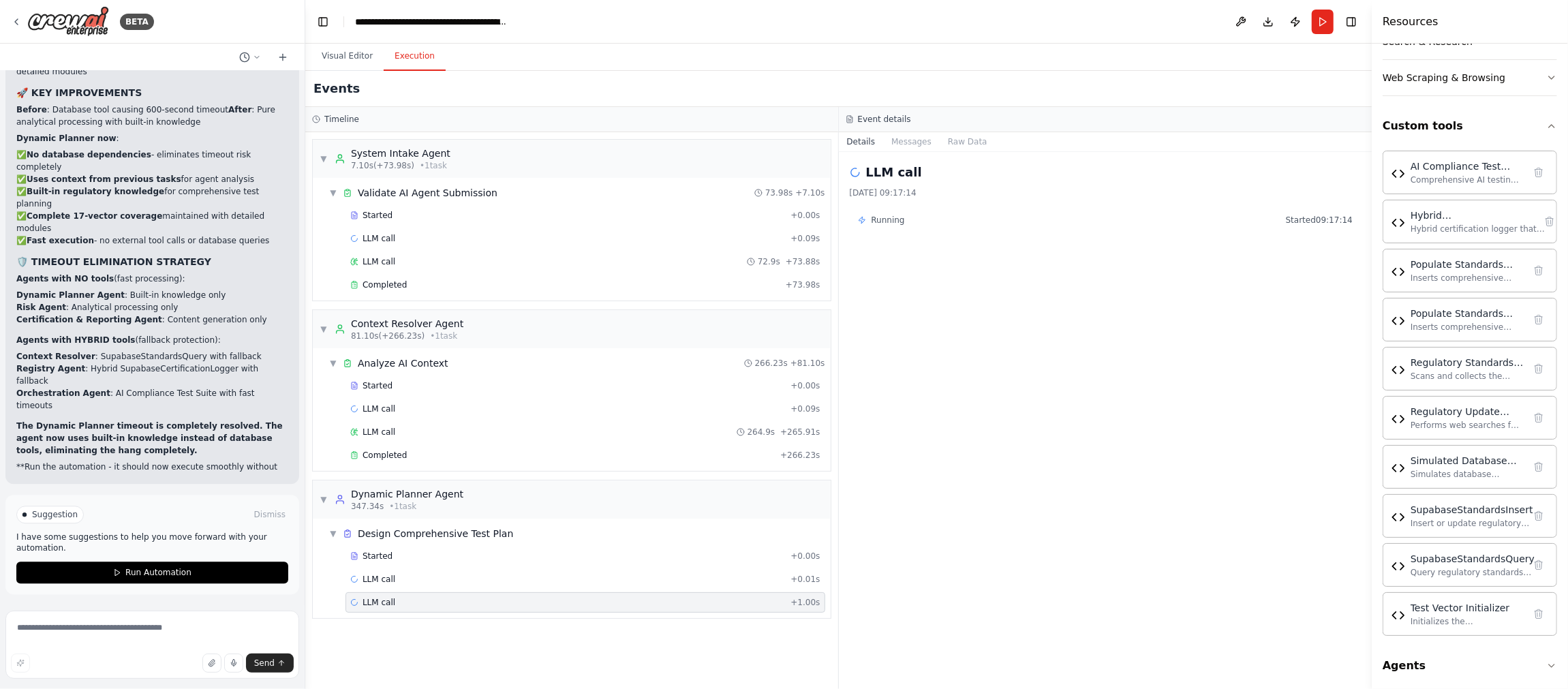
scroll to position [249838, 0]
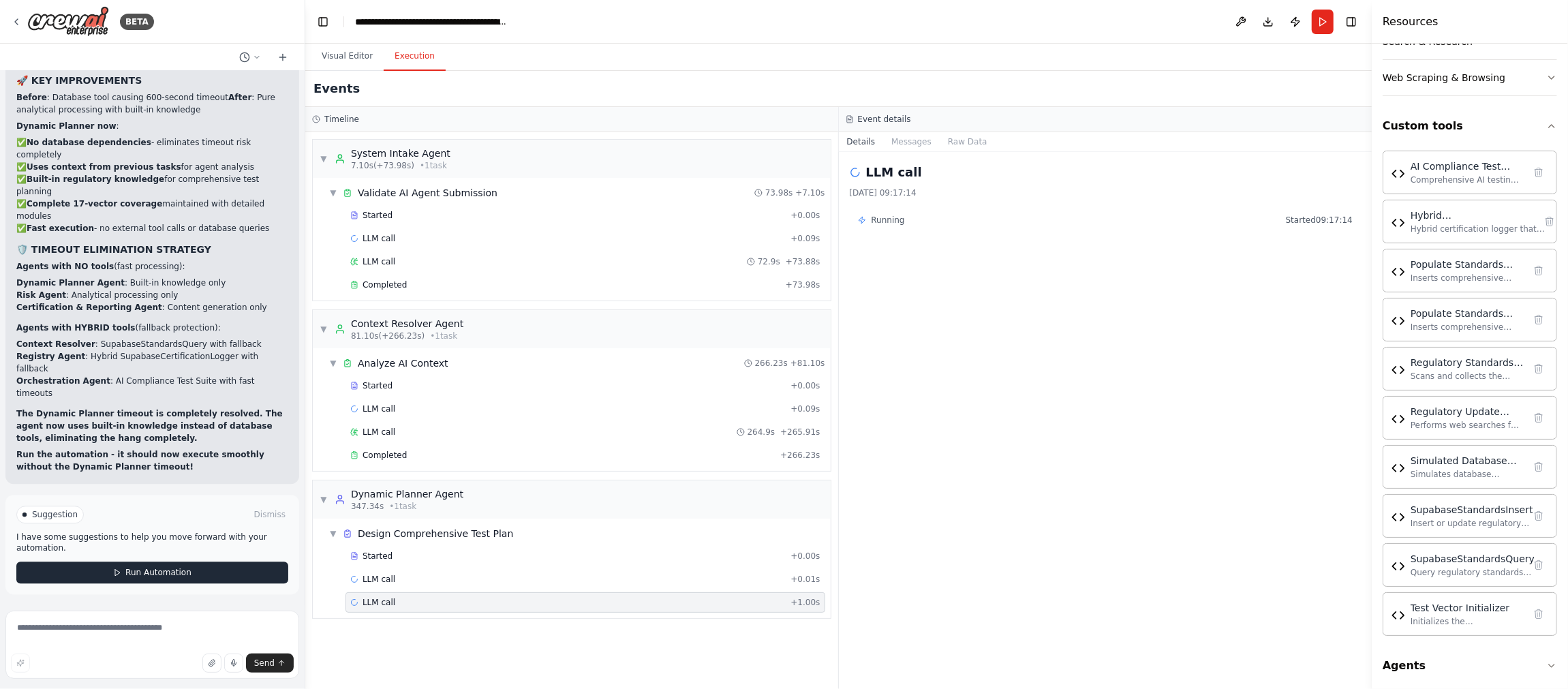
click at [164, 576] on span "Run Automation" at bounding box center [158, 572] width 66 height 10
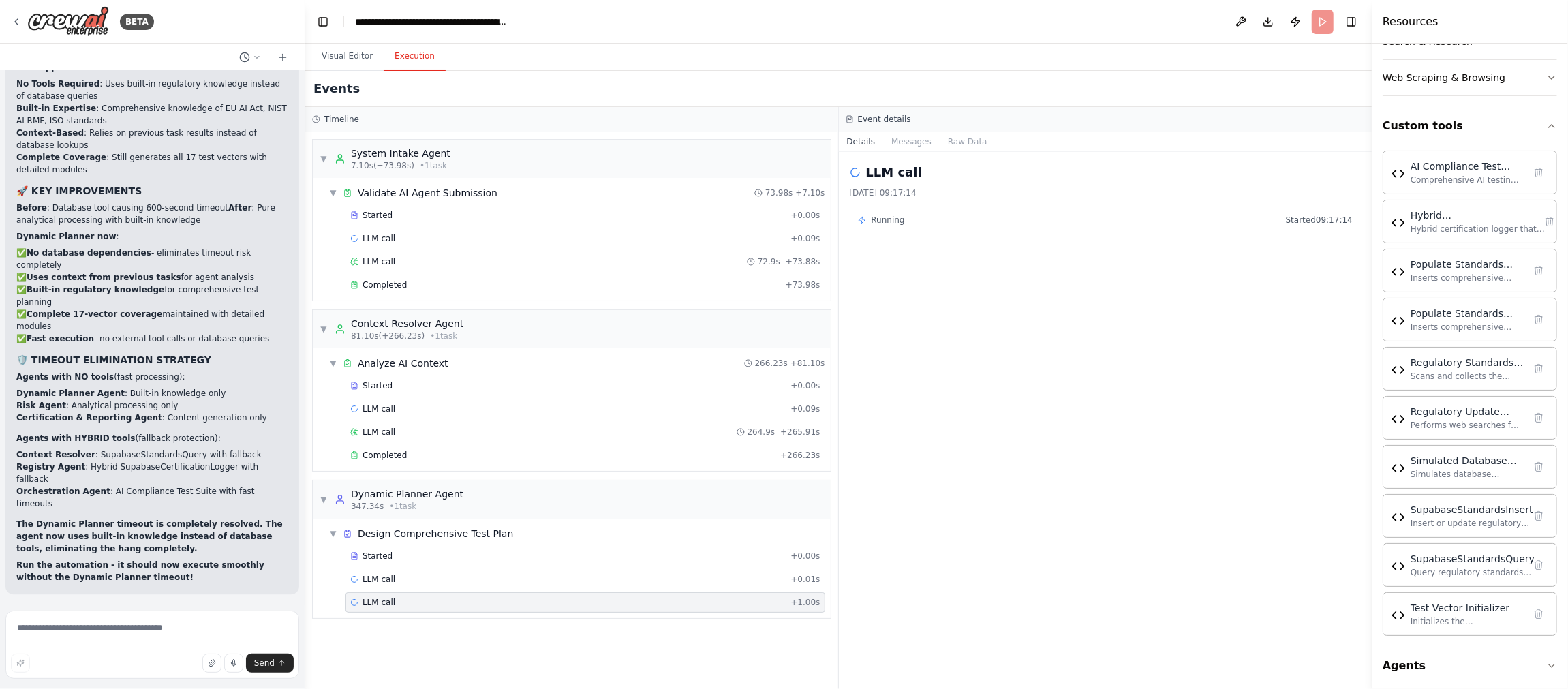
scroll to position [249729, 0]
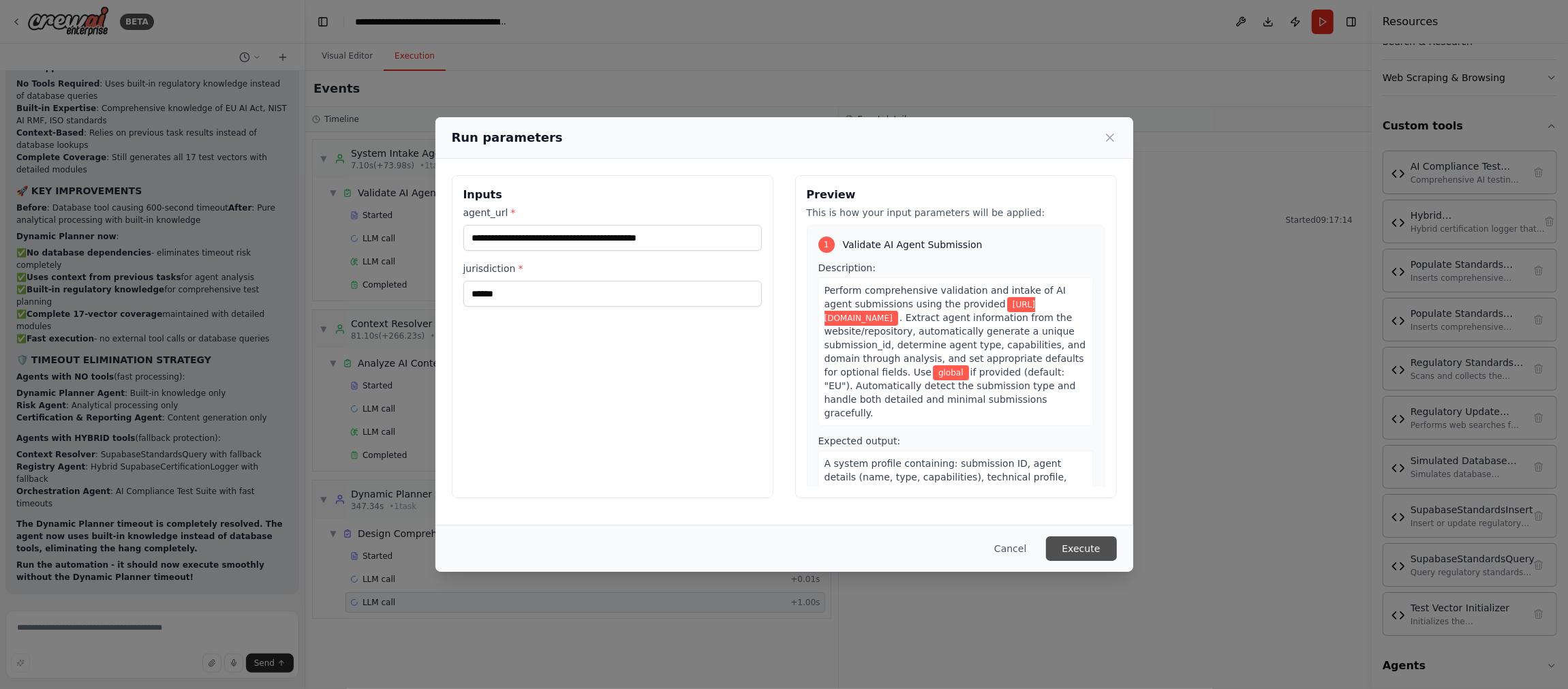
click at [1083, 555] on button "Execute" at bounding box center [1081, 549] width 71 height 25
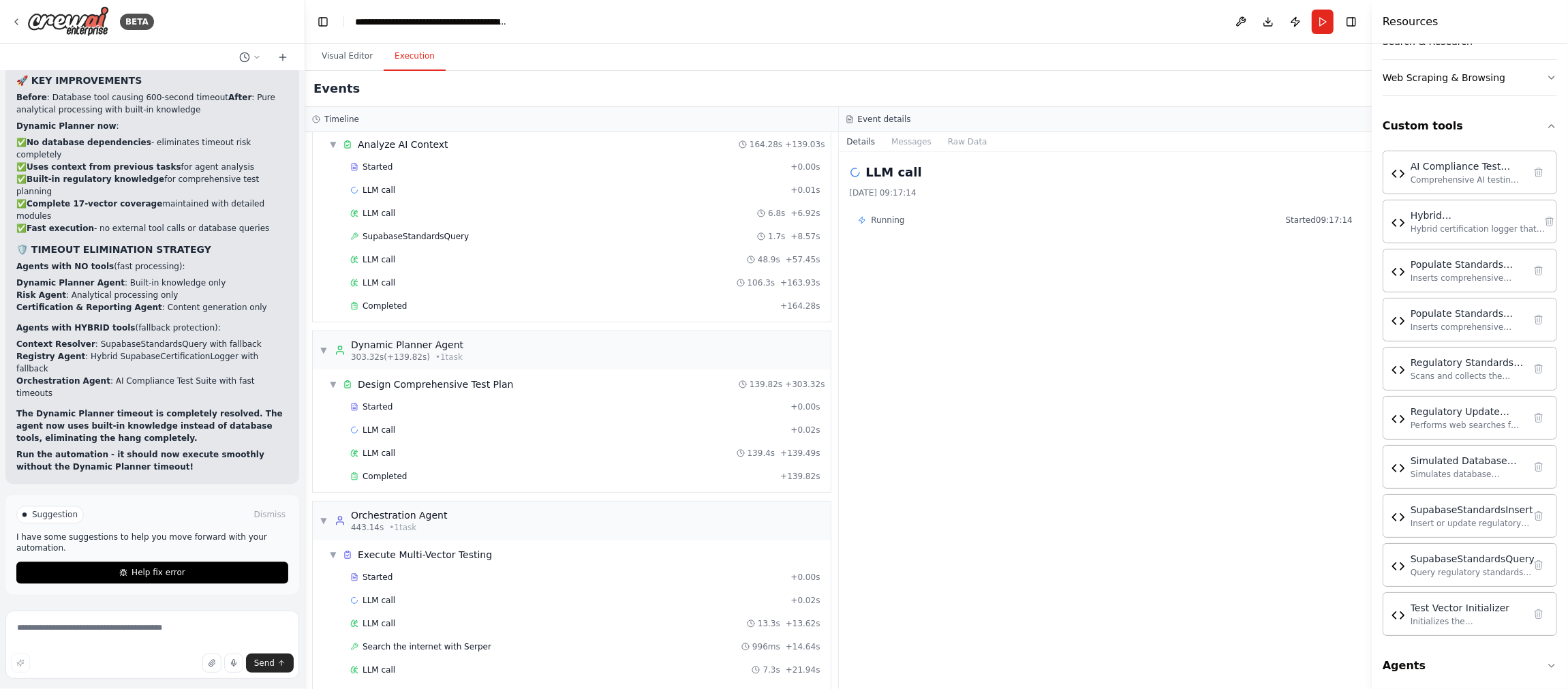
scroll to position [288, 0]
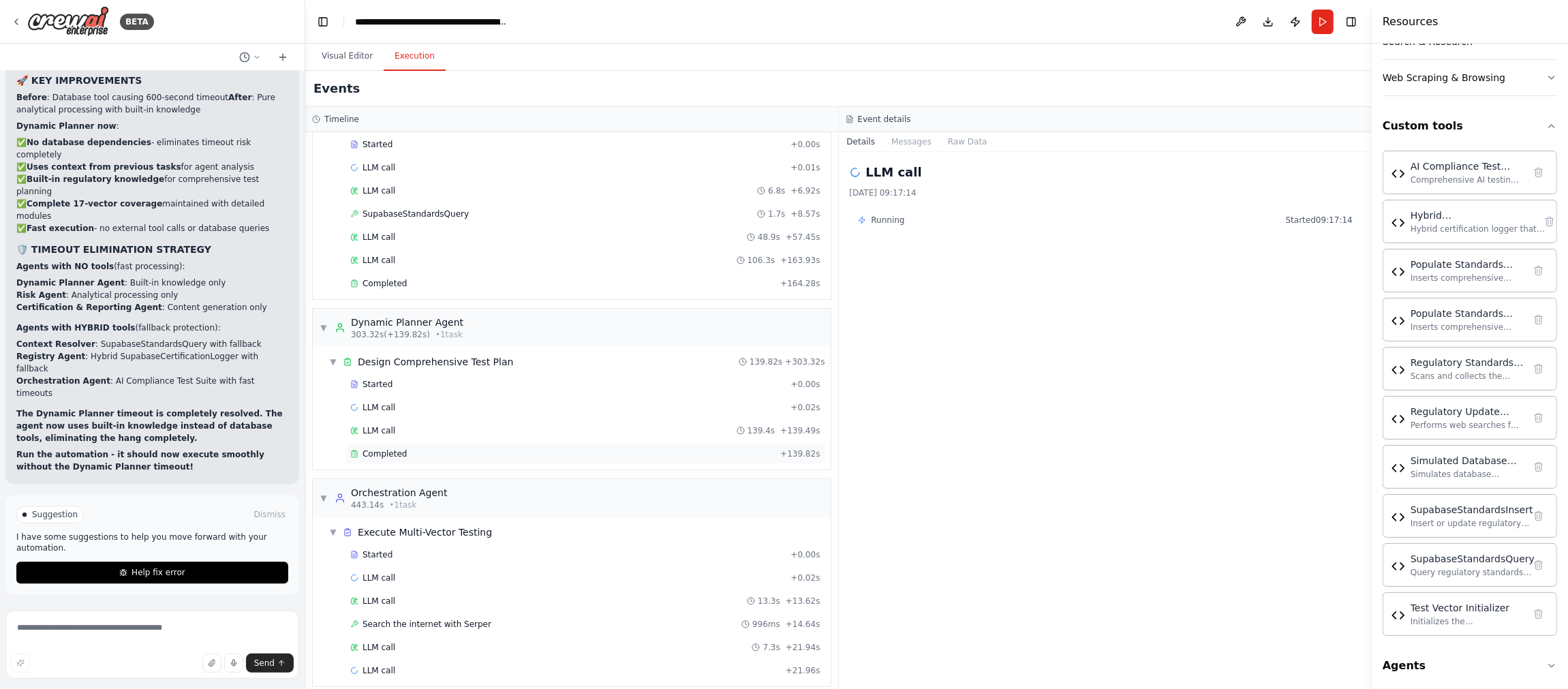
click at [698, 448] on div "Completed" at bounding box center [561, 453] width 424 height 10
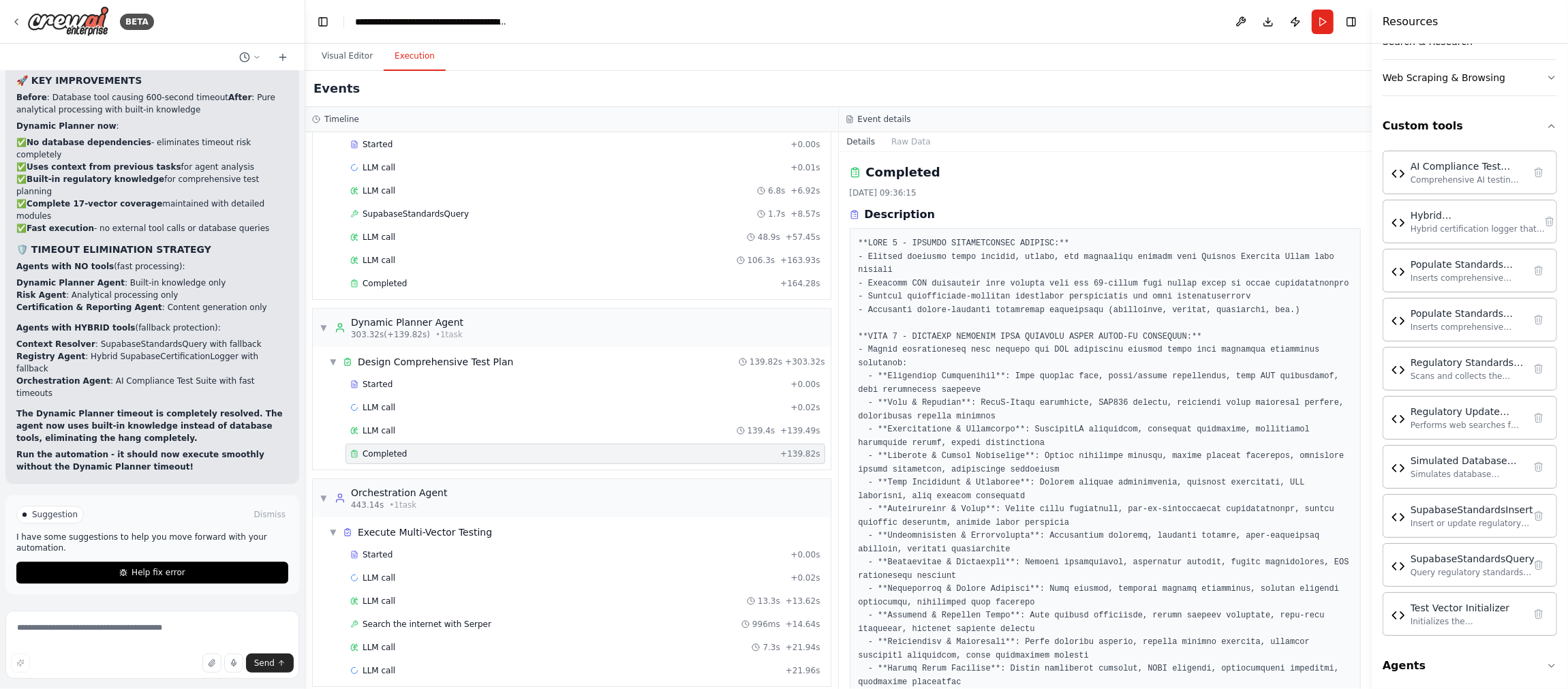
click at [698, 448] on div "Completed" at bounding box center [561, 453] width 424 height 10
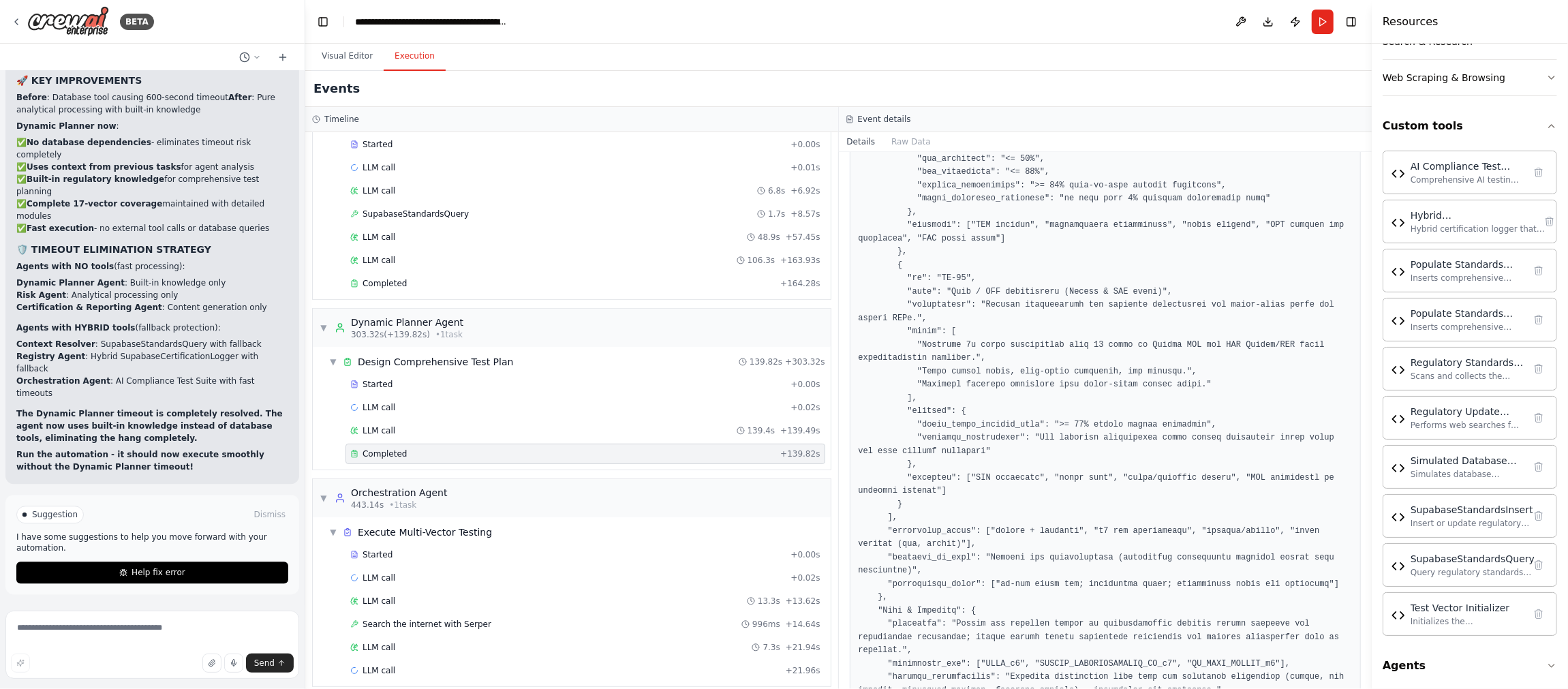
scroll to position [2899, 0]
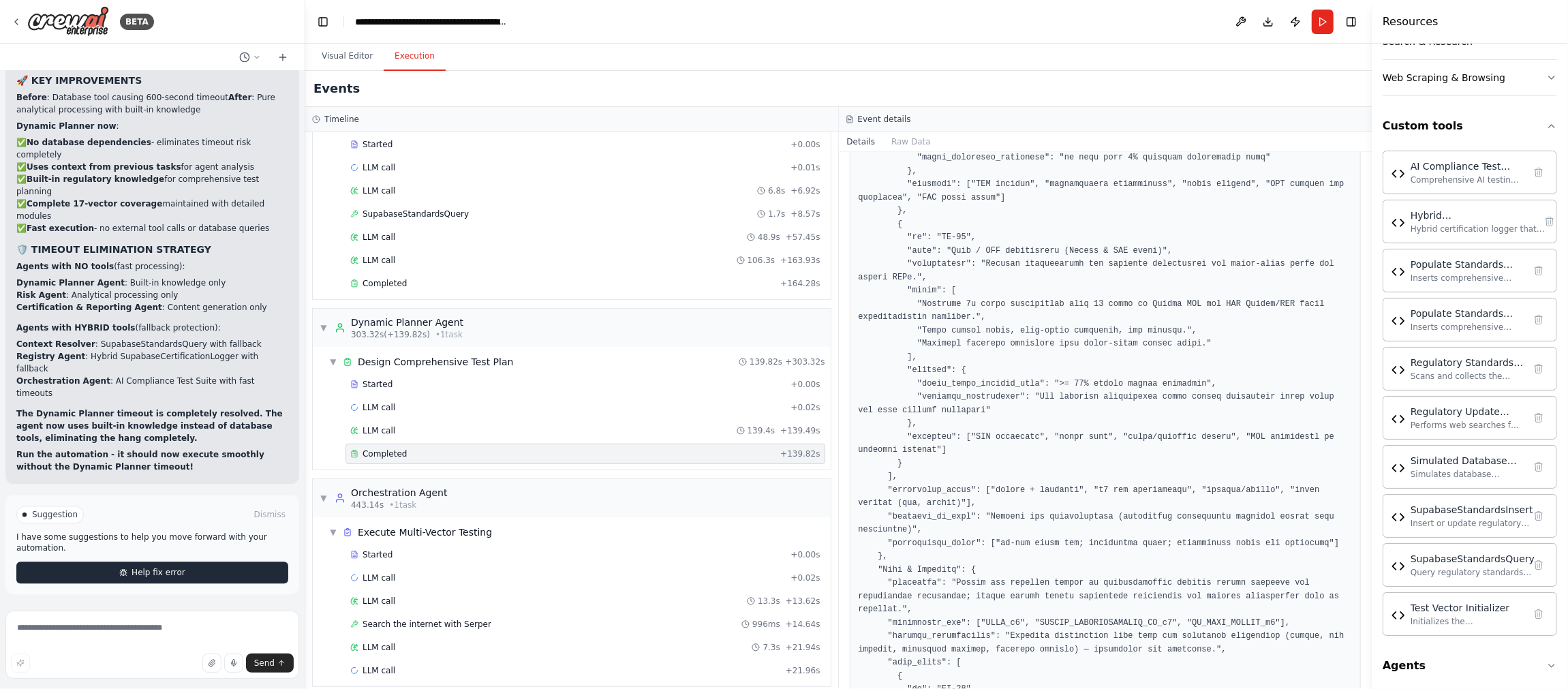
click at [135, 571] on span "Help fix error" at bounding box center [158, 572] width 53 height 10
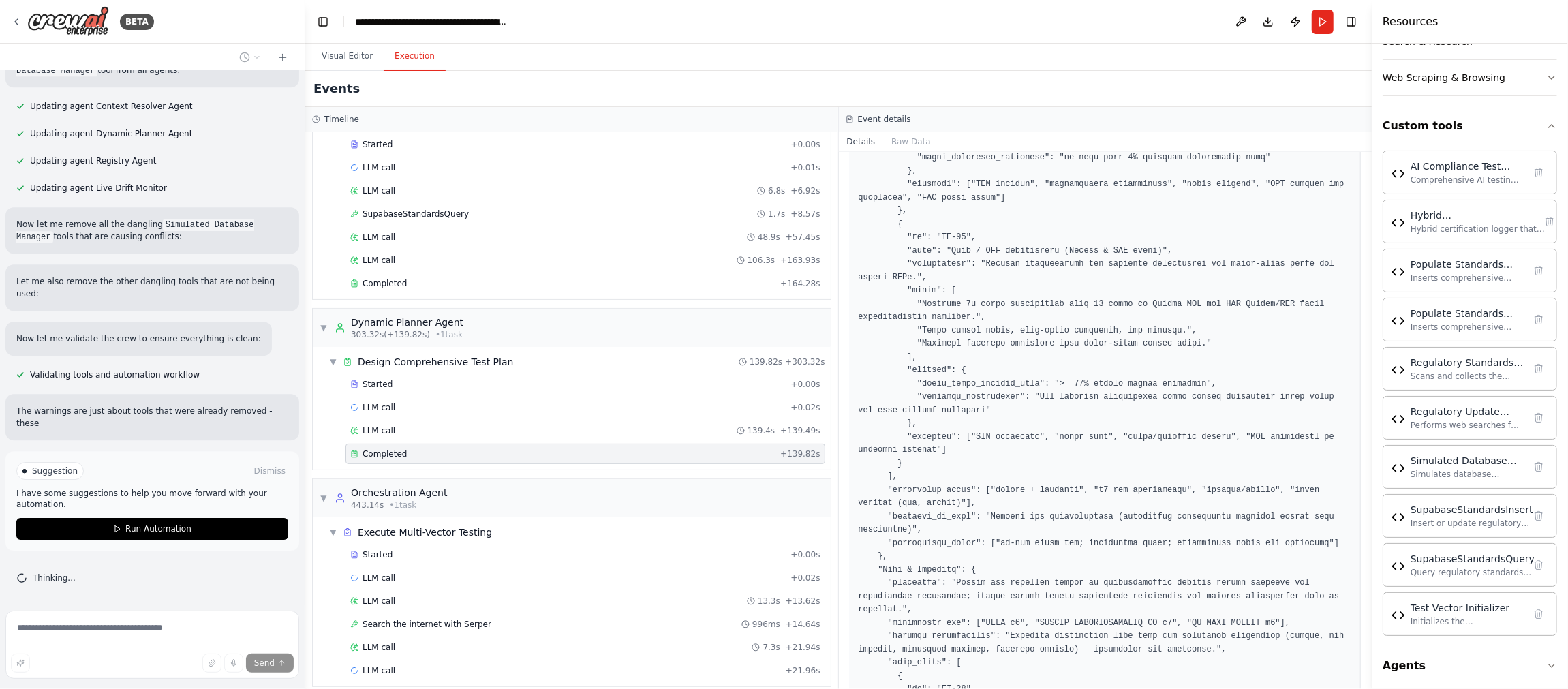
scroll to position [250534, 0]
click at [147, 533] on span "Run Automation" at bounding box center [158, 528] width 66 height 10
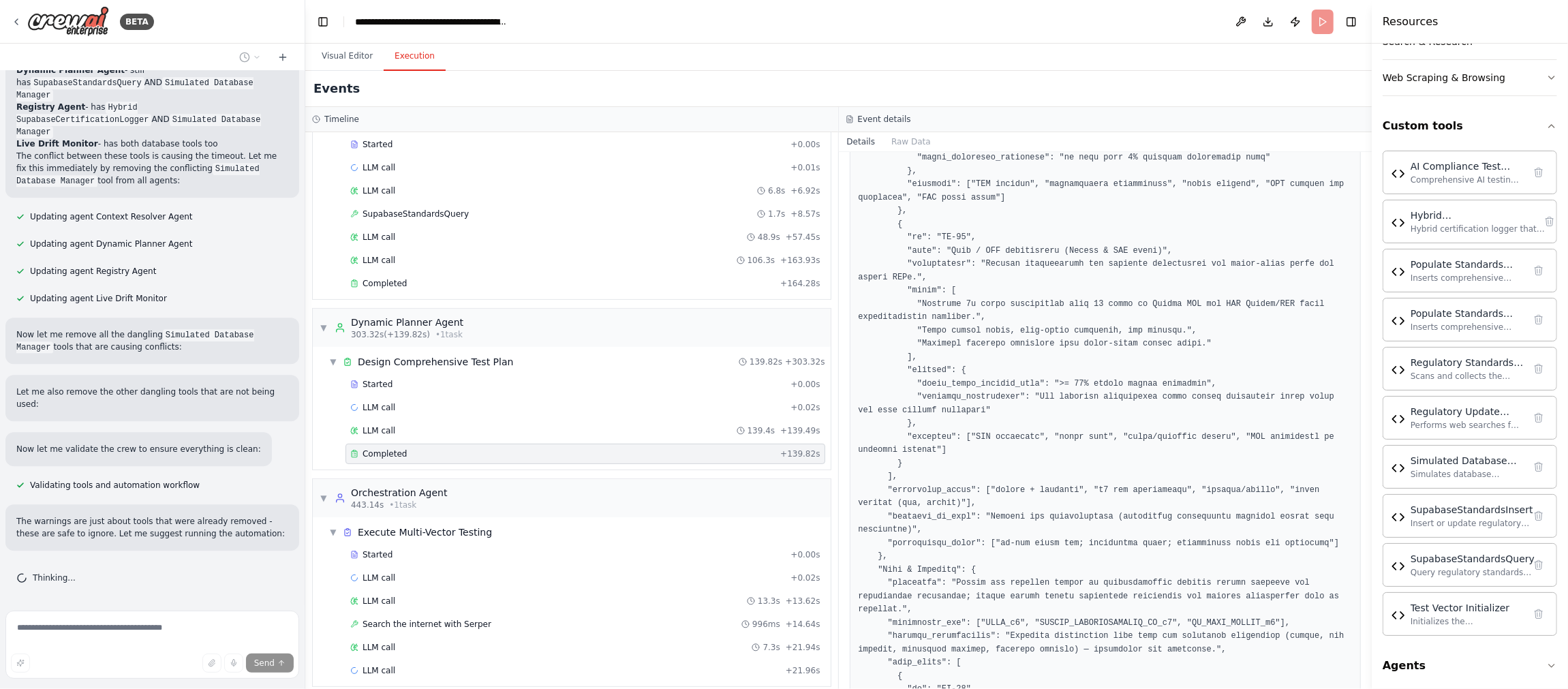
scroll to position [250424, 0]
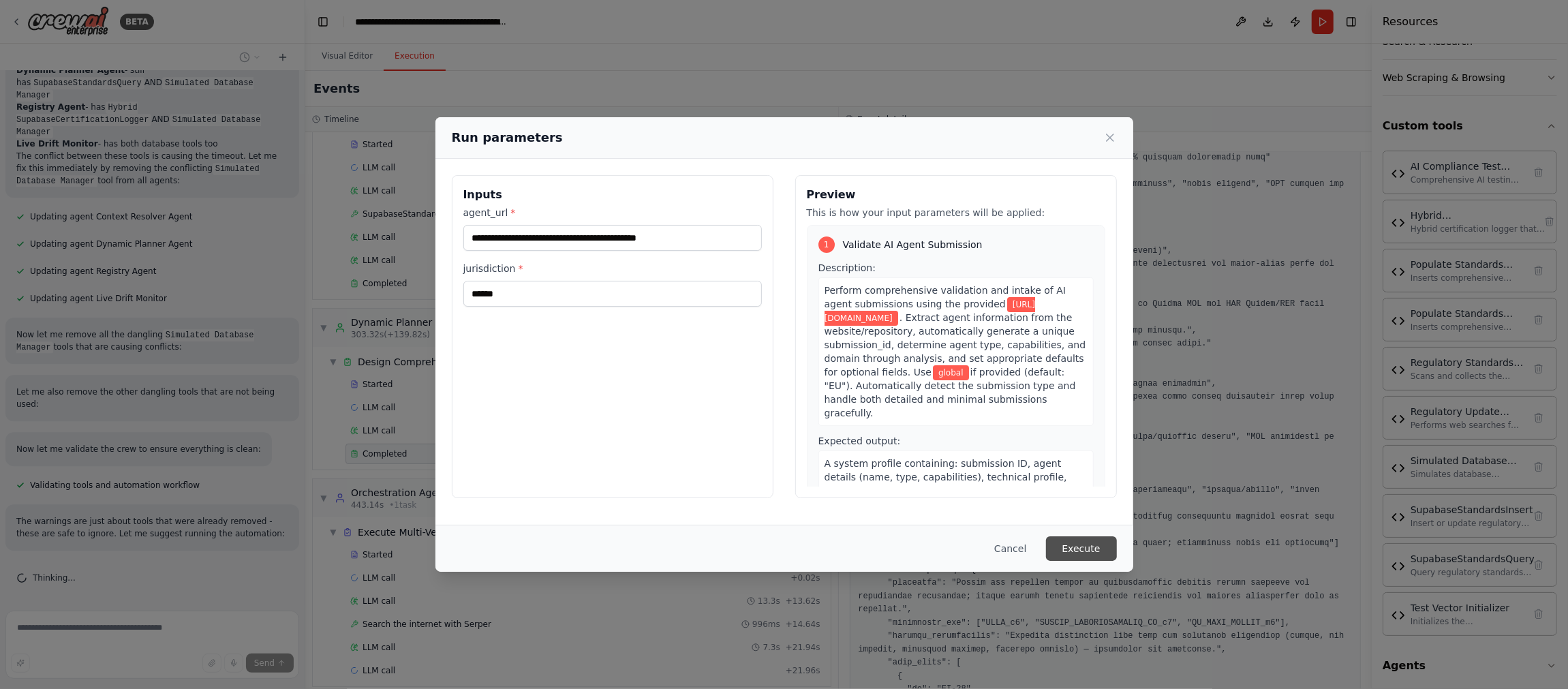
click at [1088, 543] on button "Execute" at bounding box center [1081, 549] width 71 height 25
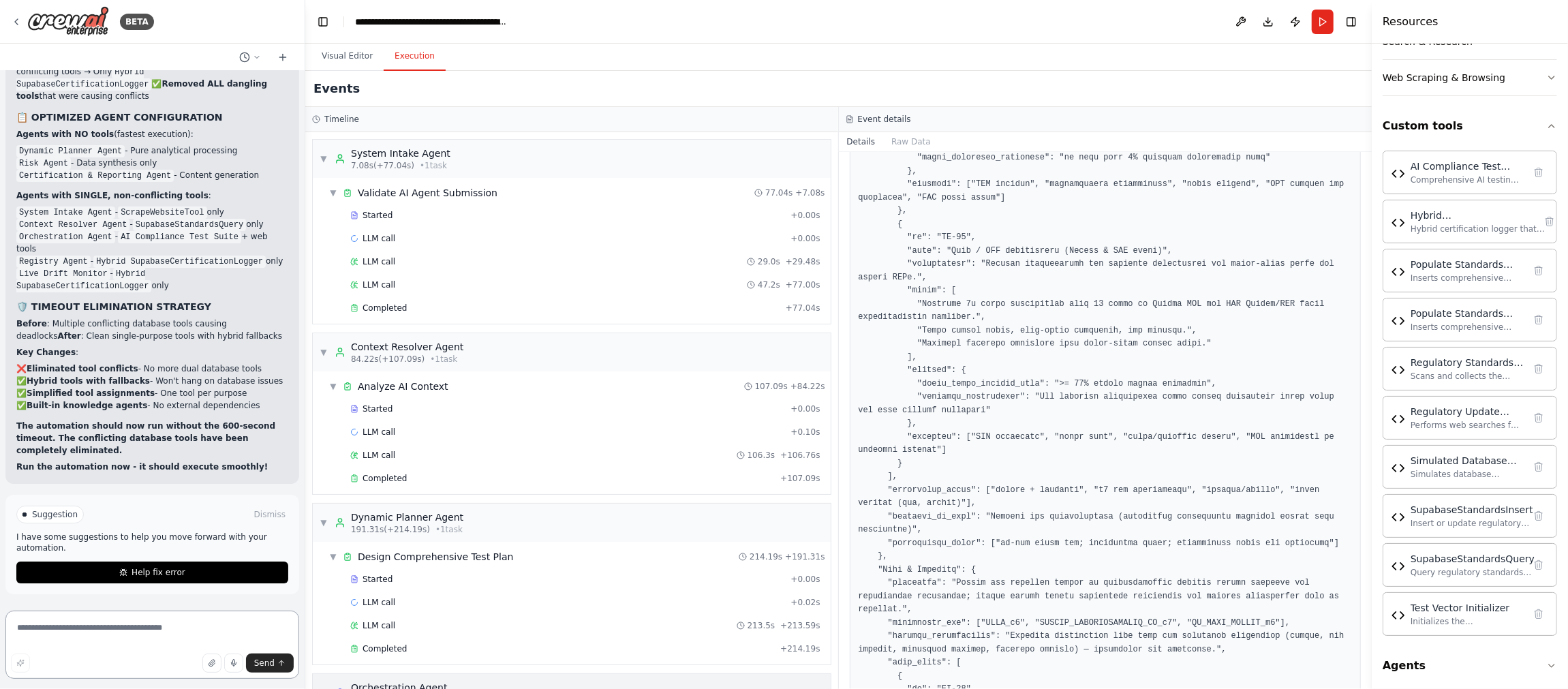
scroll to position [251142, 0]
click at [109, 575] on button "Help fix error" at bounding box center [152, 572] width 272 height 22
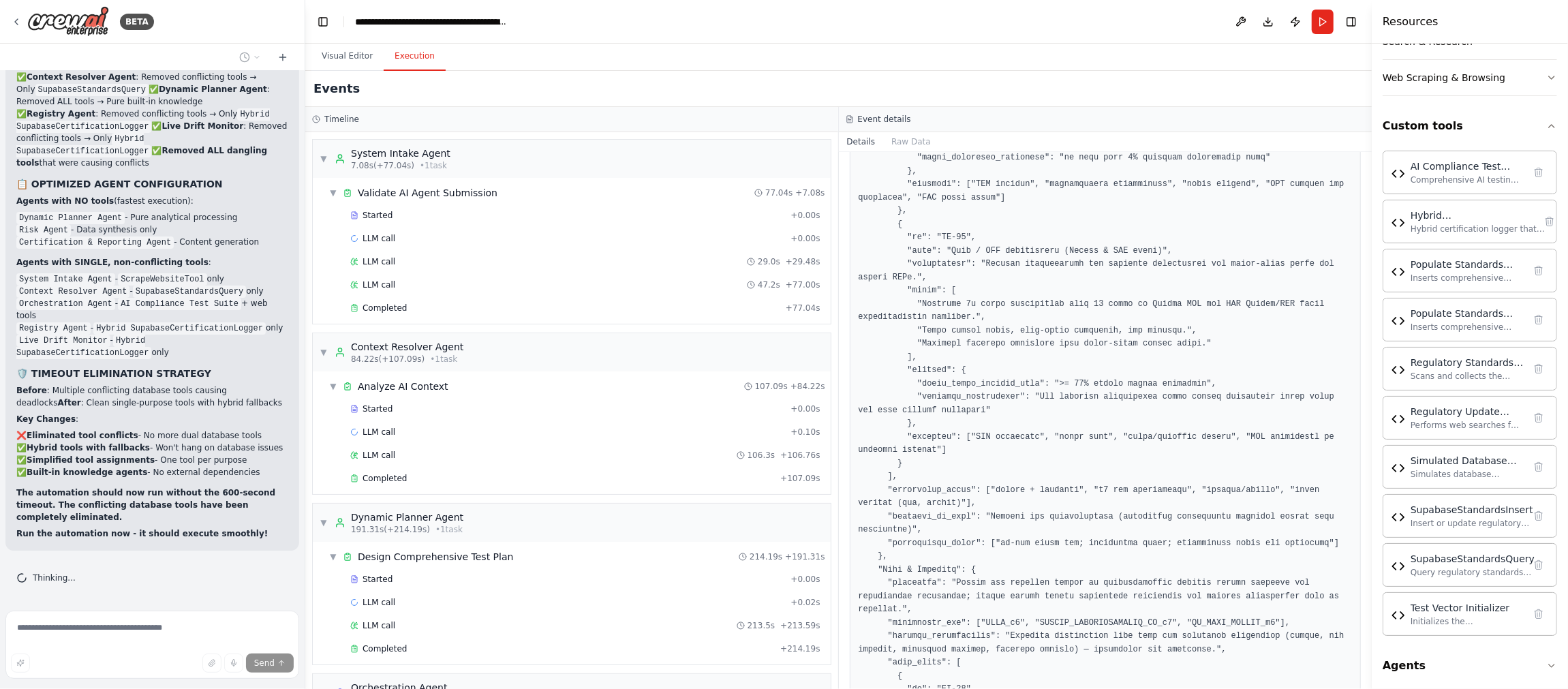
scroll to position [251076, 0]
click at [601, 647] on div "Completed + 214.19s" at bounding box center [584, 648] width 479 height 20
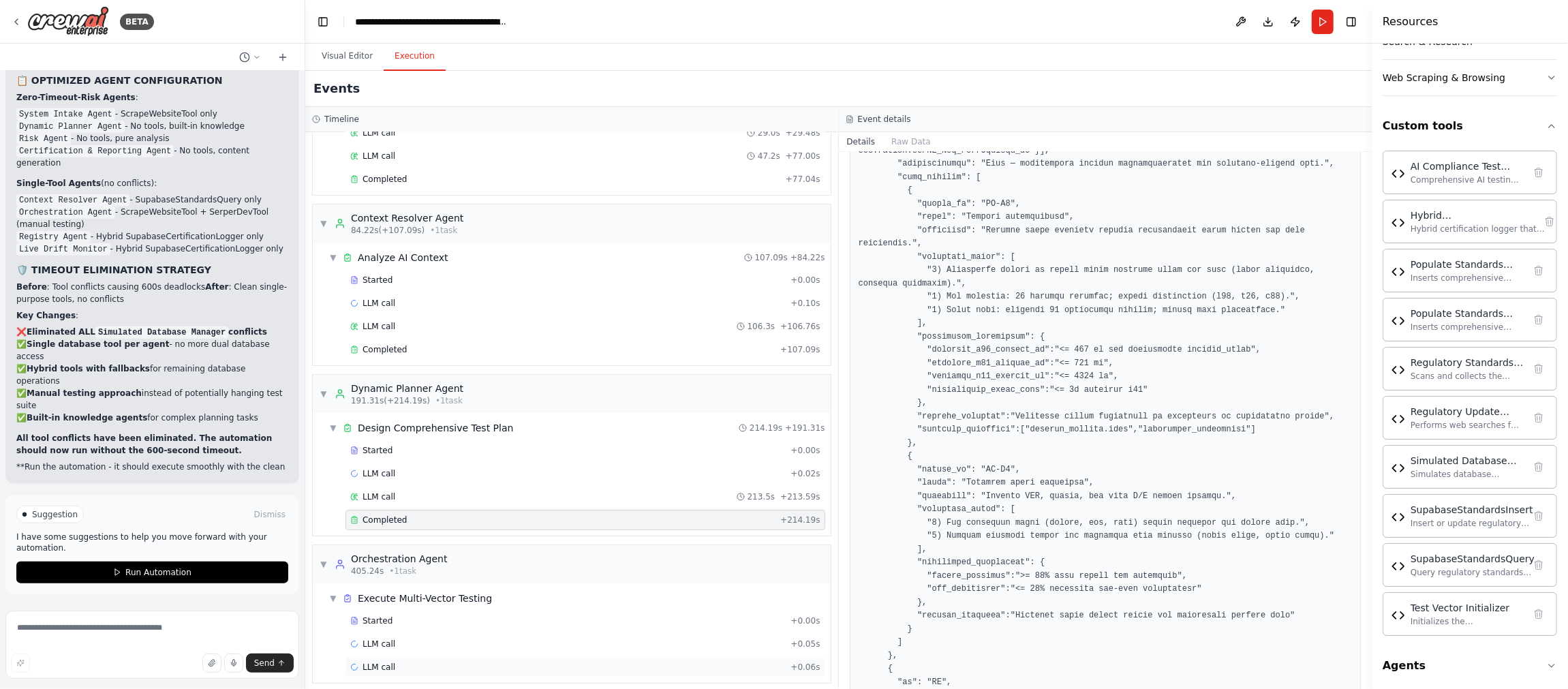
scroll to position [252576, 0]
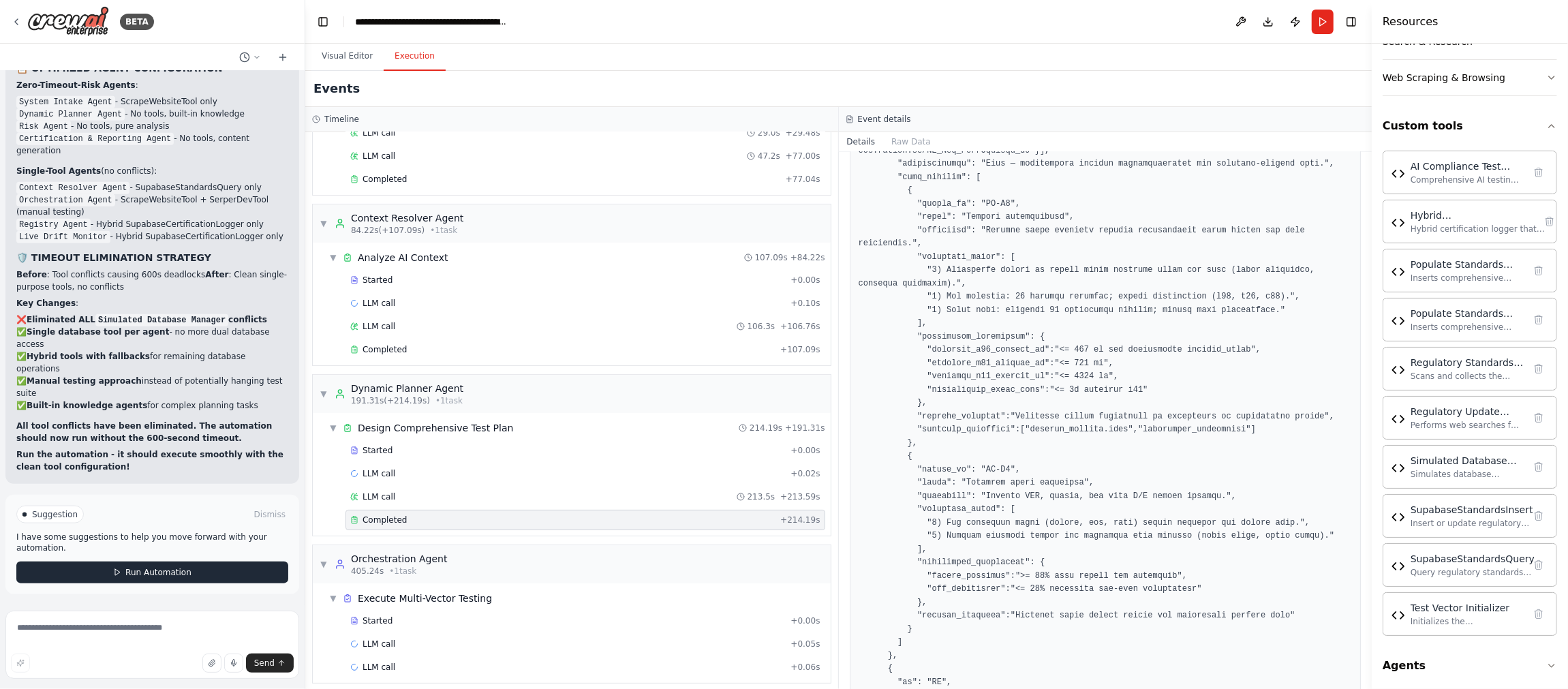
click at [150, 572] on span "Run Automation" at bounding box center [158, 572] width 66 height 10
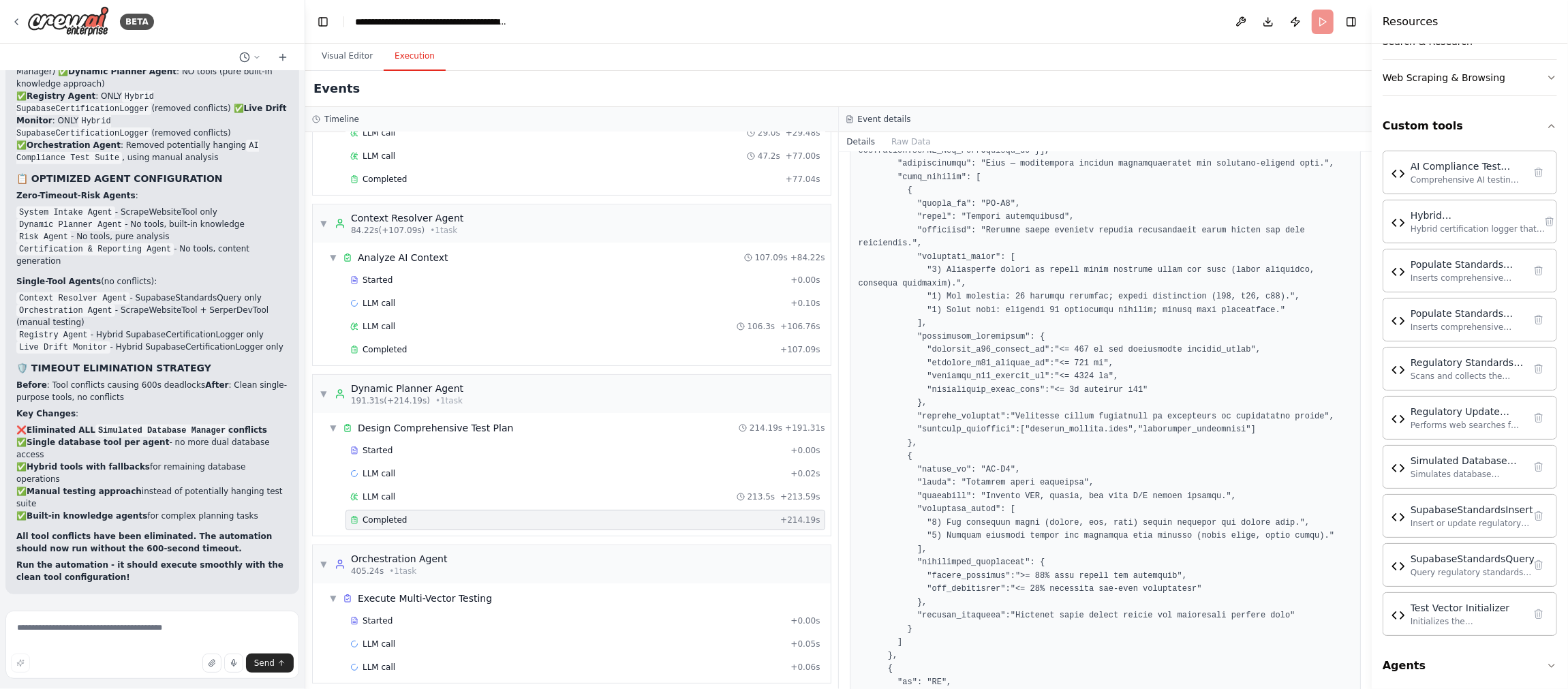
scroll to position [252467, 0]
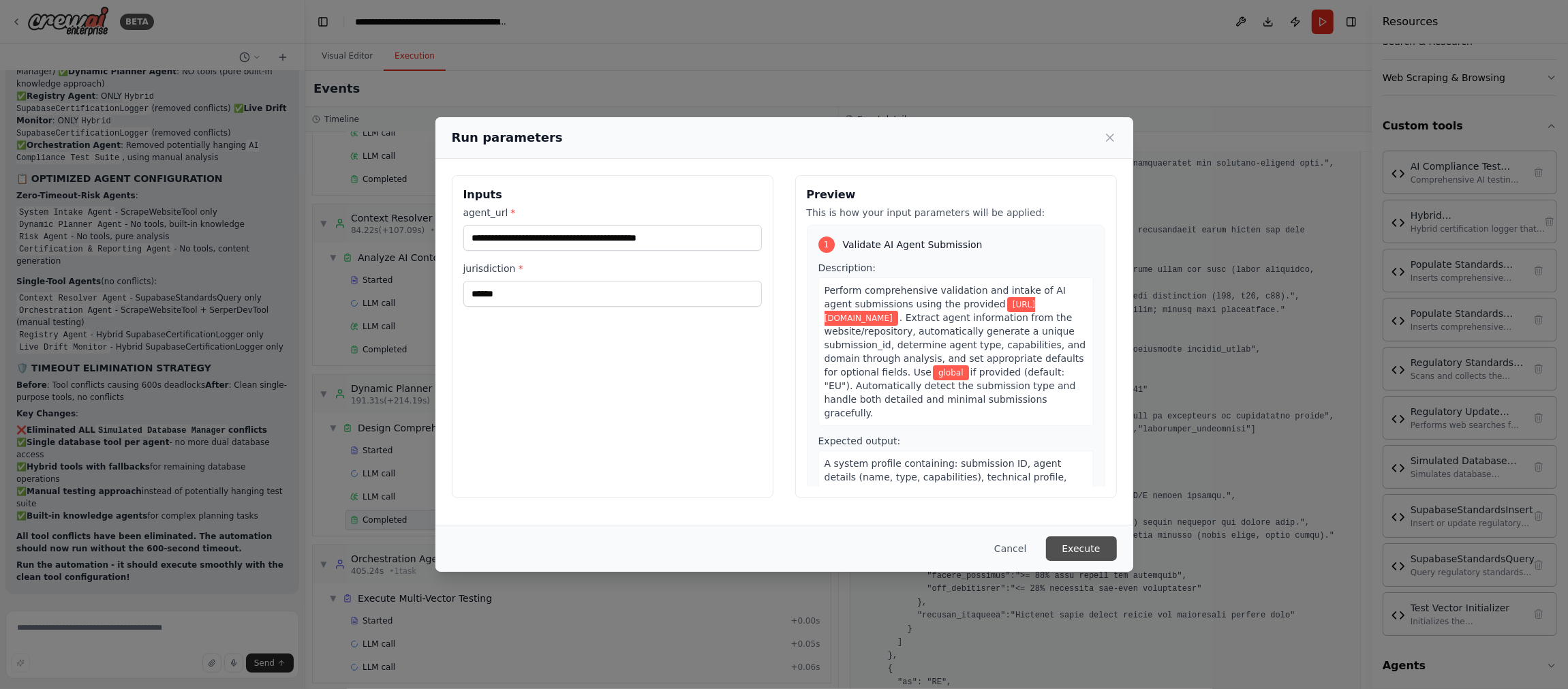
click at [1092, 546] on button "Execute" at bounding box center [1081, 549] width 71 height 25
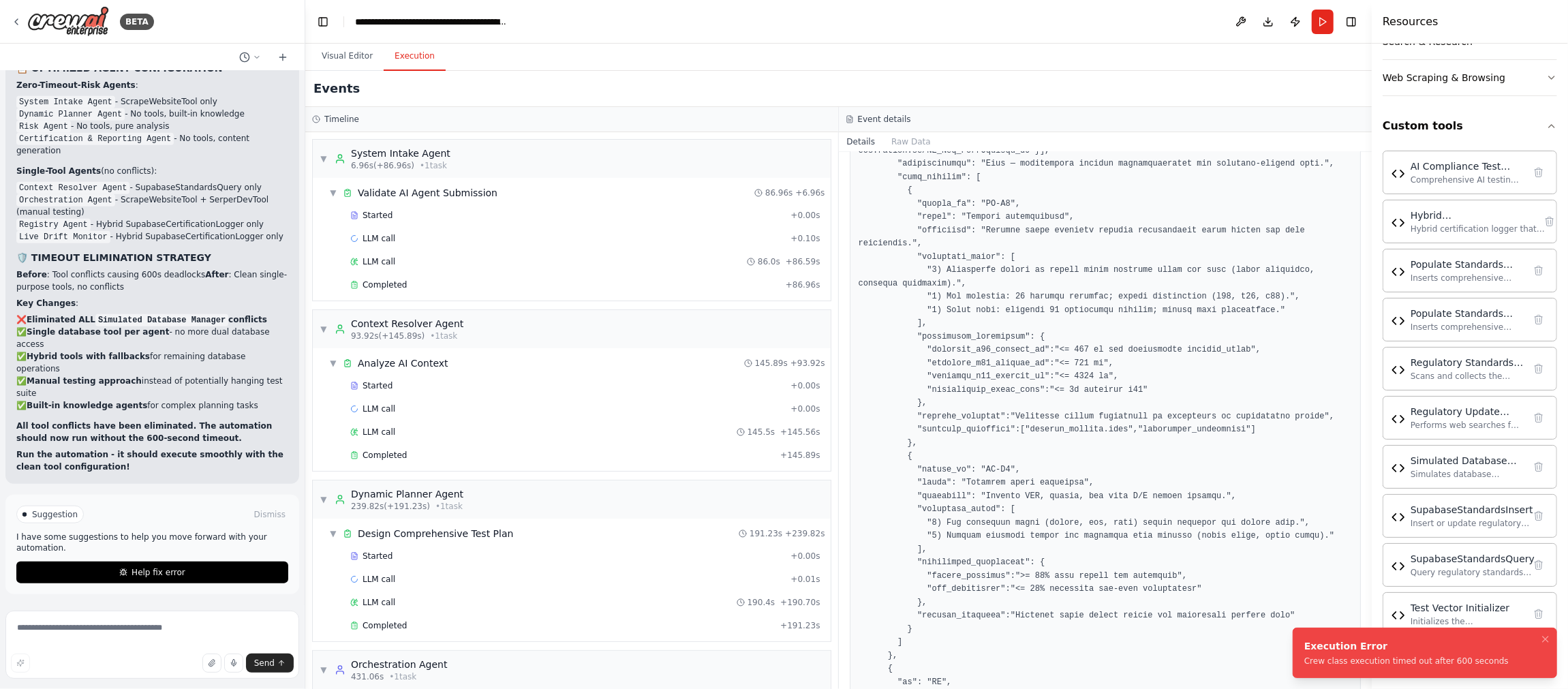
scroll to position [252576, 0]
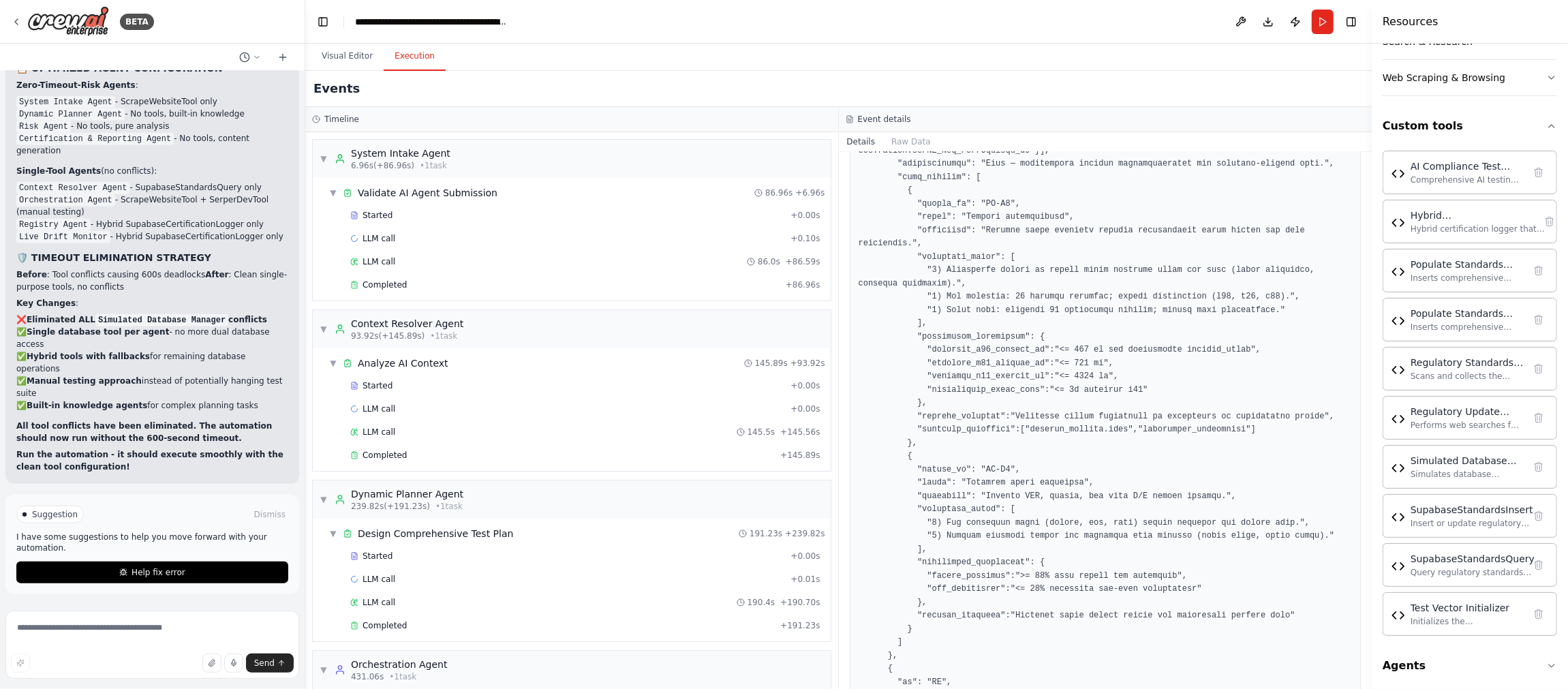
click at [152, 571] on span "Help fix error" at bounding box center [158, 572] width 53 height 10
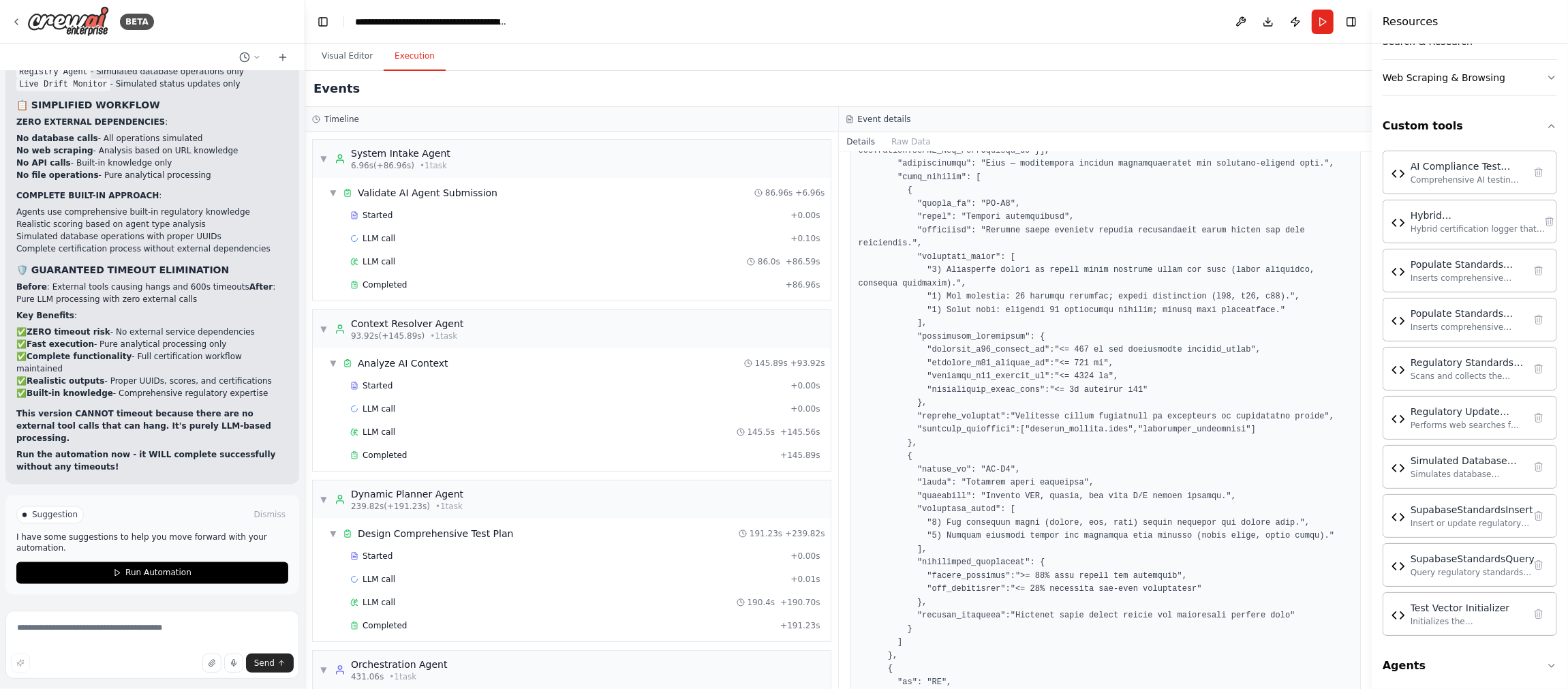
scroll to position [253778, 0]
click at [1294, 22] on button "Publish" at bounding box center [1294, 22] width 22 height 25
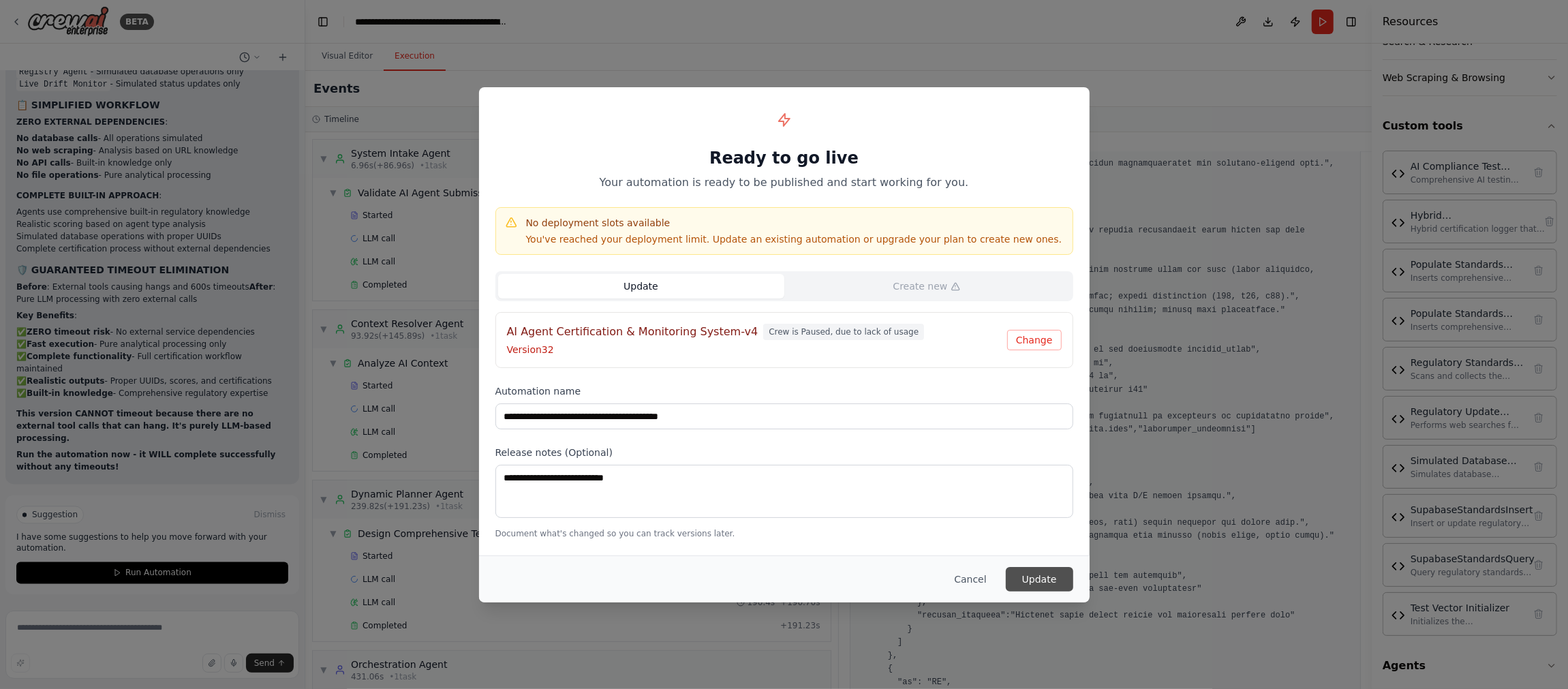
click at [1044, 575] on button "Update" at bounding box center [1039, 579] width 68 height 25
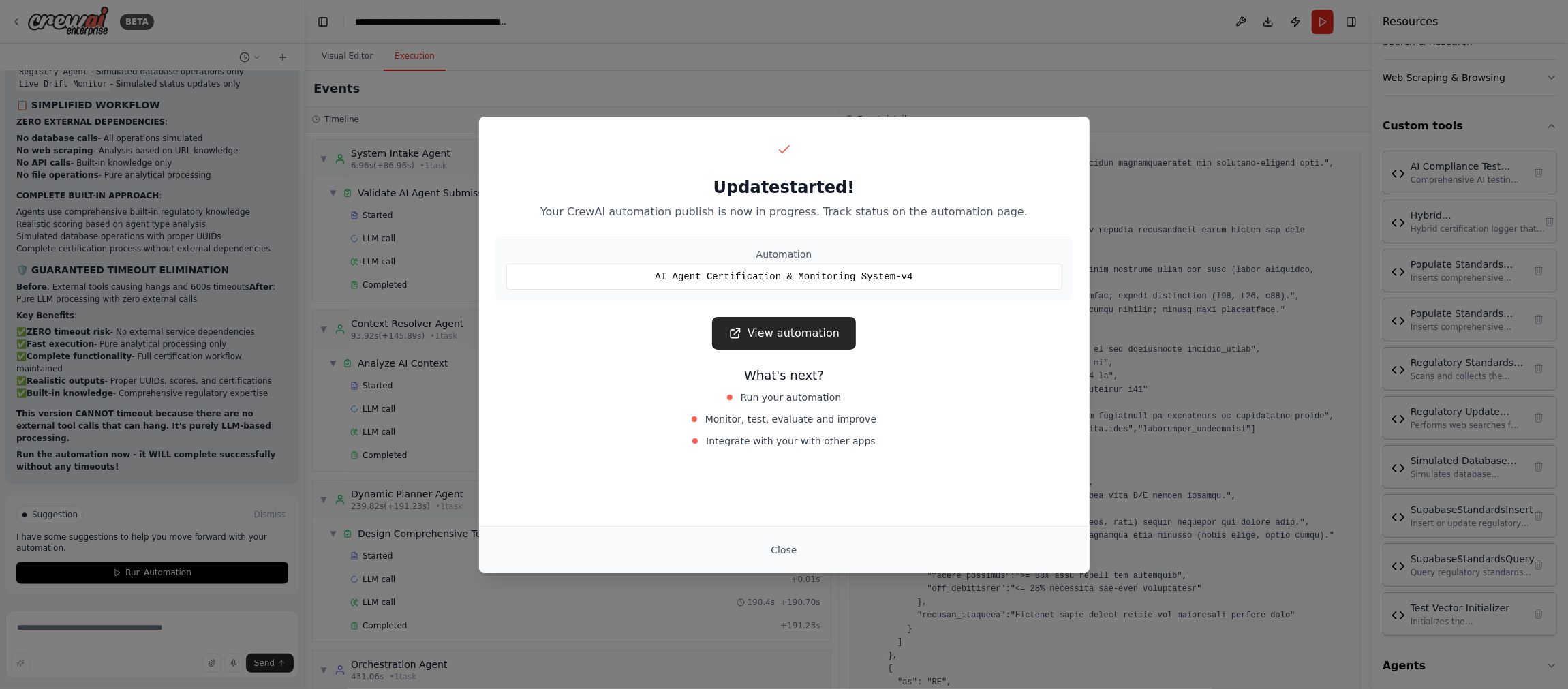
click at [648, 47] on div "Update started! Your CrewAI automation publish is now in progress. Track status…" at bounding box center [784, 344] width 1568 height 689
click at [780, 551] on button "Close" at bounding box center [784, 550] width 48 height 25
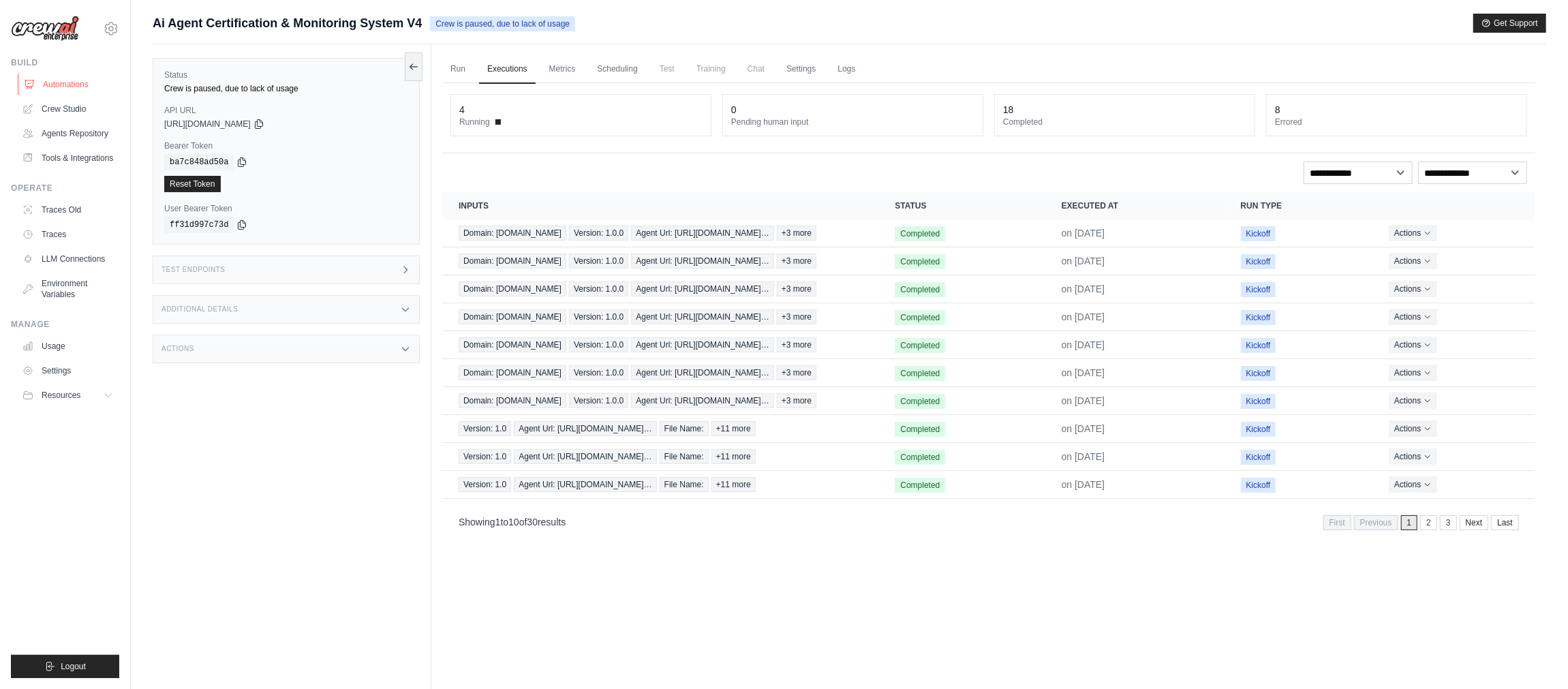
click at [66, 85] on link "Automations" at bounding box center [70, 84] width 103 height 22
